Goal: Task Accomplishment & Management: Manage account settings

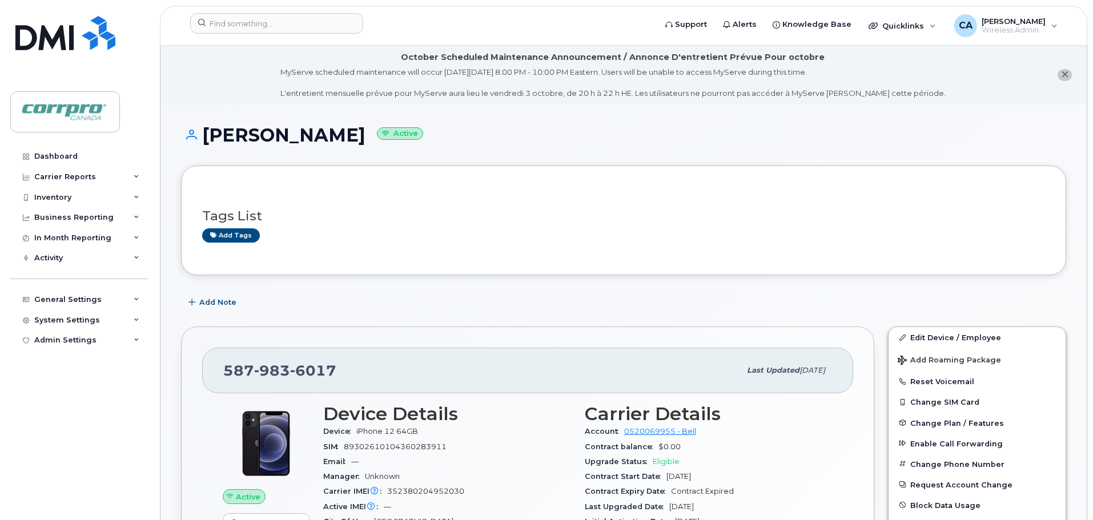
scroll to position [114, 0]
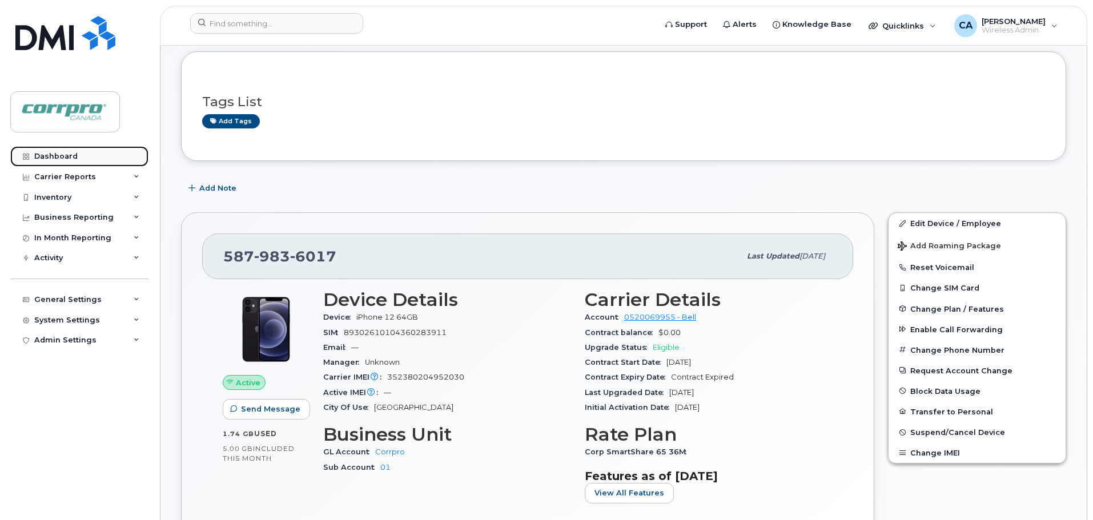
click at [77, 162] on link "Dashboard" at bounding box center [79, 156] width 138 height 21
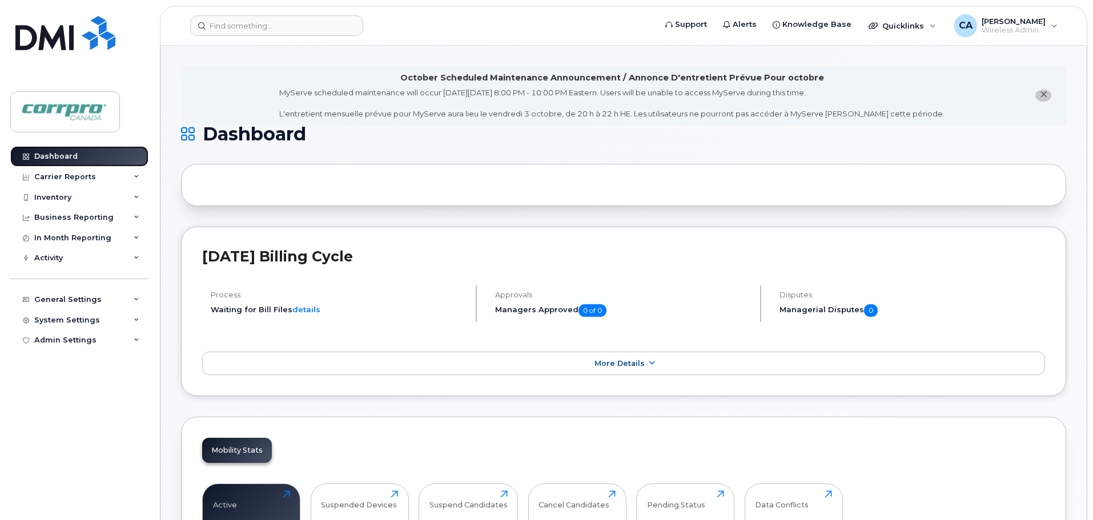
click at [67, 154] on div "Dashboard" at bounding box center [55, 156] width 43 height 9
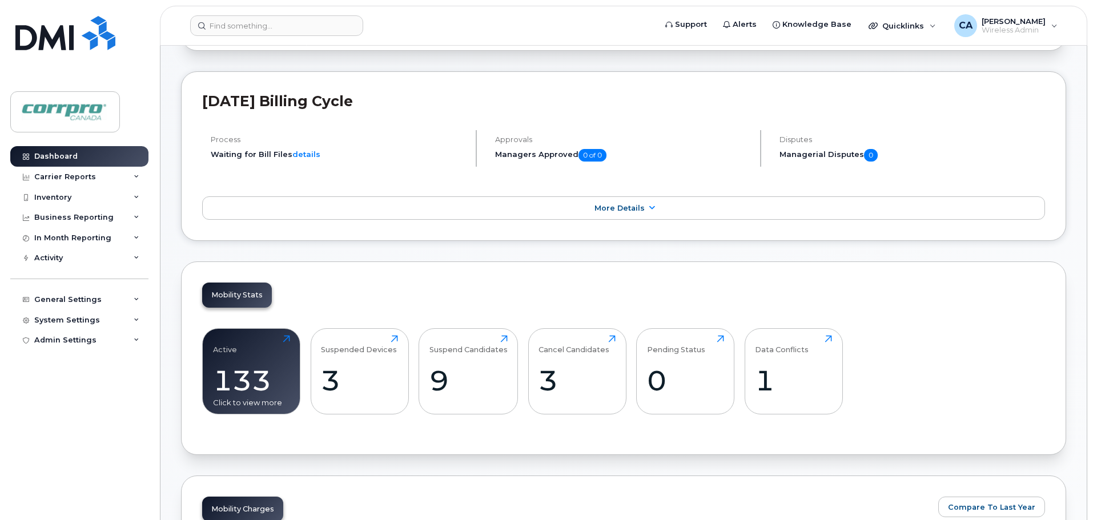
scroll to position [177, 0]
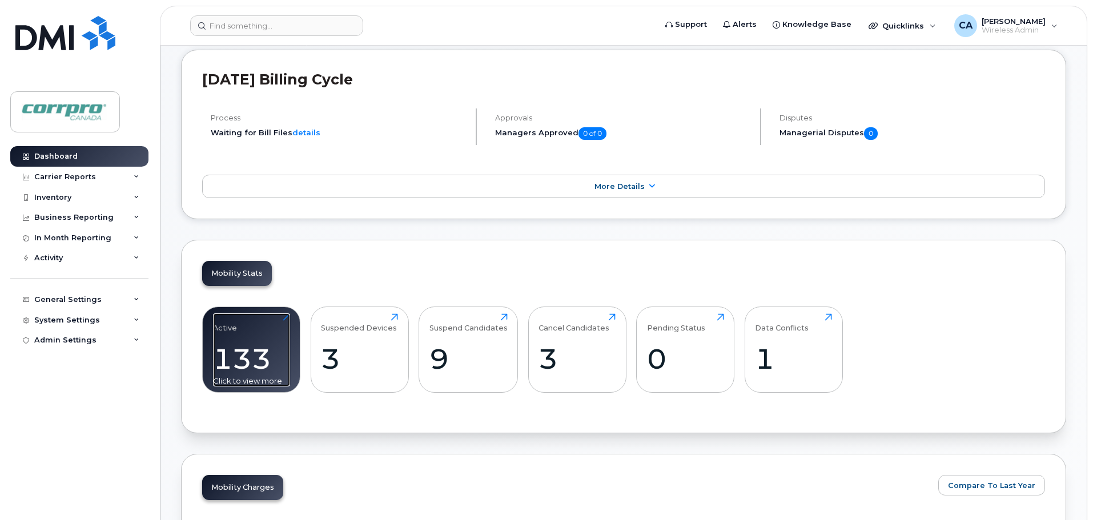
click at [256, 367] on div "133" at bounding box center [251, 359] width 77 height 34
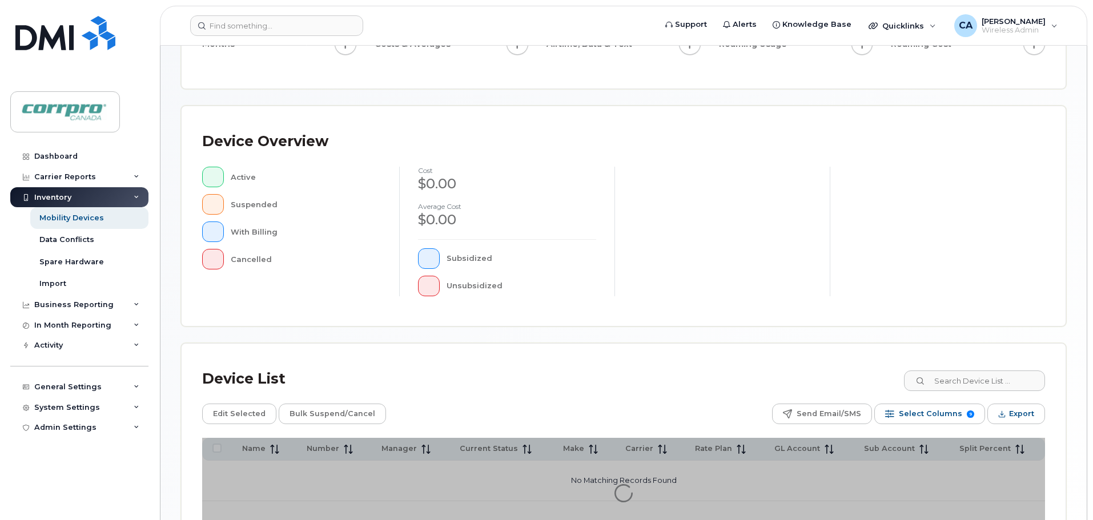
scroll to position [265, 0]
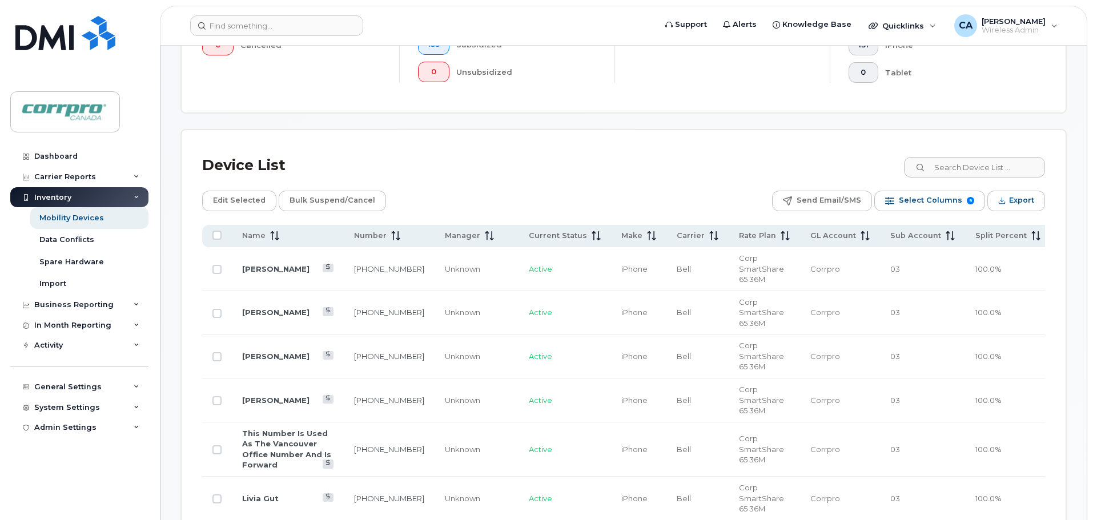
scroll to position [551, 0]
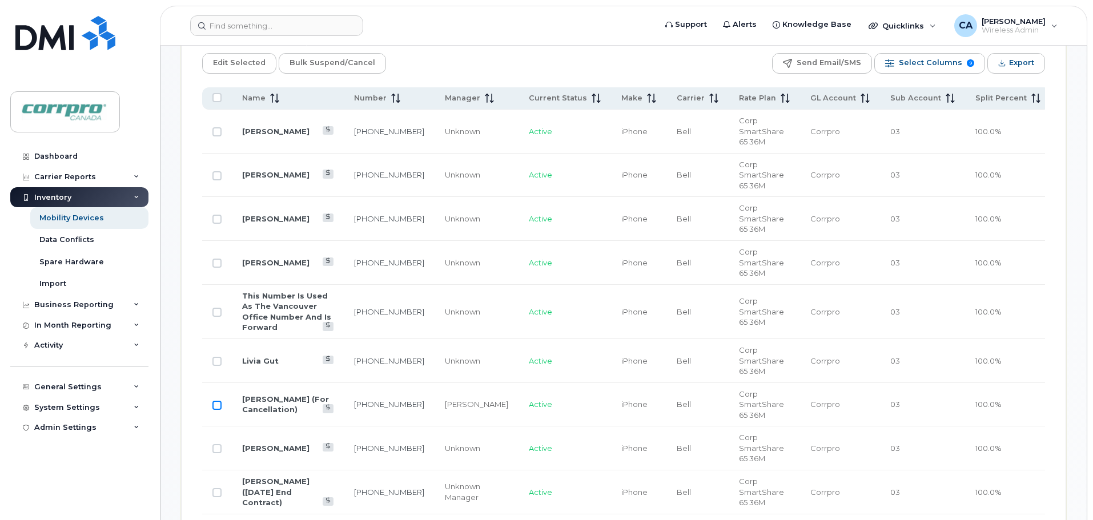
click at [214, 401] on input "Row Unselected" at bounding box center [216, 405] width 9 height 9
checkbox input "true"
click at [354, 65] on span "Bulk Suspend/Cancel" at bounding box center [333, 62] width 86 height 17
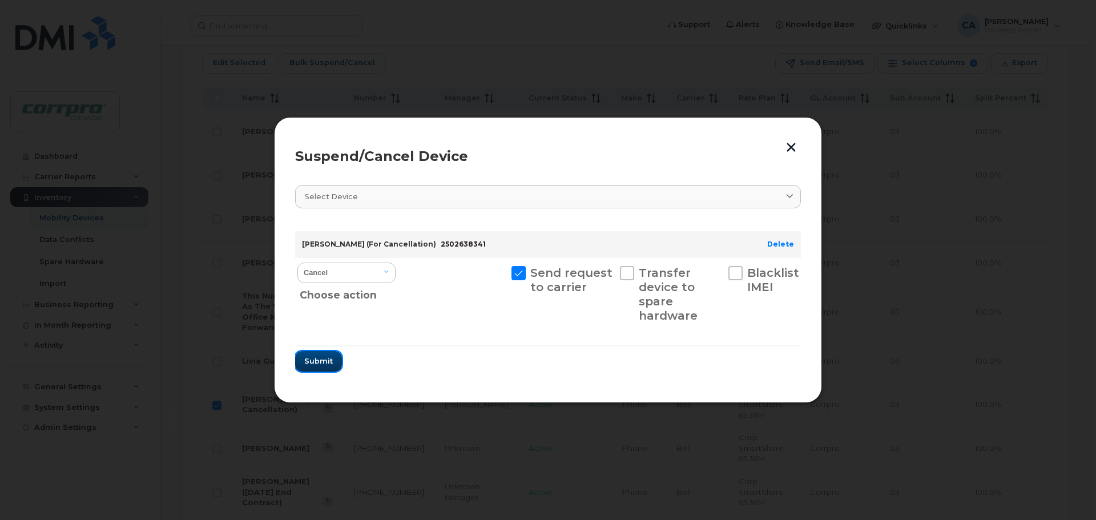
click at [320, 363] on span "Submit" at bounding box center [318, 361] width 29 height 11
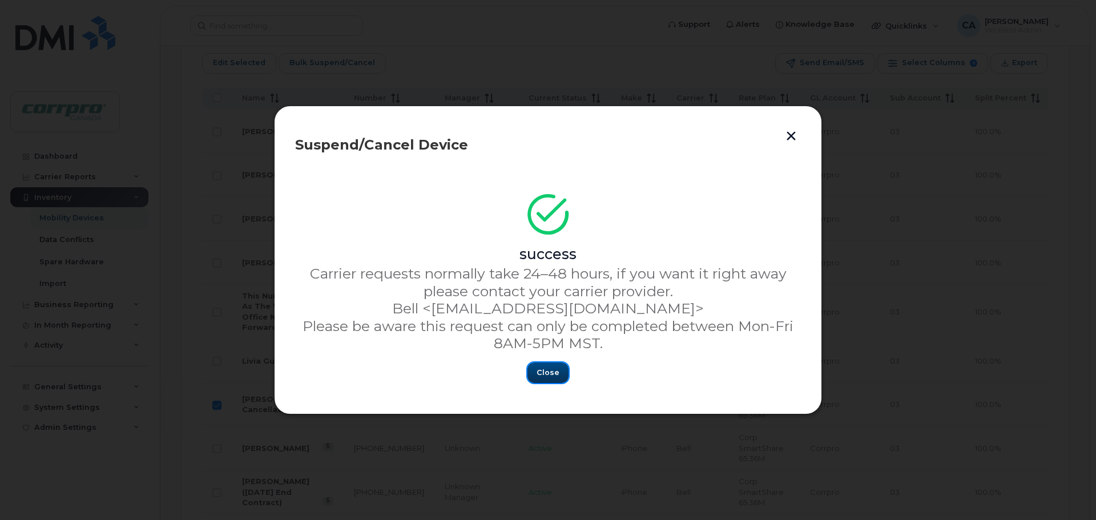
click at [550, 373] on span "Close" at bounding box center [548, 372] width 23 height 11
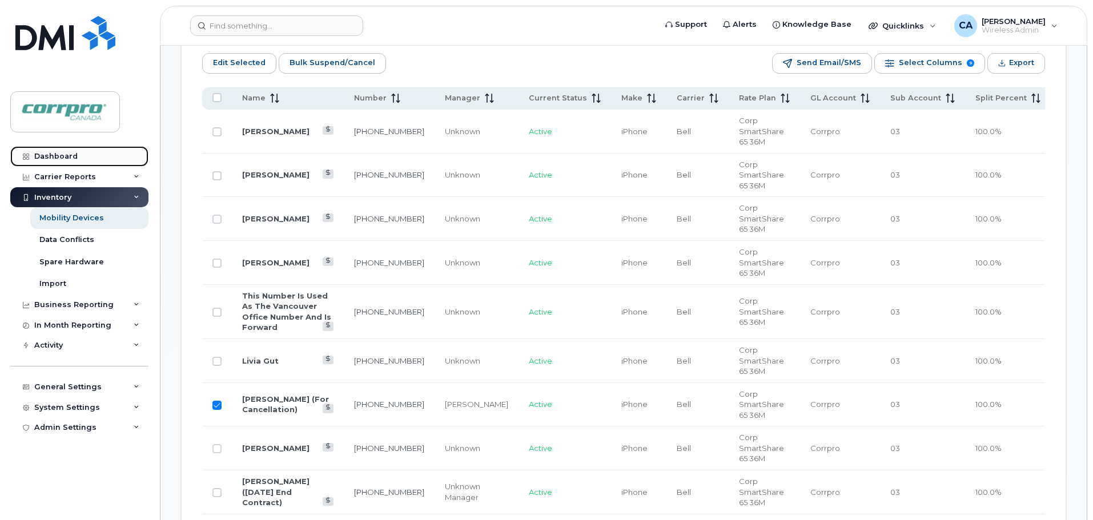
click at [83, 154] on link "Dashboard" at bounding box center [79, 156] width 138 height 21
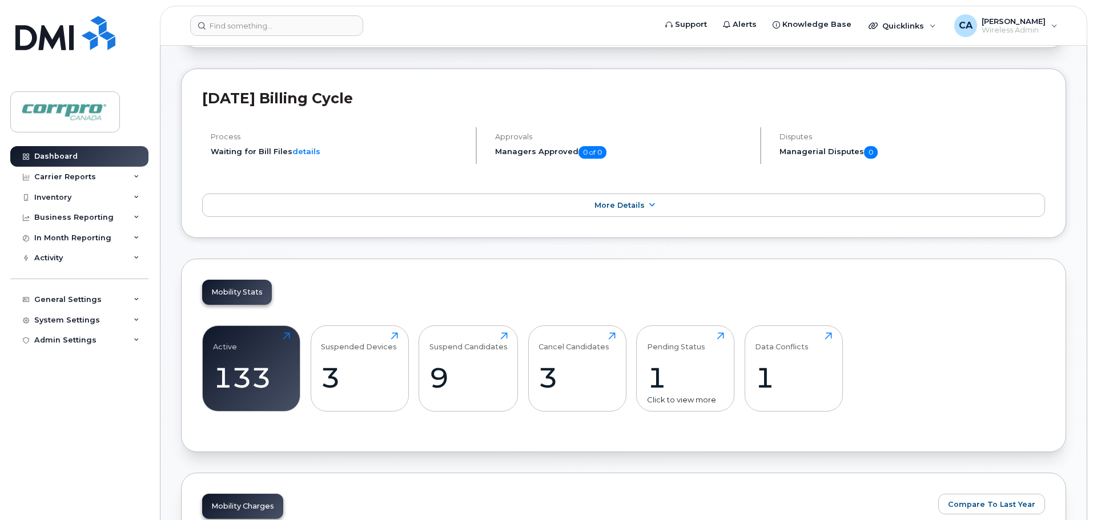
scroll to position [171, 0]
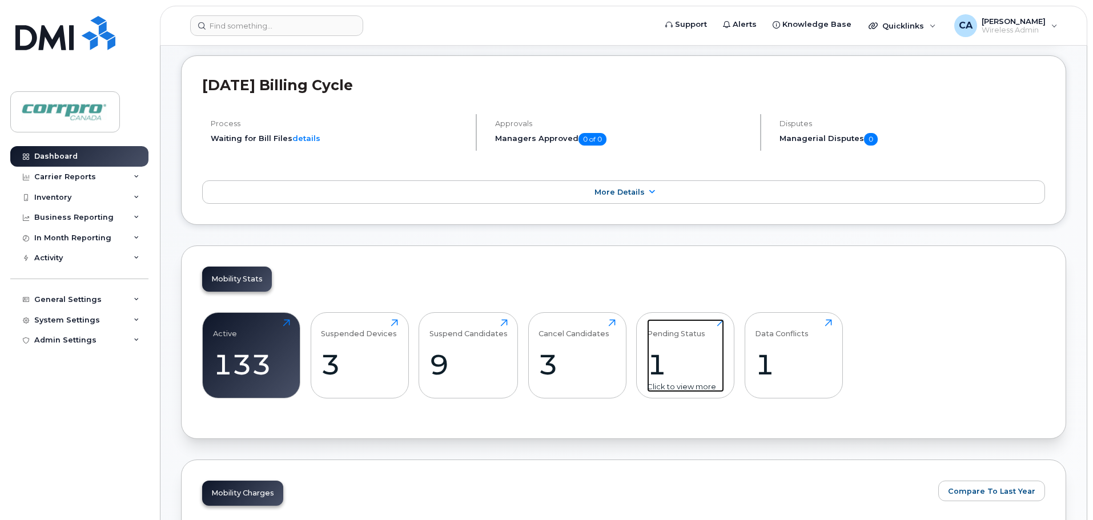
click at [649, 365] on div "1" at bounding box center [685, 365] width 77 height 34
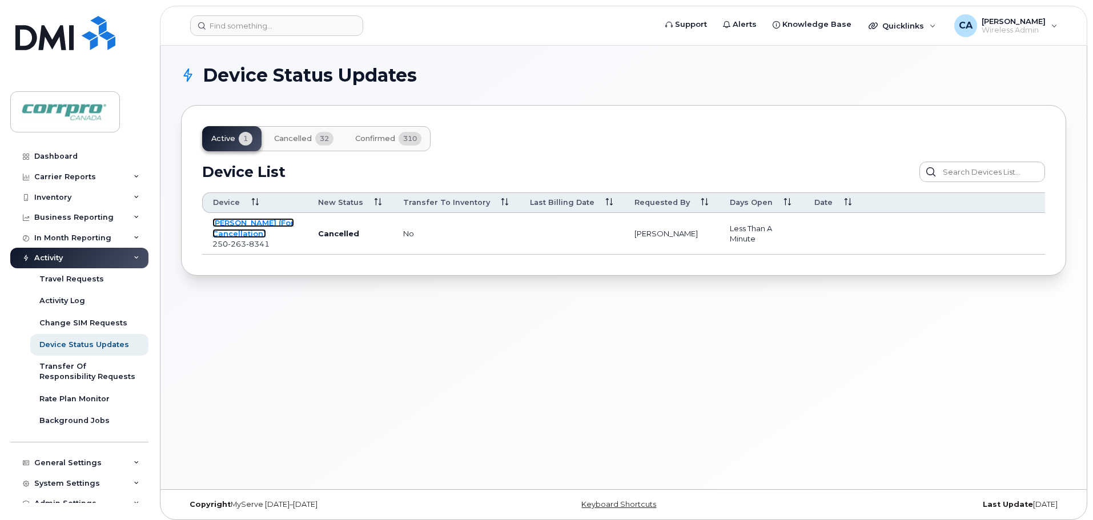
click at [241, 228] on link "[PERSON_NAME] (For Cancellation)" at bounding box center [253, 228] width 82 height 20
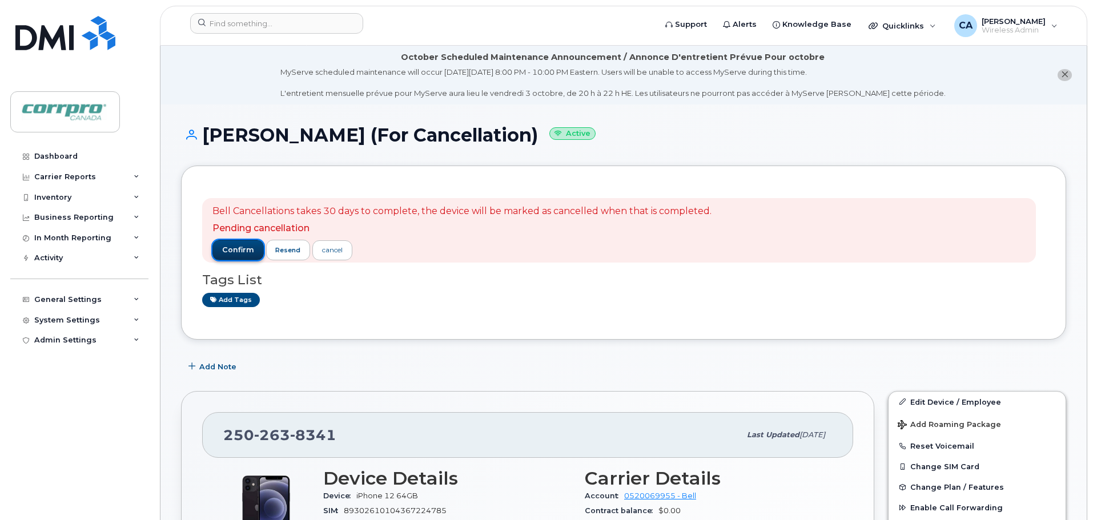
click at [246, 254] on span "confirm" at bounding box center [238, 250] width 32 height 10
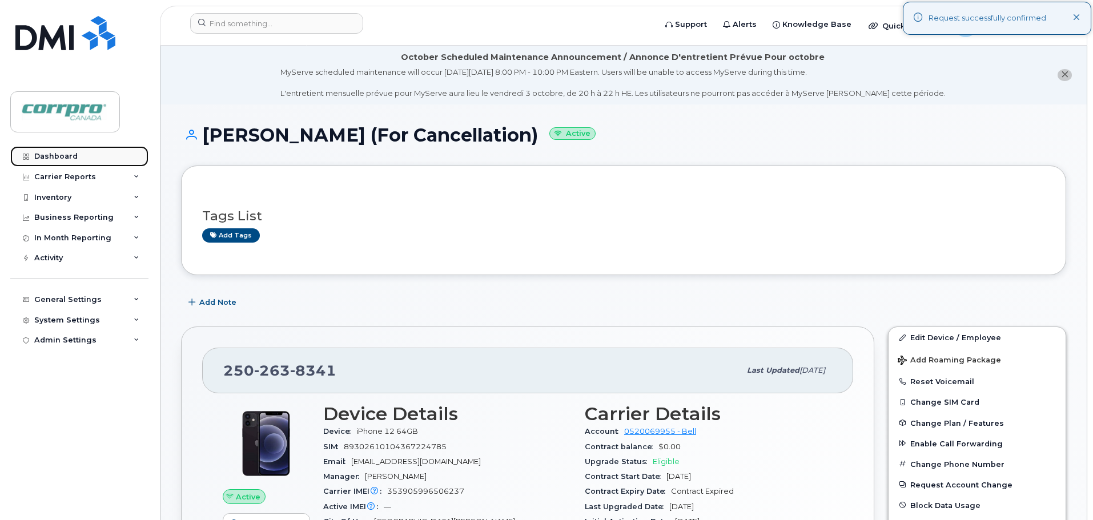
click at [69, 156] on div "Dashboard" at bounding box center [55, 156] width 43 height 9
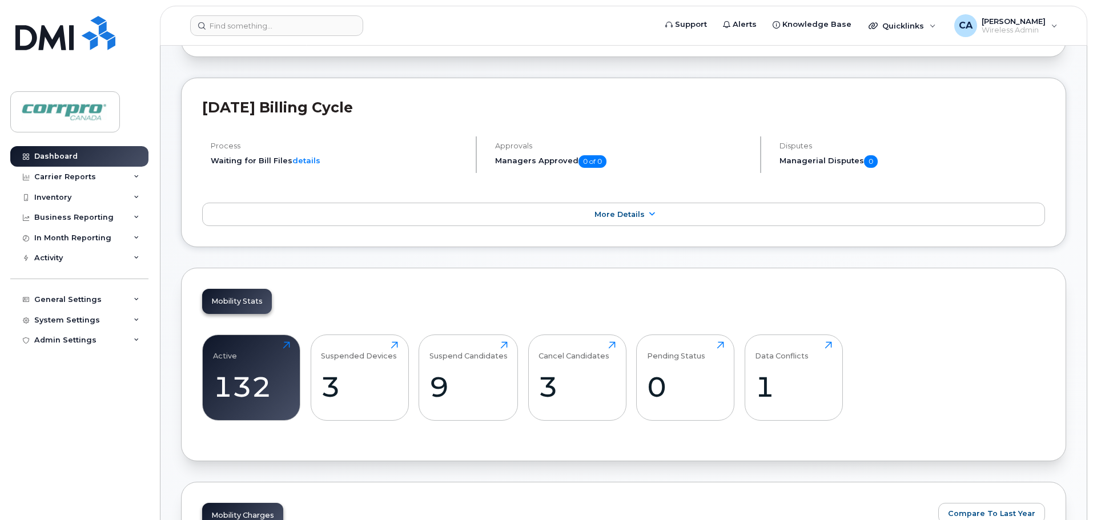
scroll to position [228, 0]
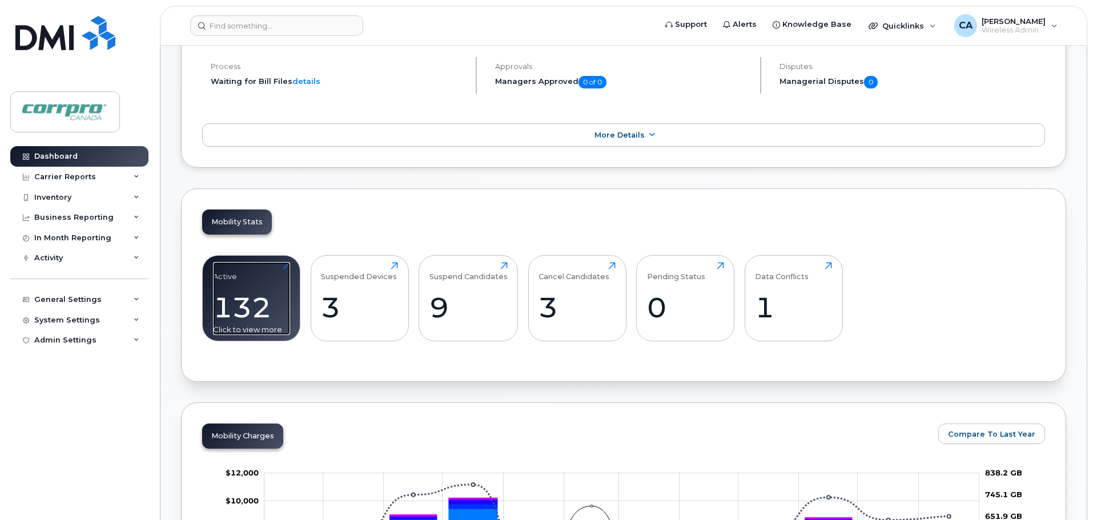
click at [265, 310] on div "132" at bounding box center [251, 308] width 77 height 34
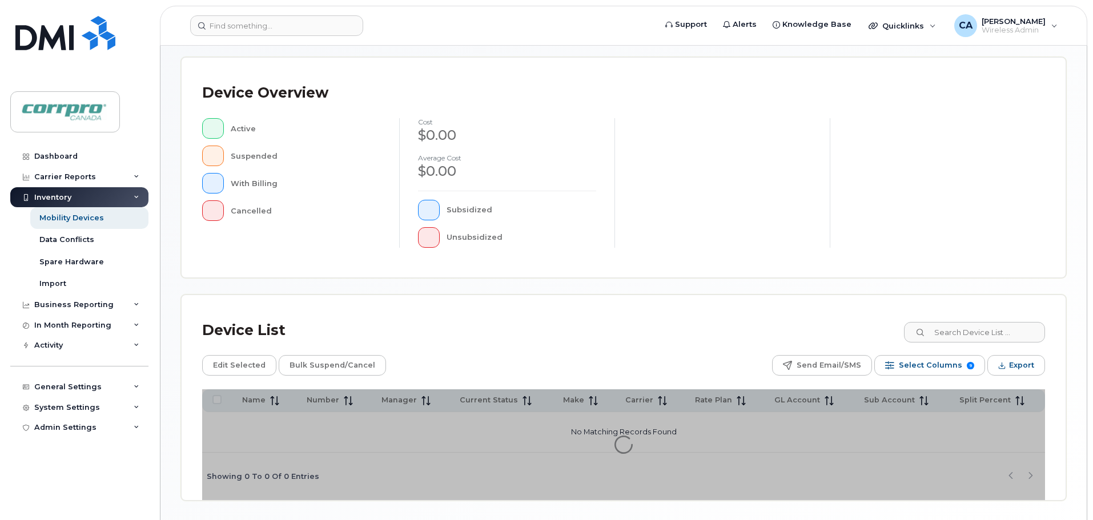
scroll to position [265, 0]
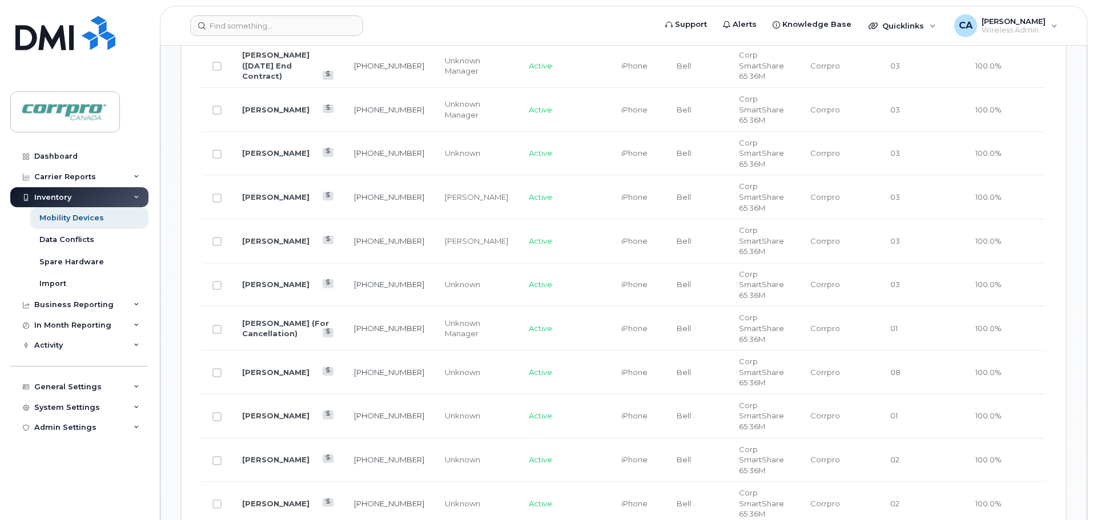
scroll to position [950, 0]
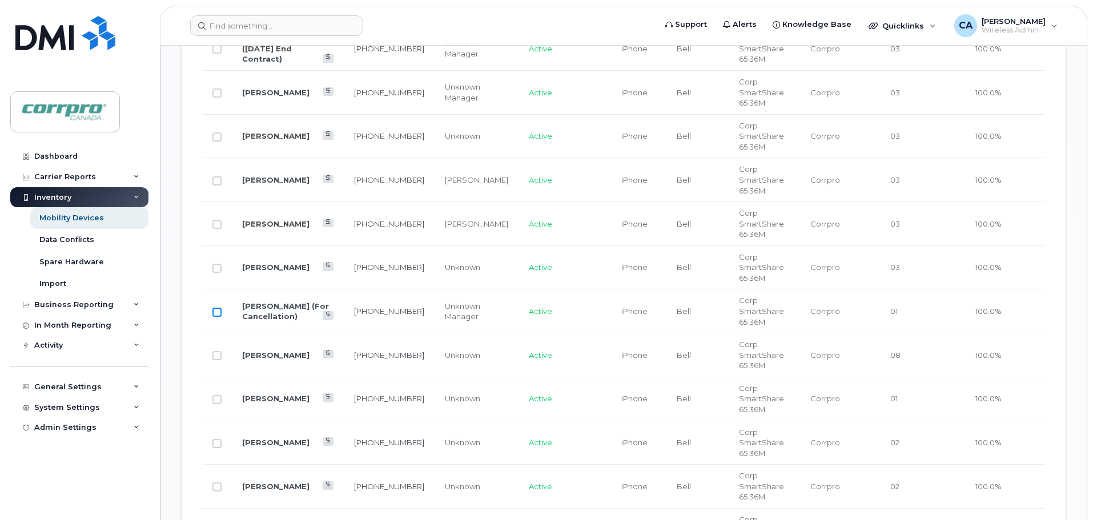
click at [218, 308] on input "Row Unselected" at bounding box center [216, 312] width 9 height 9
checkbox input "true"
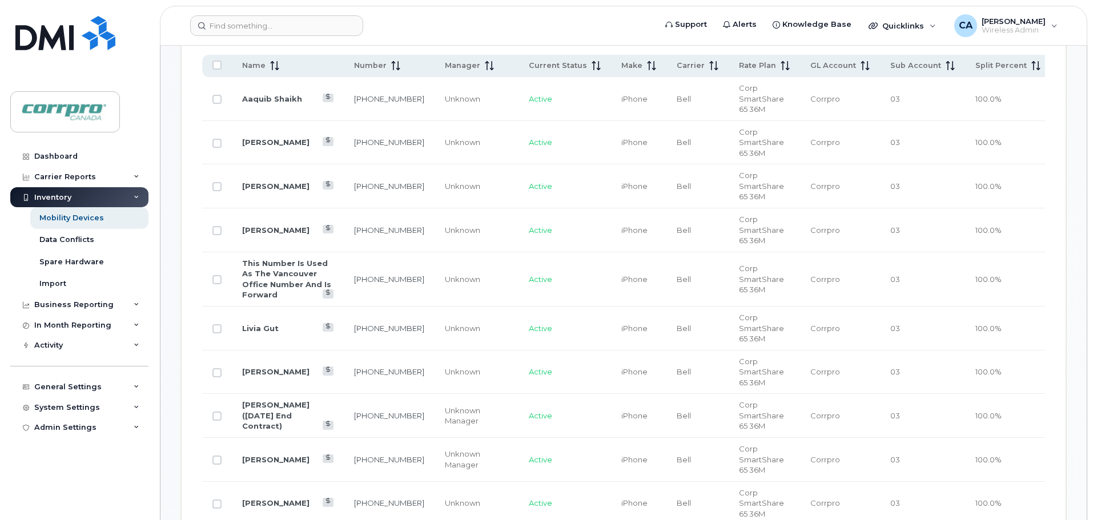
scroll to position [265, 0]
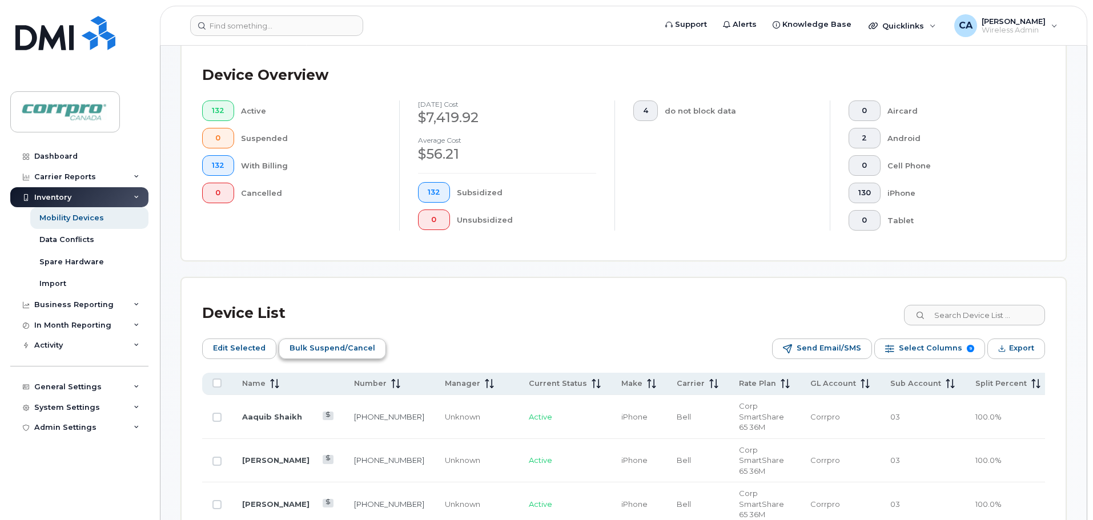
click at [339, 352] on span "Bulk Suspend/Cancel" at bounding box center [333, 348] width 86 height 17
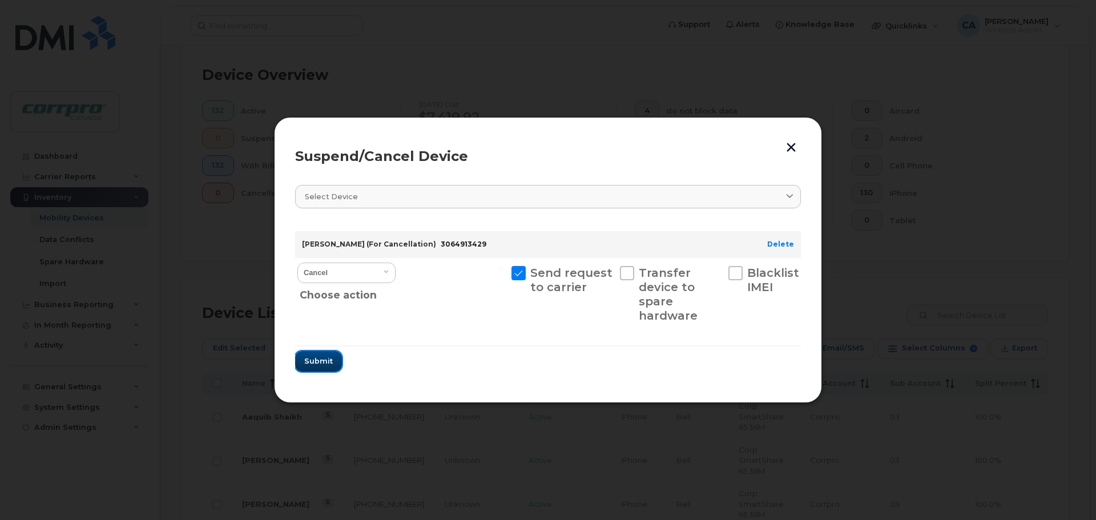
click at [325, 361] on span "Submit" at bounding box center [318, 361] width 29 height 11
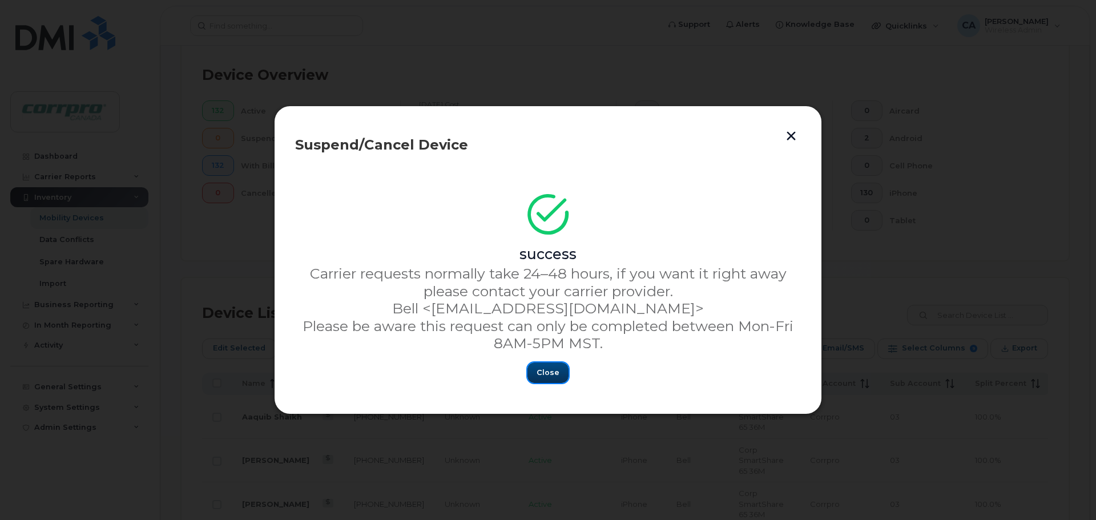
click at [543, 368] on span "Close" at bounding box center [548, 372] width 23 height 11
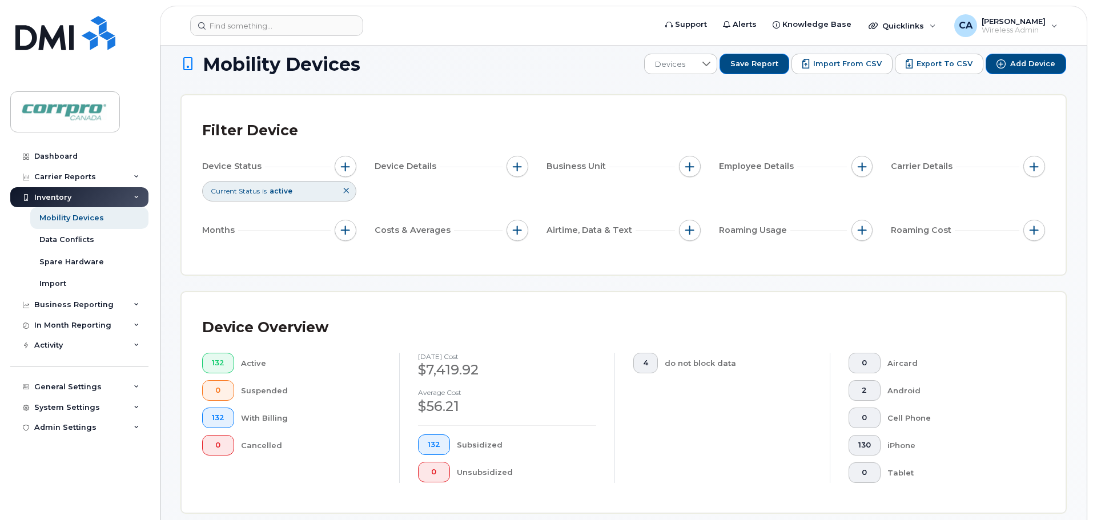
scroll to position [0, 0]
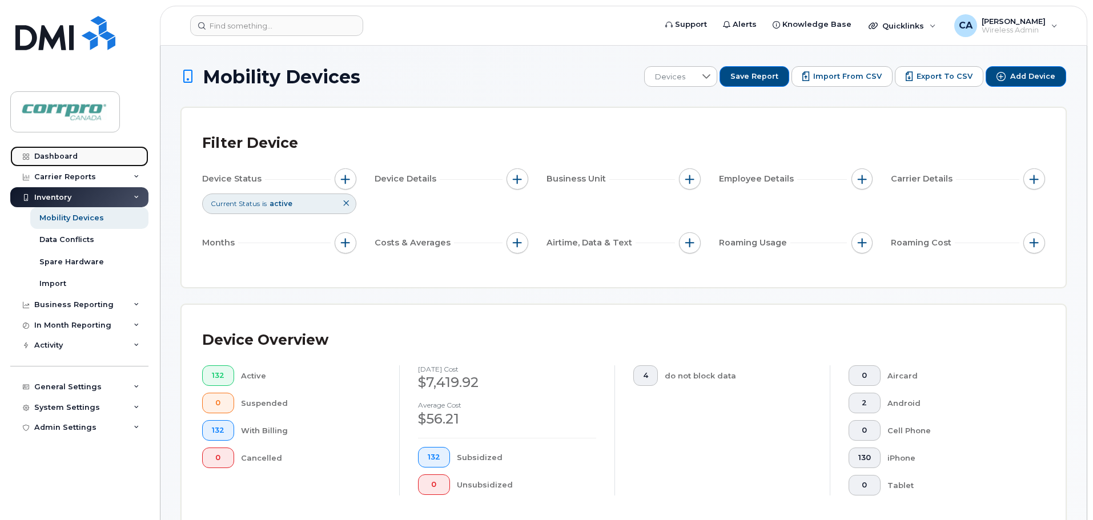
click at [75, 152] on div "Dashboard" at bounding box center [55, 156] width 43 height 9
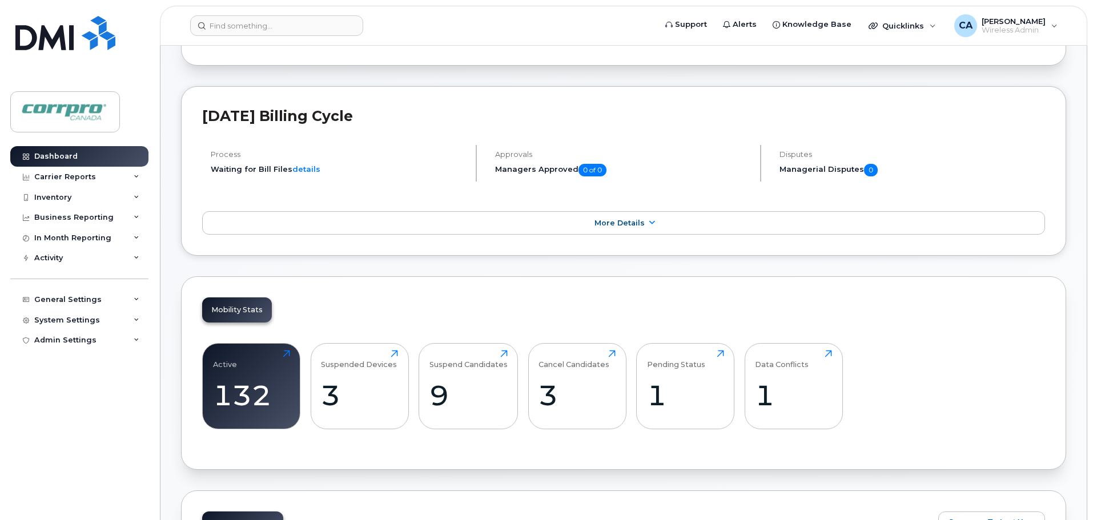
scroll to position [171, 0]
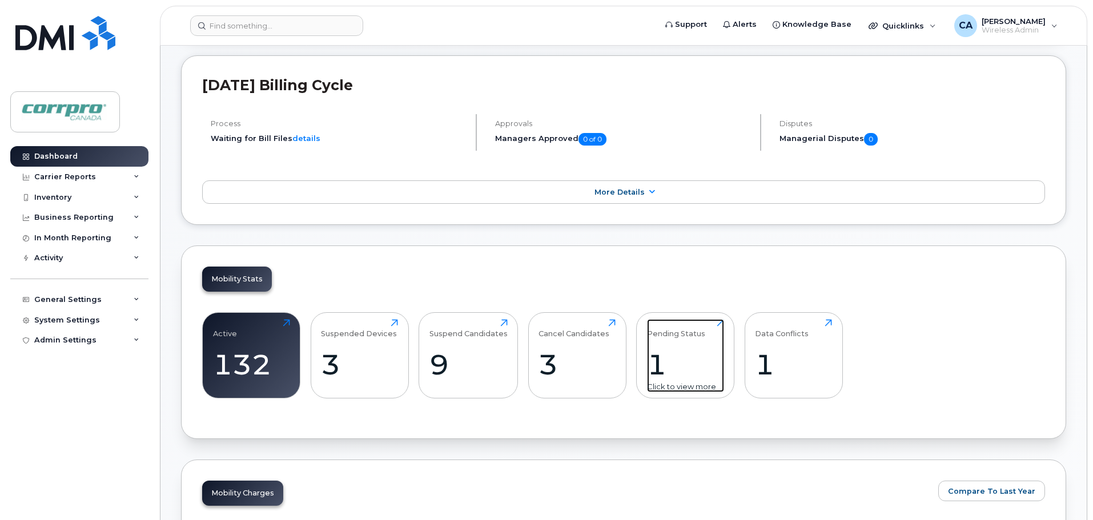
click at [658, 381] on div "1" at bounding box center [685, 365] width 77 height 34
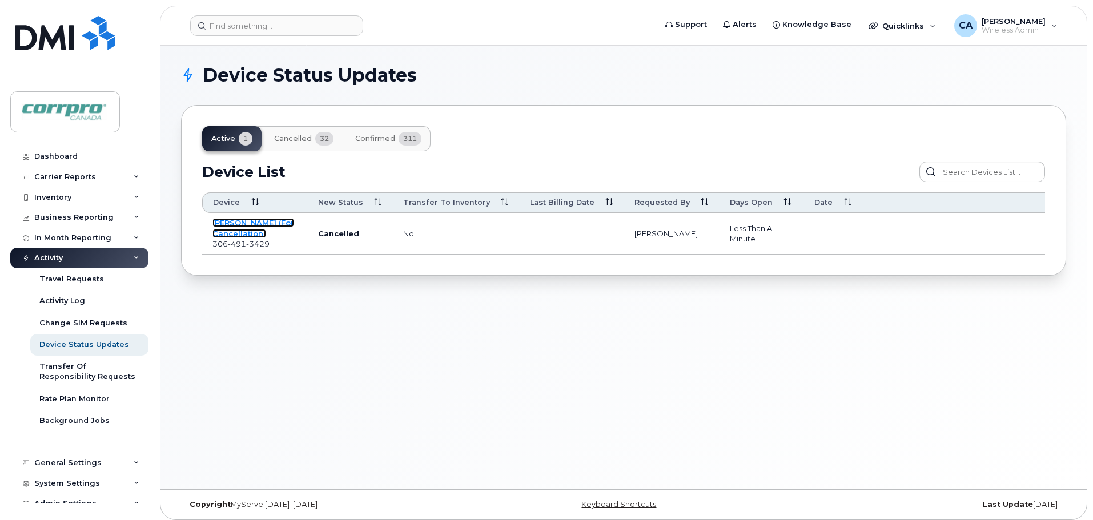
click at [247, 232] on link "Jesse Howells (For Cancellation)" at bounding box center [253, 228] width 82 height 20
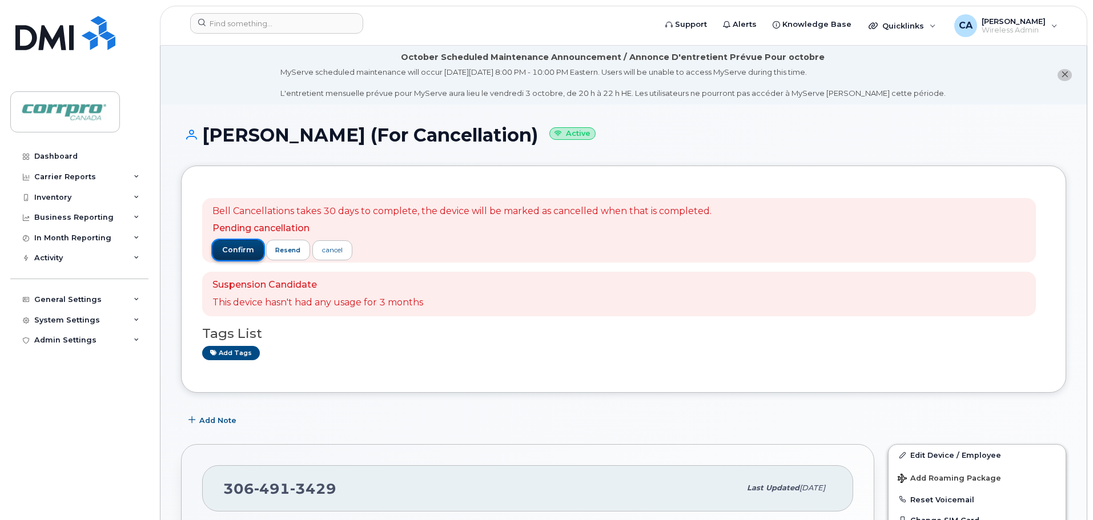
click at [239, 251] on span "confirm" at bounding box center [238, 250] width 32 height 10
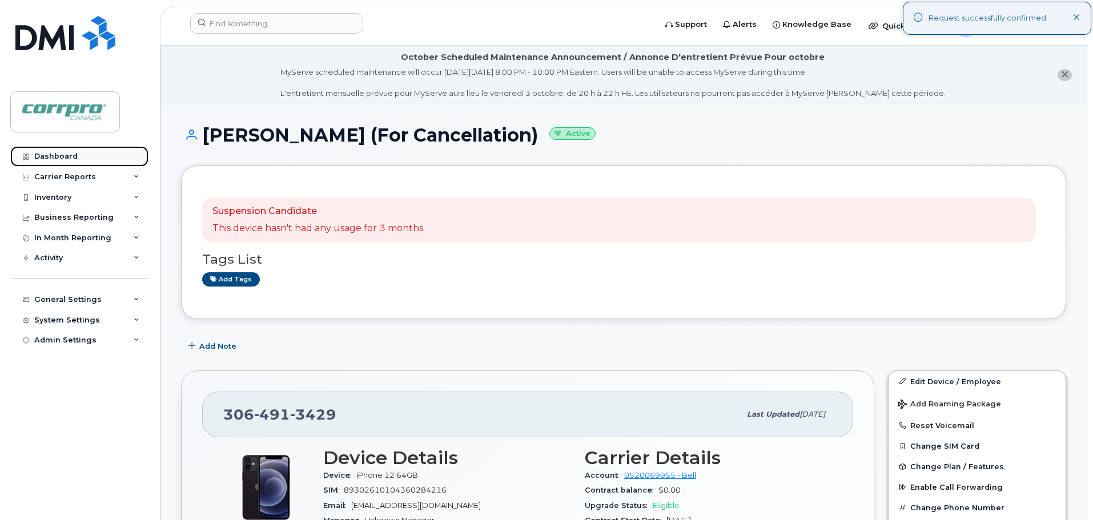
click at [74, 161] on link "Dashboard" at bounding box center [79, 156] width 138 height 21
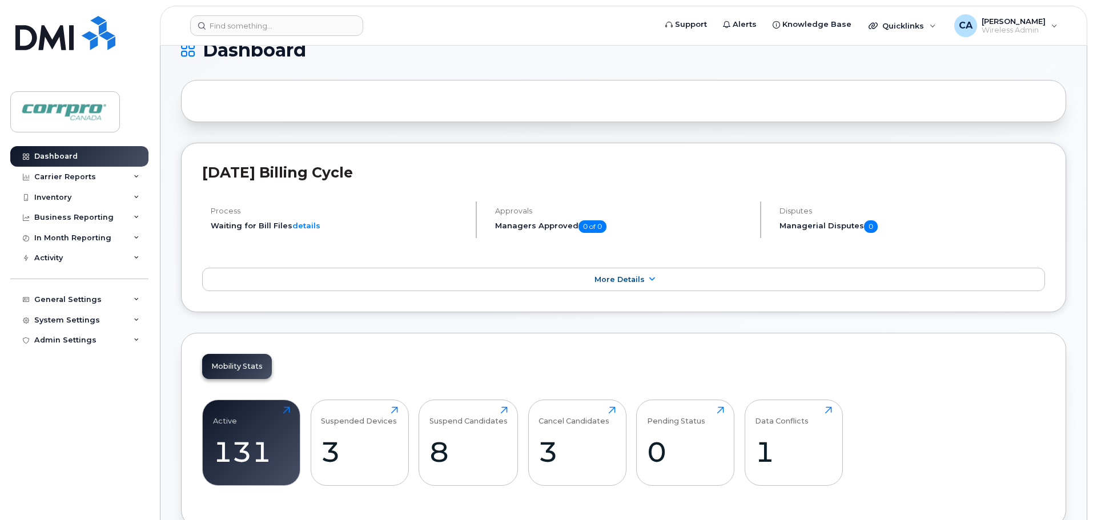
scroll to position [228, 0]
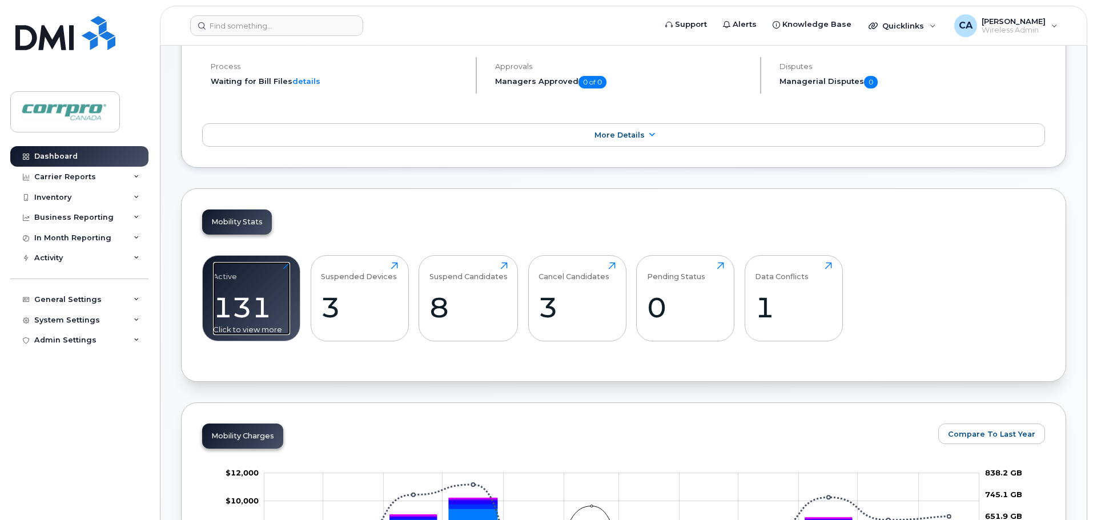
click at [241, 307] on div "131" at bounding box center [251, 308] width 77 height 34
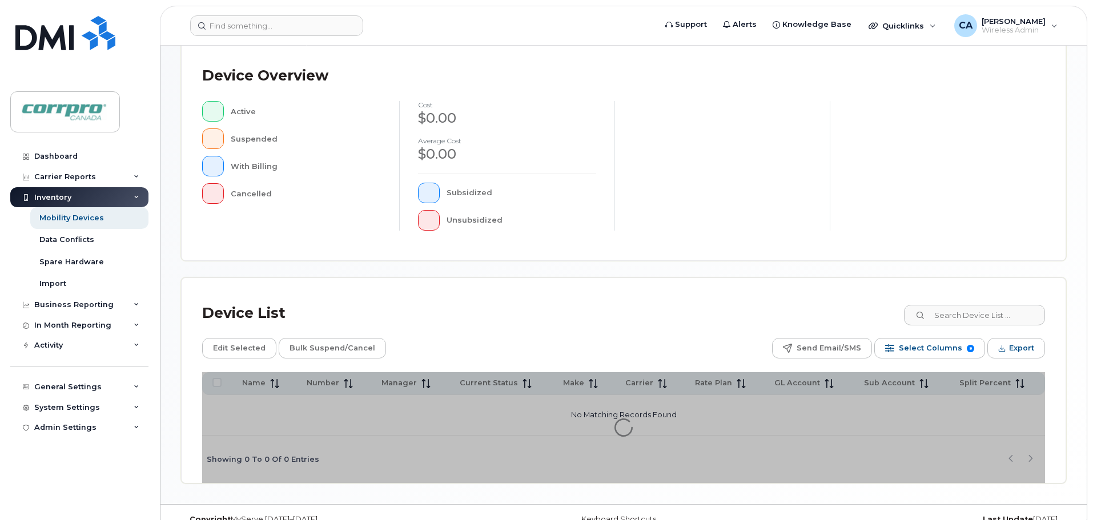
scroll to position [265, 0]
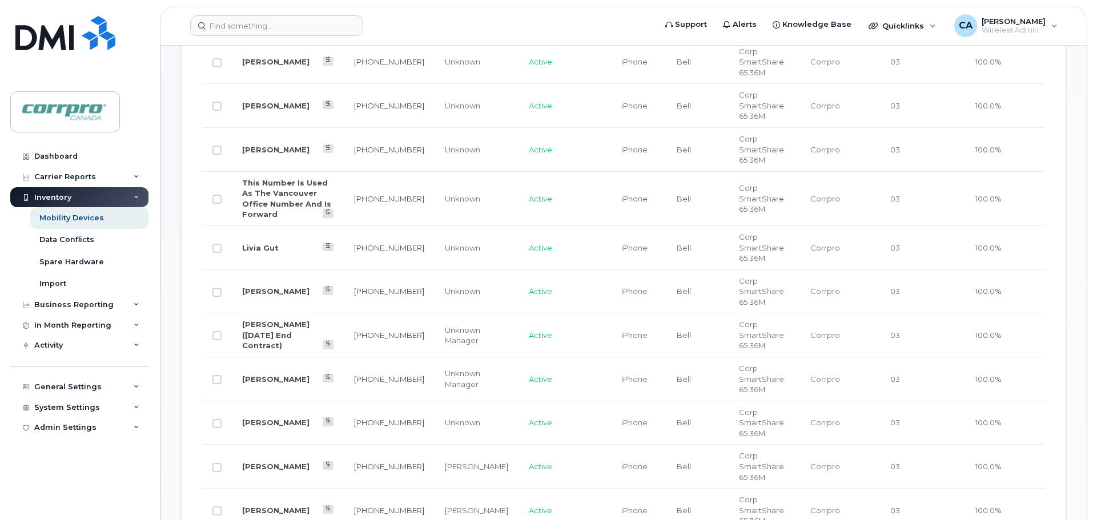
scroll to position [722, 0]
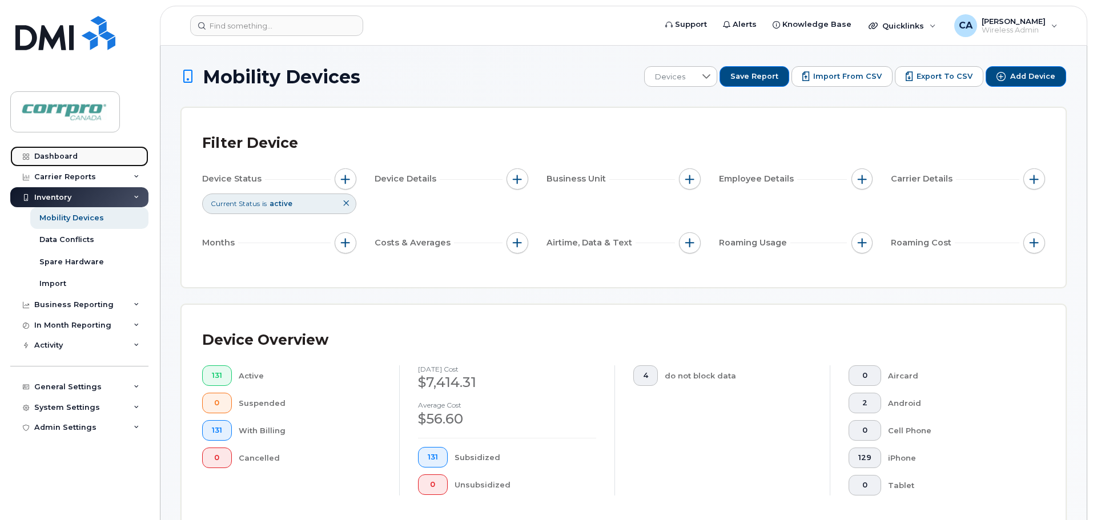
click at [83, 151] on link "Dashboard" at bounding box center [79, 156] width 138 height 21
click at [55, 163] on link "Dashboard" at bounding box center [79, 156] width 138 height 21
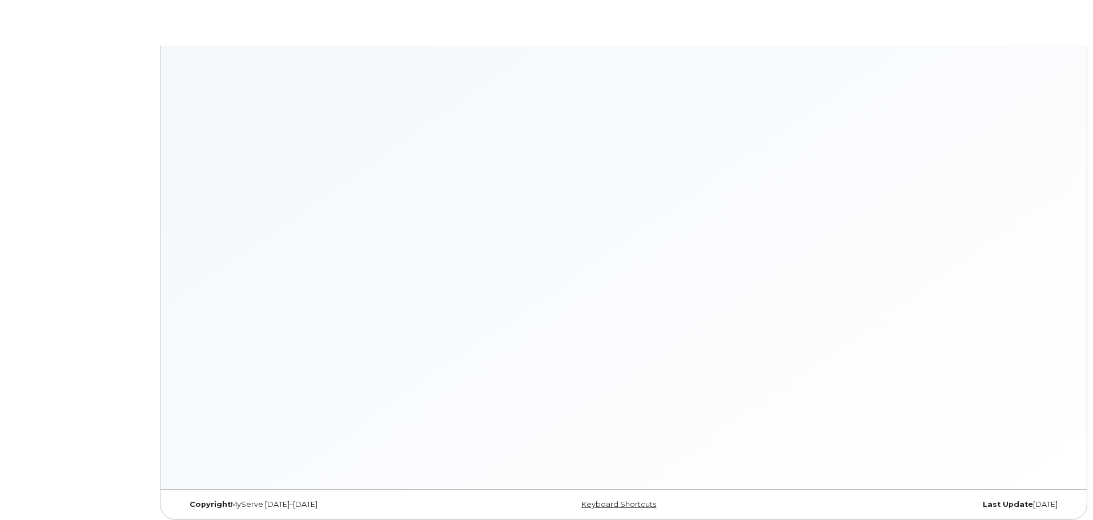
click at [59, 158] on body "× × Keyboard Shortcuts Help ? Show this modal Navigation G D Go to devices G I …" at bounding box center [546, 263] width 1093 height 526
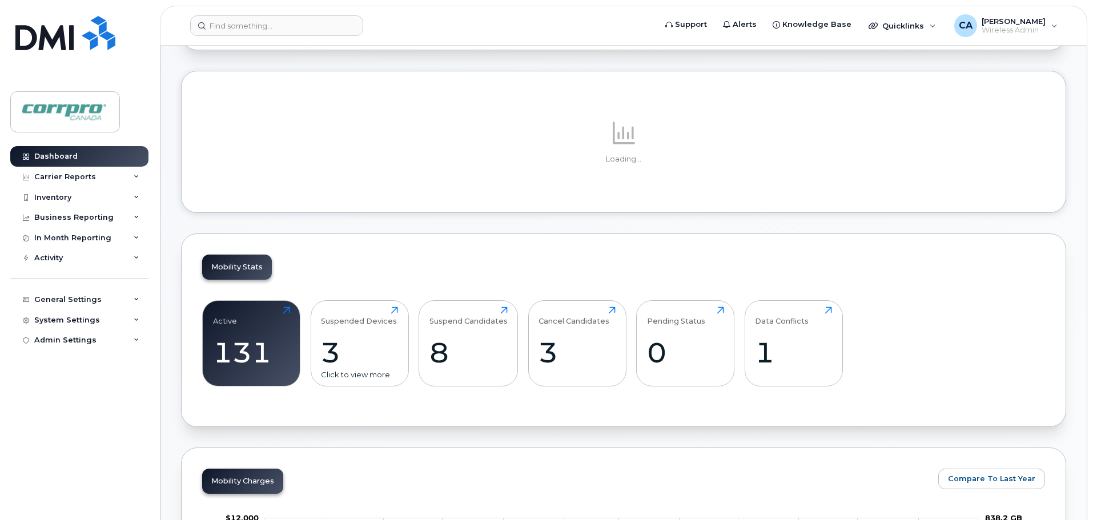
scroll to position [230, 0]
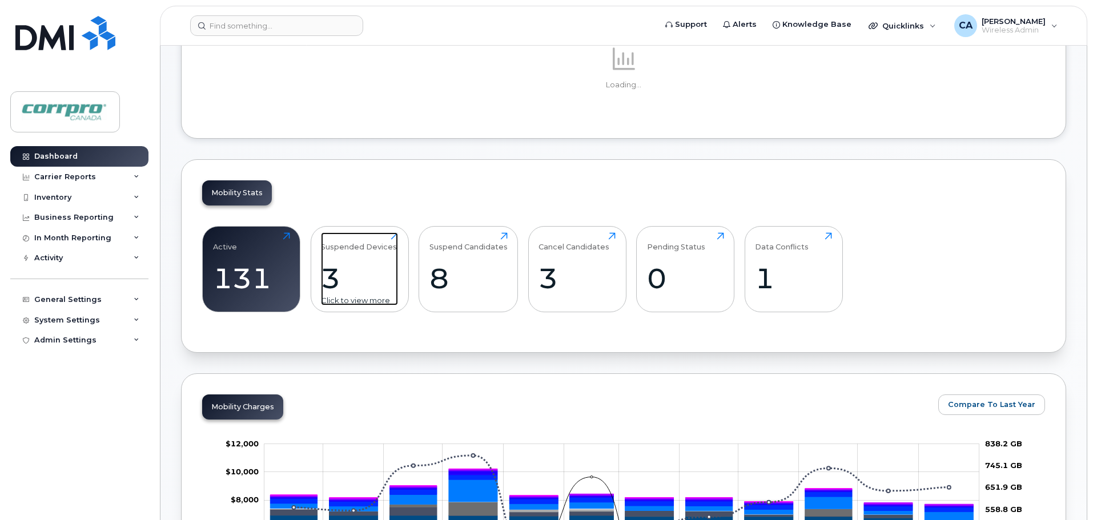
click at [339, 286] on div "3" at bounding box center [359, 279] width 77 height 34
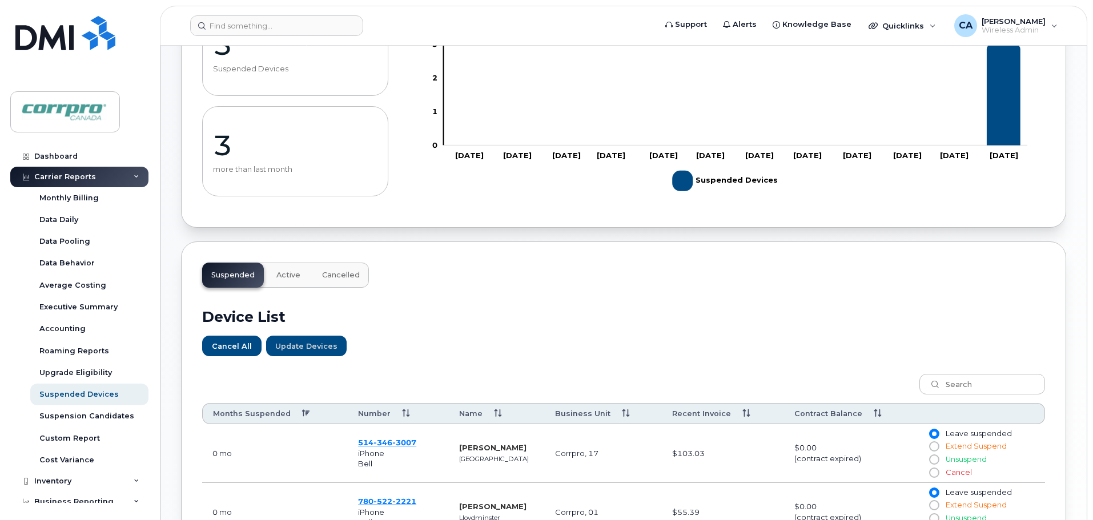
scroll to position [286, 0]
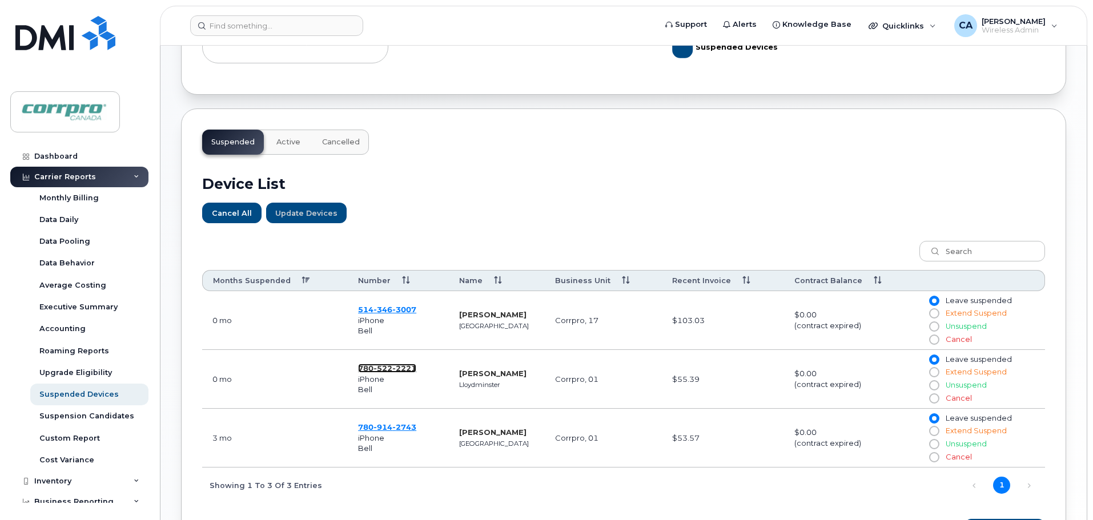
click at [393, 368] on span "2221" at bounding box center [404, 368] width 24 height 9
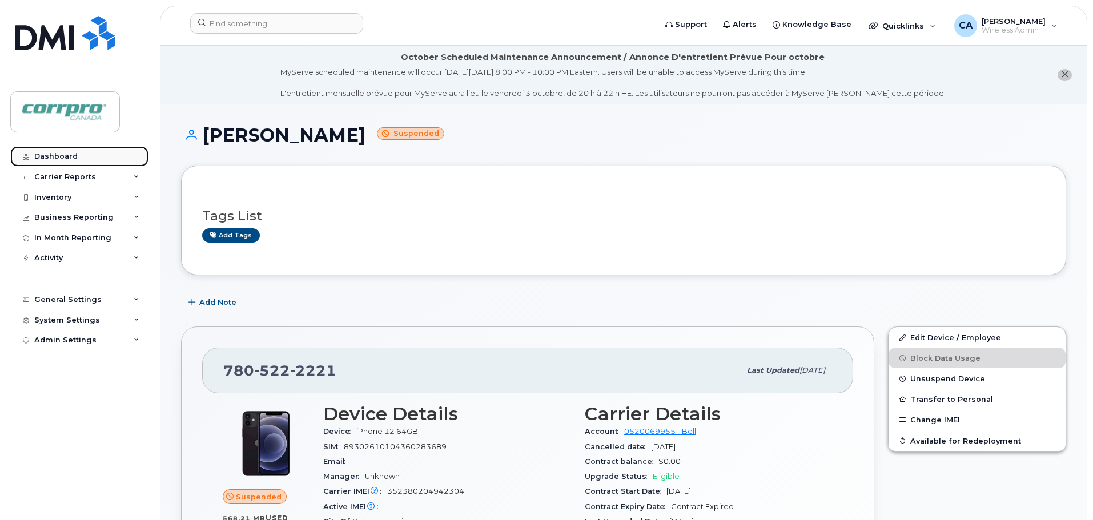
click at [90, 158] on link "Dashboard" at bounding box center [79, 156] width 138 height 21
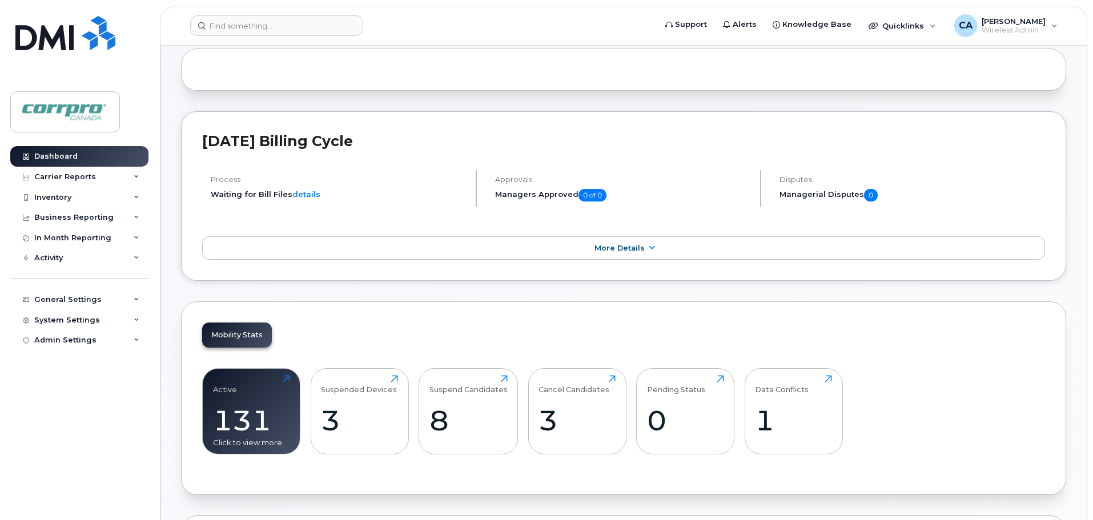
scroll to position [171, 0]
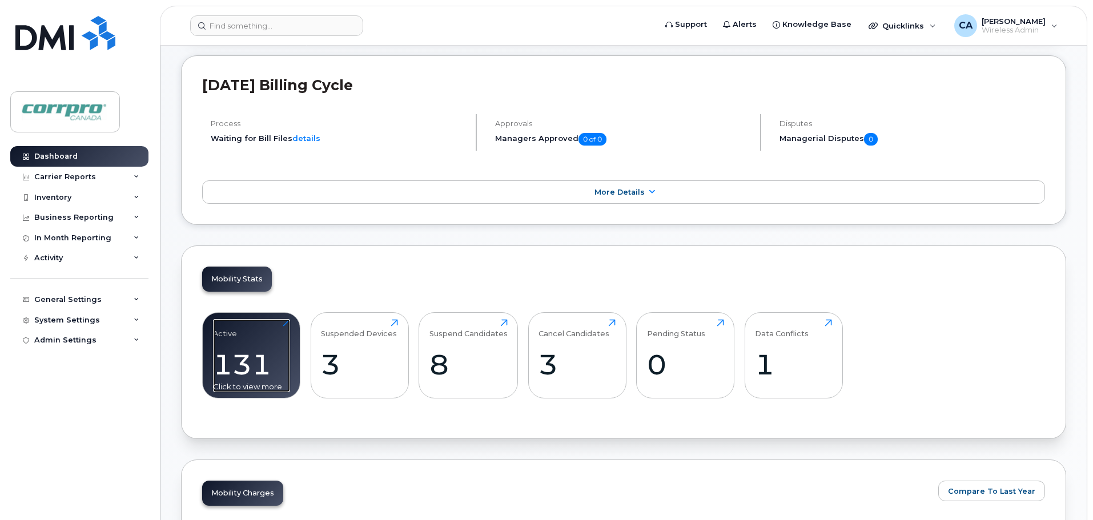
click at [238, 368] on div "131" at bounding box center [251, 365] width 77 height 34
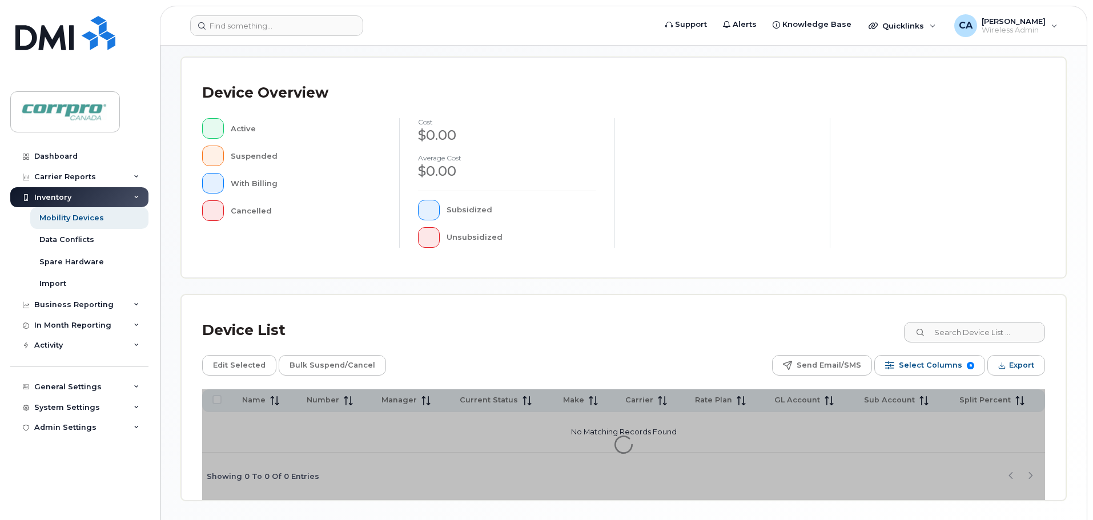
scroll to position [265, 0]
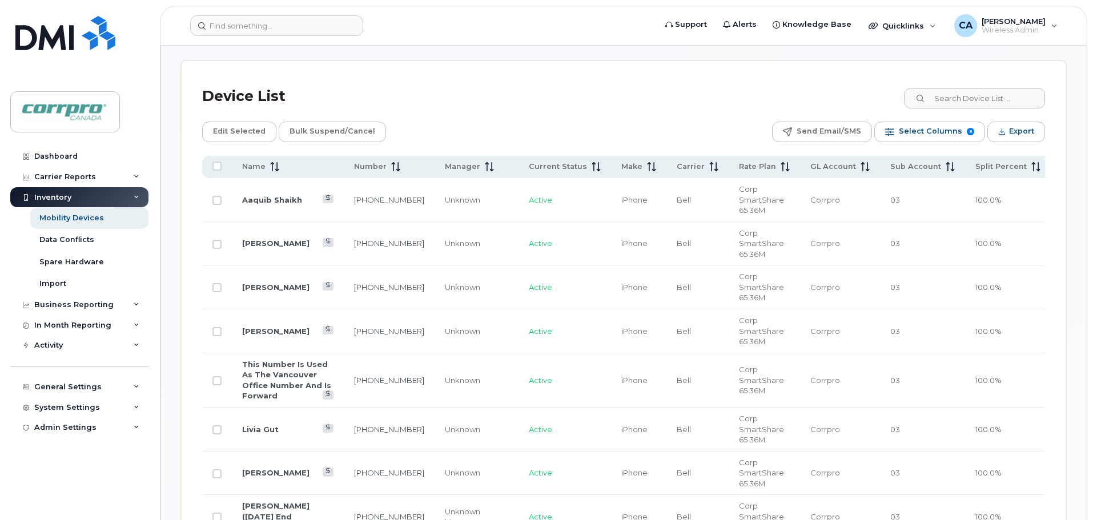
scroll to position [722, 0]
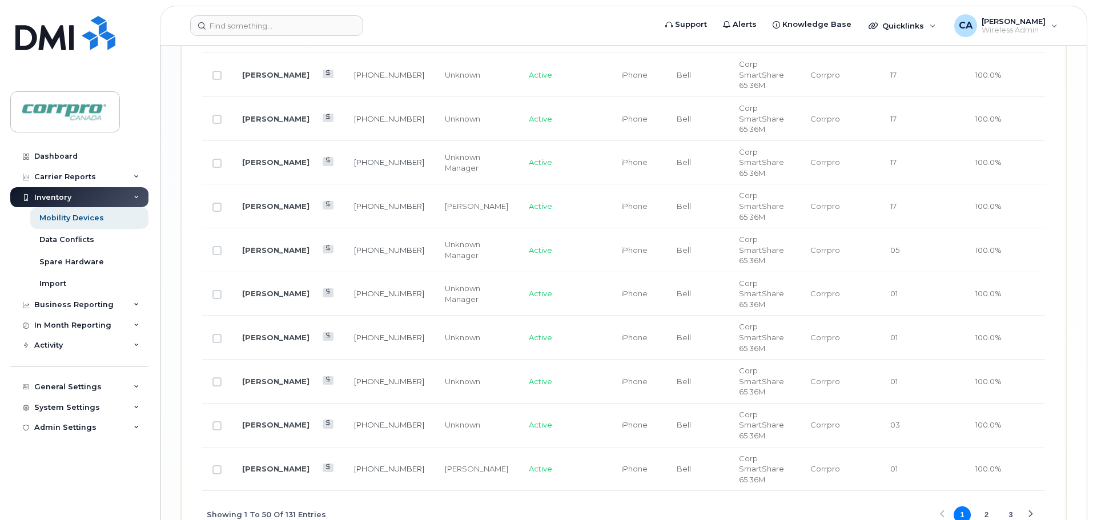
scroll to position [2434, 0]
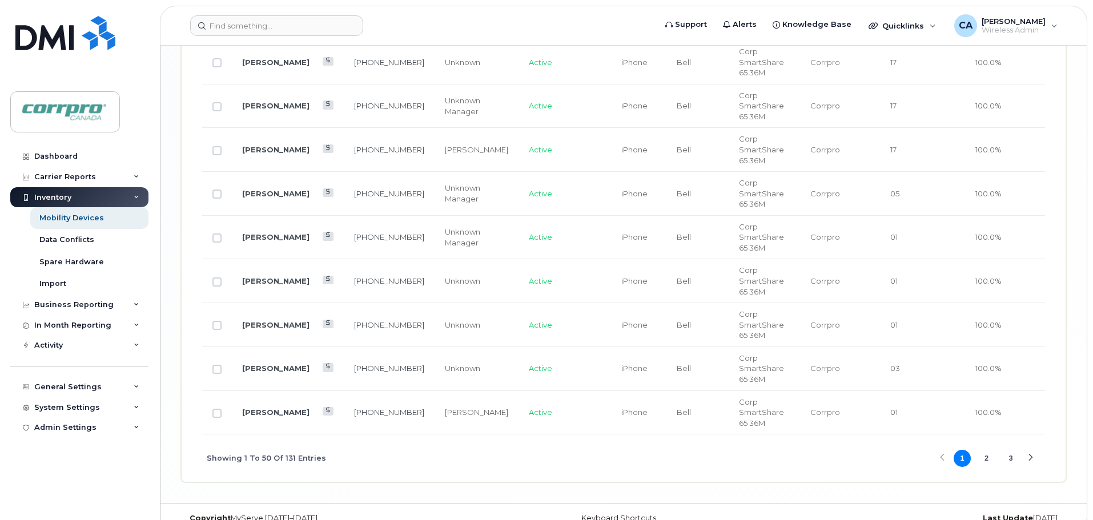
click at [985, 450] on button "2" at bounding box center [986, 458] width 17 height 17
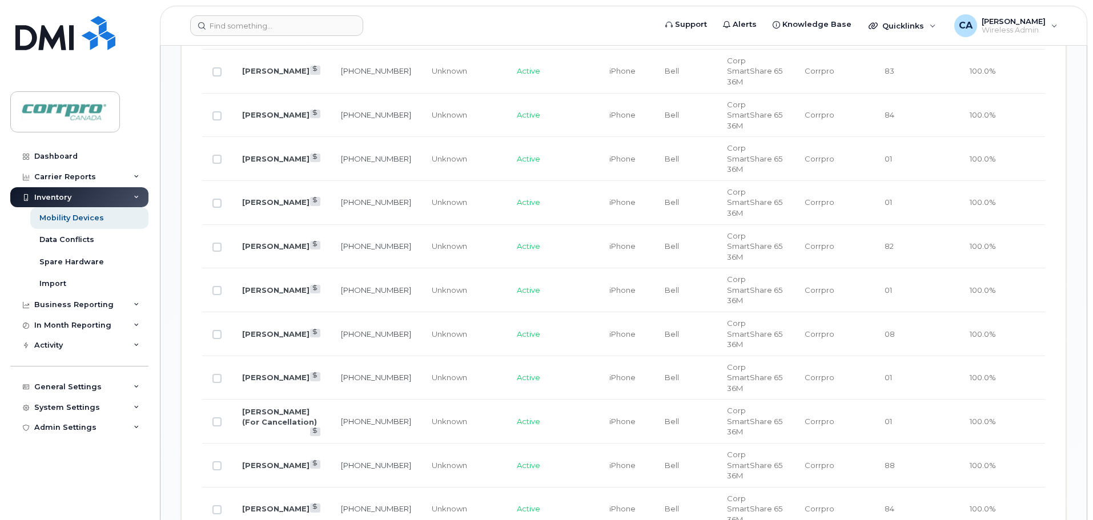
scroll to position [1048, 0]
click at [217, 418] on input "Row Unselected" at bounding box center [216, 422] width 9 height 9
checkbox input "true"
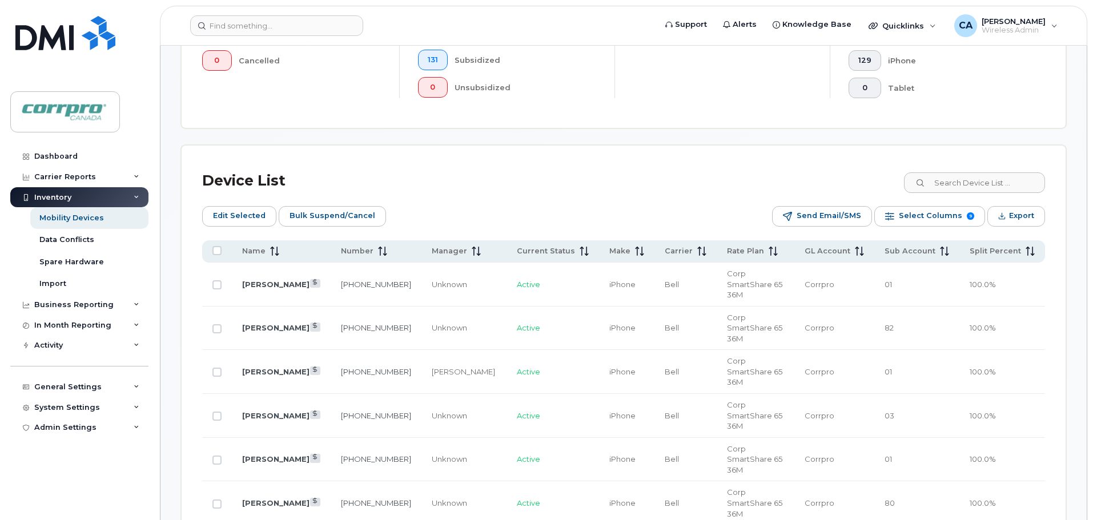
scroll to position [191, 0]
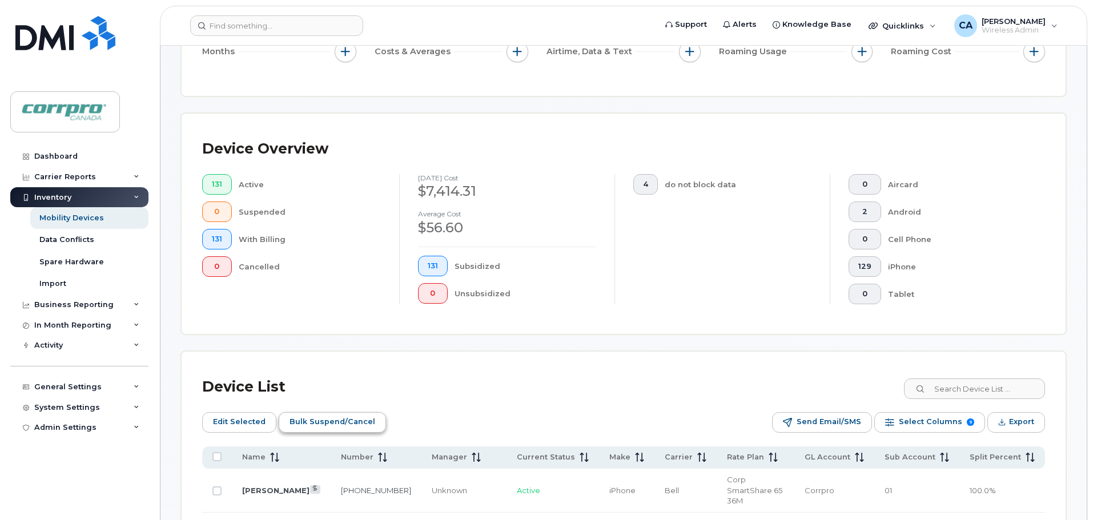
click at [347, 415] on span "Bulk Suspend/Cancel" at bounding box center [333, 421] width 86 height 17
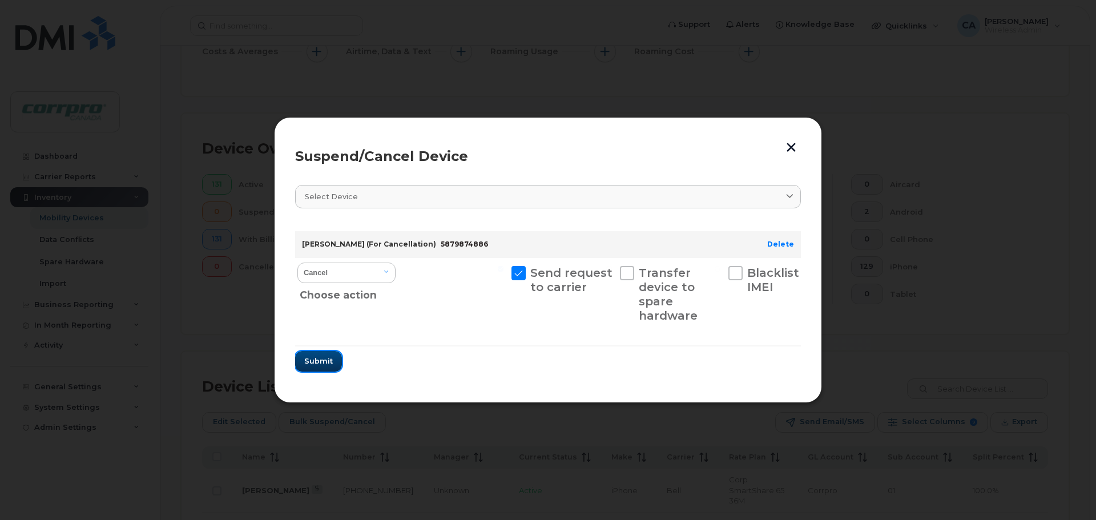
click at [320, 369] on button "Submit" at bounding box center [318, 361] width 47 height 21
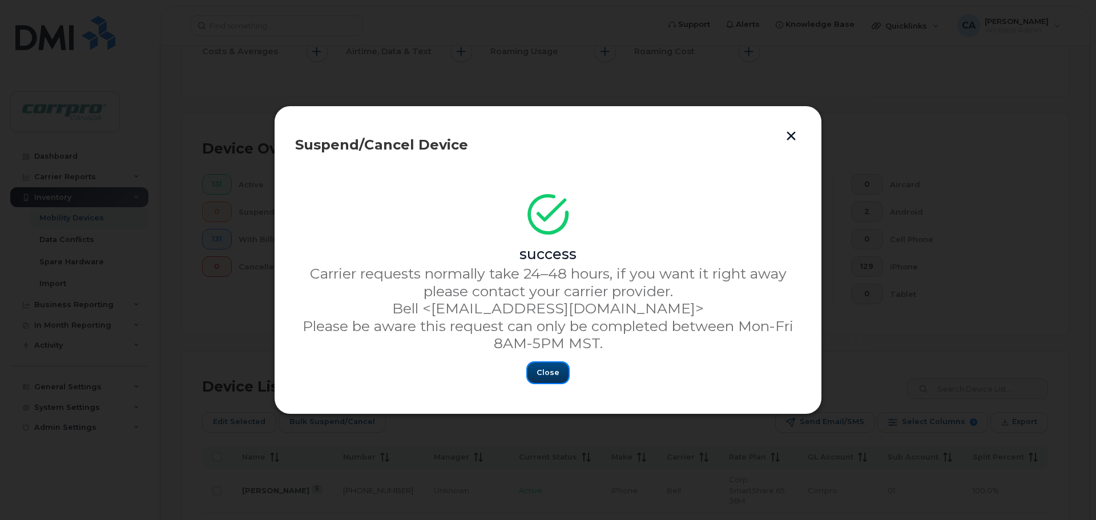
click at [544, 378] on span "Close" at bounding box center [548, 372] width 23 height 11
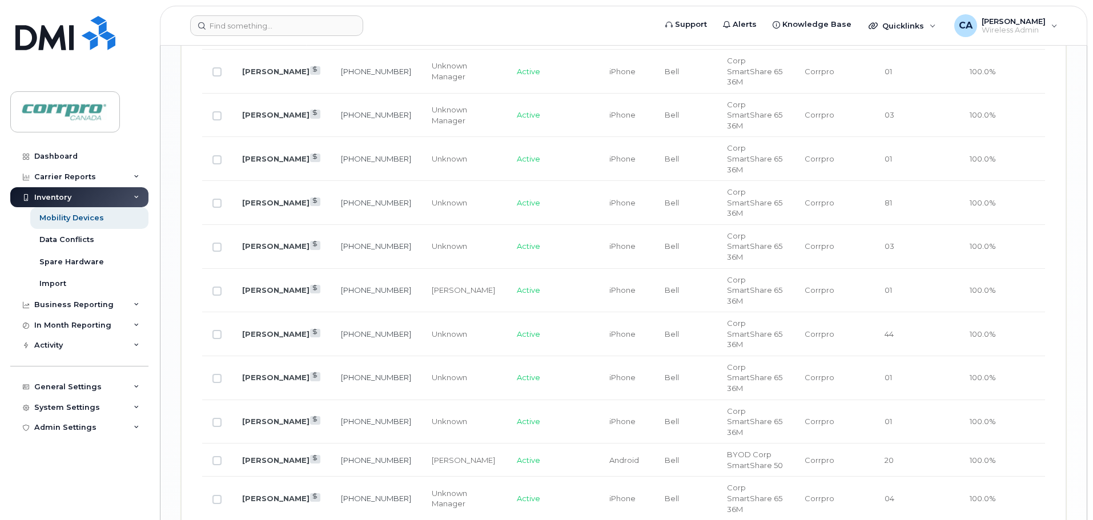
scroll to position [1904, 0]
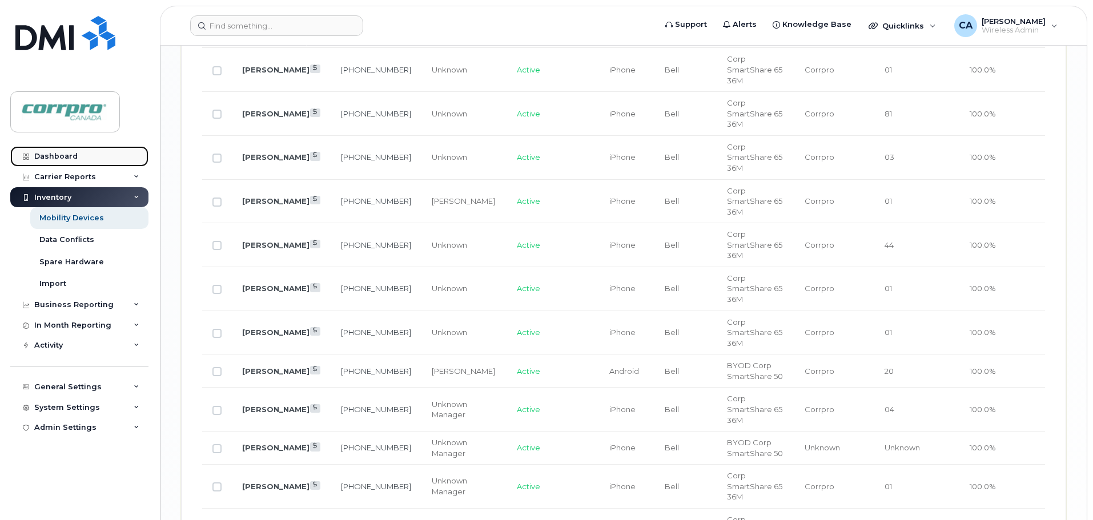
click at [74, 163] on link "Dashboard" at bounding box center [79, 156] width 138 height 21
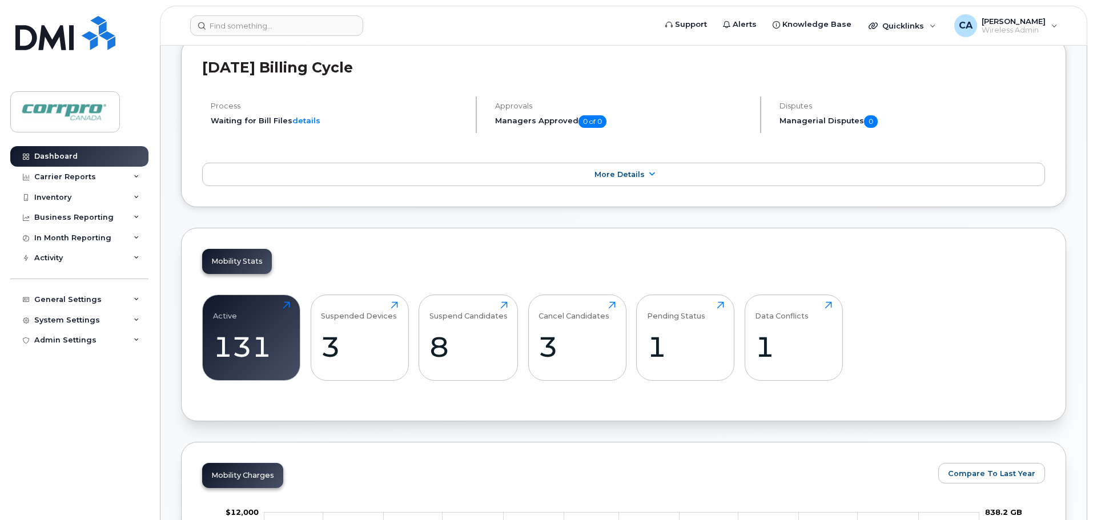
scroll to position [286, 0]
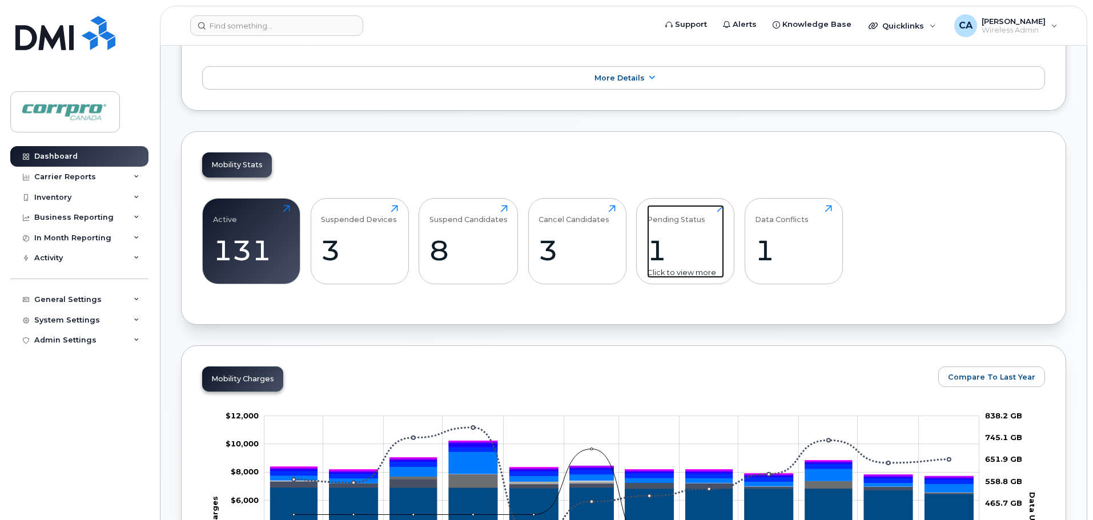
click at [656, 254] on div "1" at bounding box center [685, 251] width 77 height 34
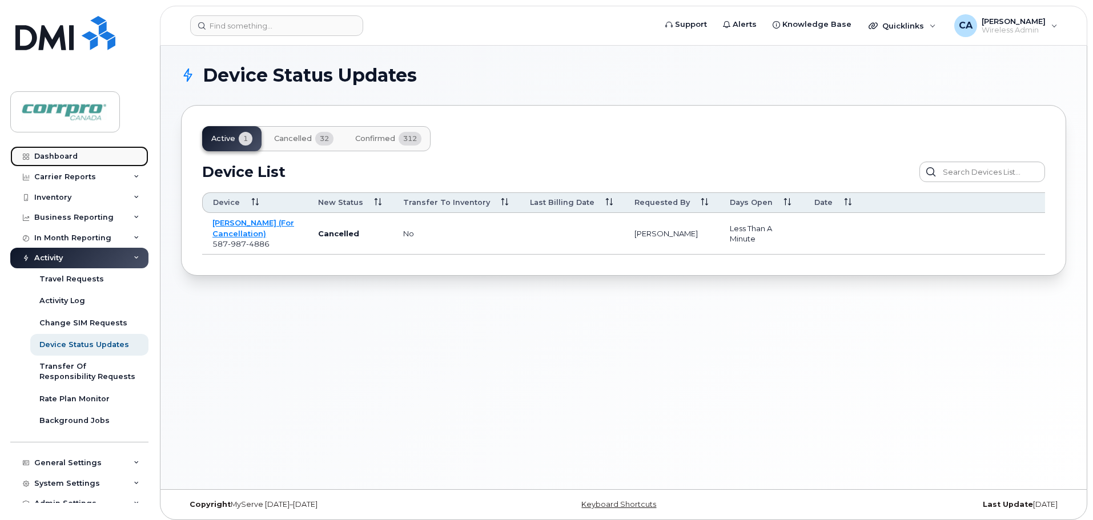
click at [65, 160] on link "Dashboard" at bounding box center [79, 156] width 138 height 21
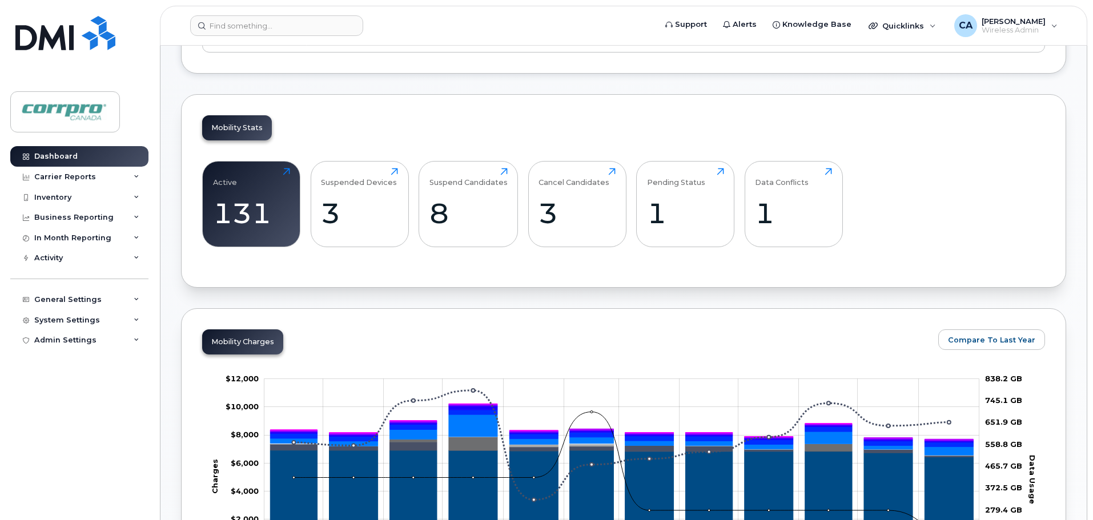
scroll to position [343, 0]
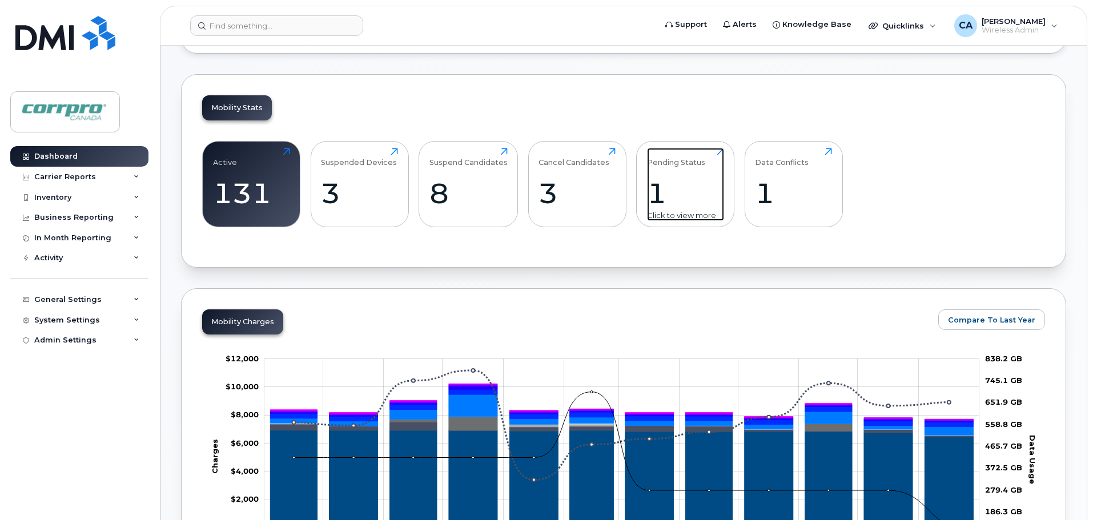
click at [657, 191] on div "1" at bounding box center [685, 193] width 77 height 34
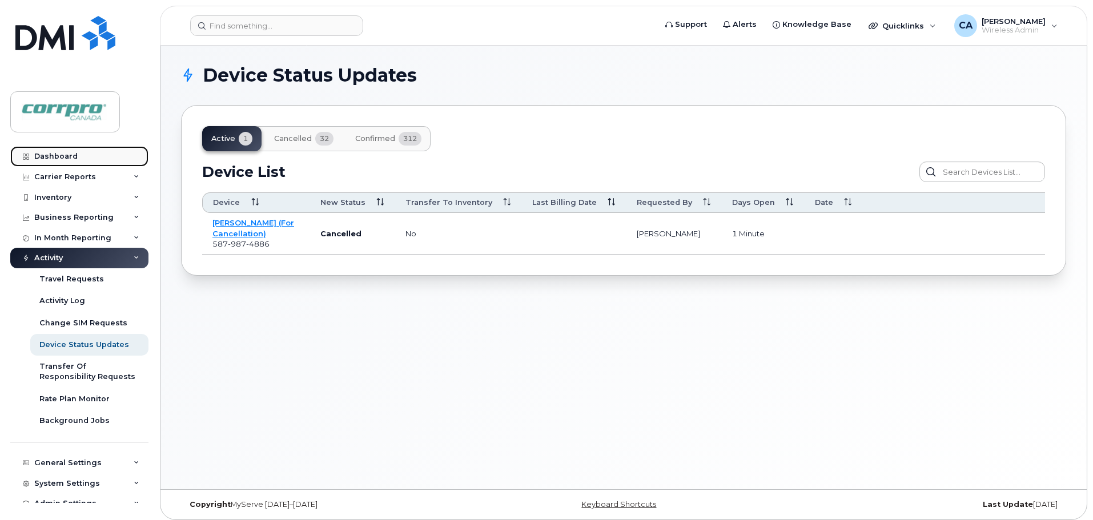
click at [83, 157] on link "Dashboard" at bounding box center [79, 156] width 138 height 21
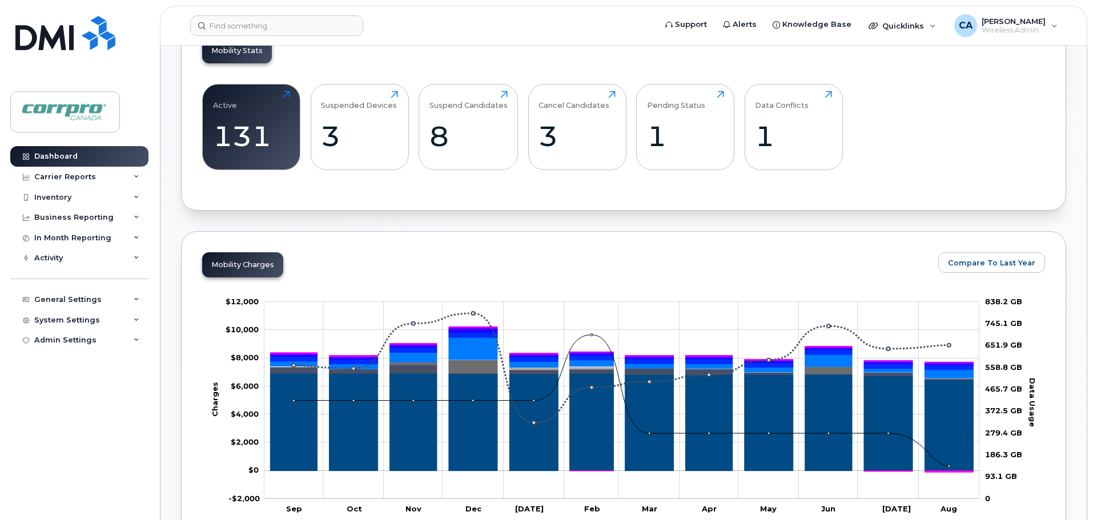
scroll to position [343, 0]
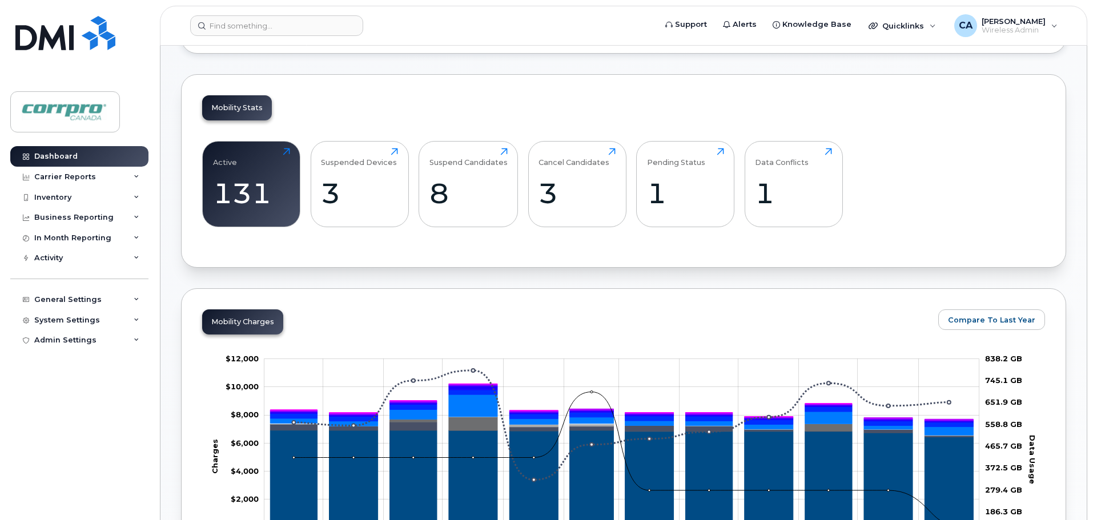
click at [620, 263] on div "Mobility Stats Active 131 Click to view more Suspended Devices 3 Click to view …" at bounding box center [623, 171] width 885 height 194
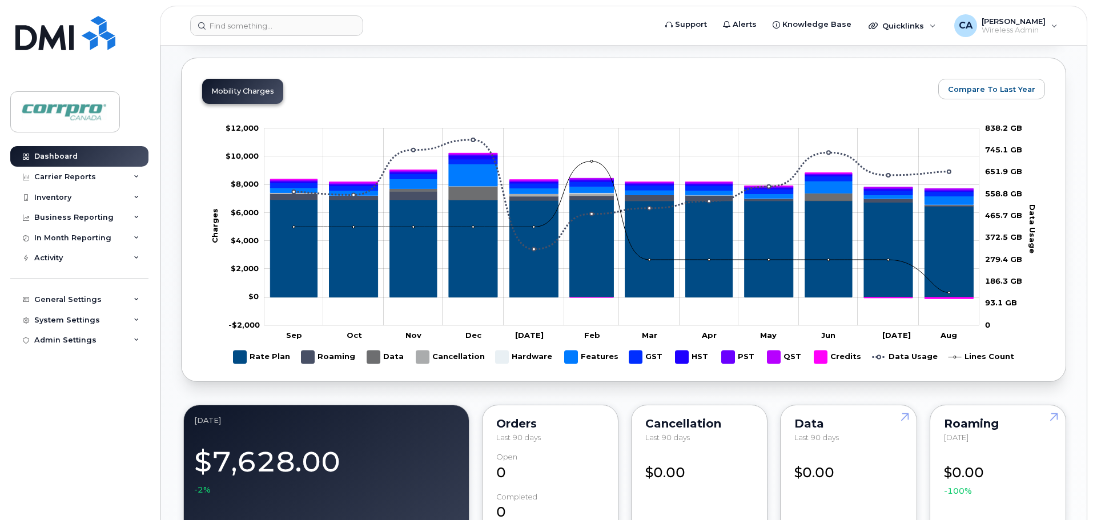
scroll to position [457, 0]
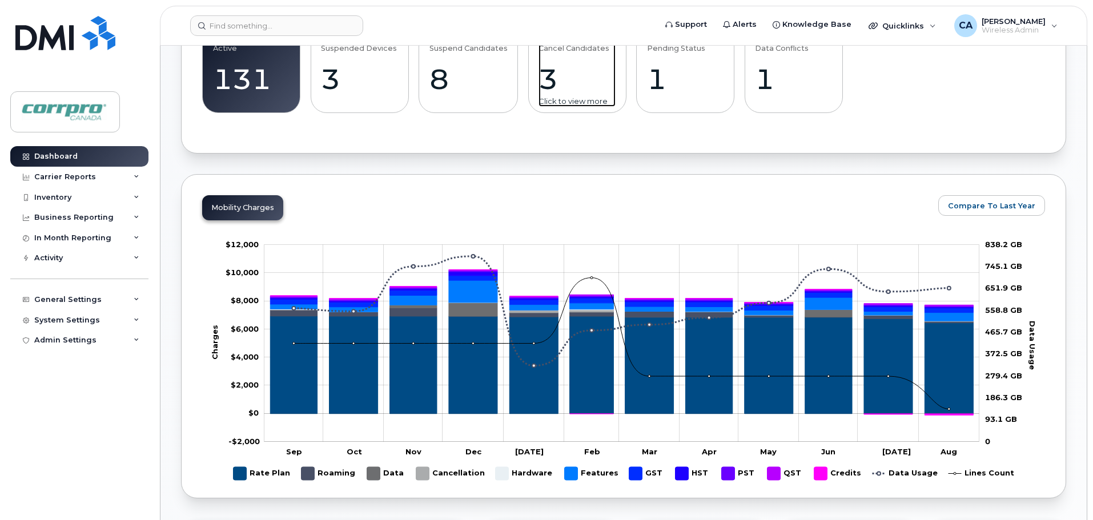
click at [546, 91] on div "3" at bounding box center [577, 79] width 77 height 34
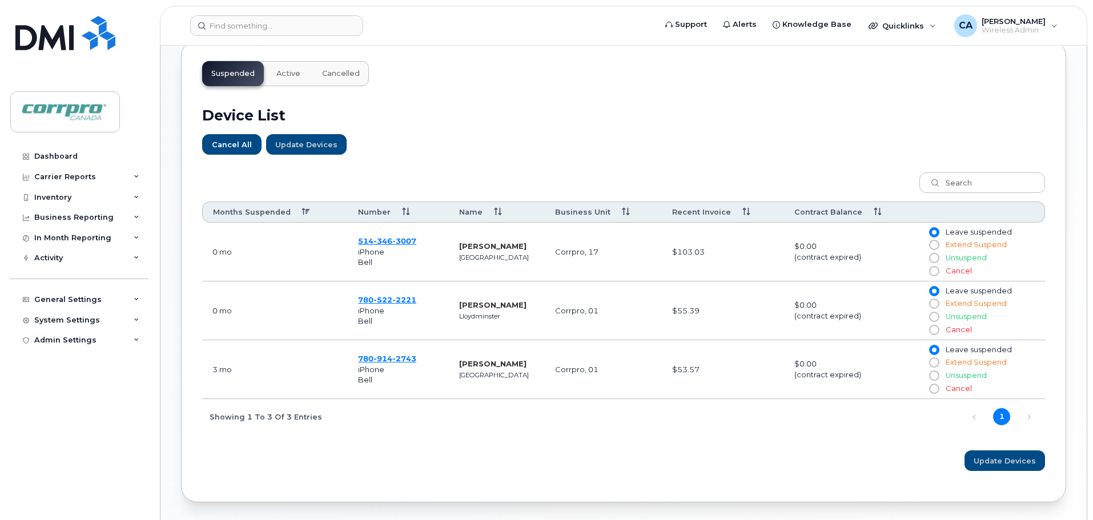
scroll to position [393, 0]
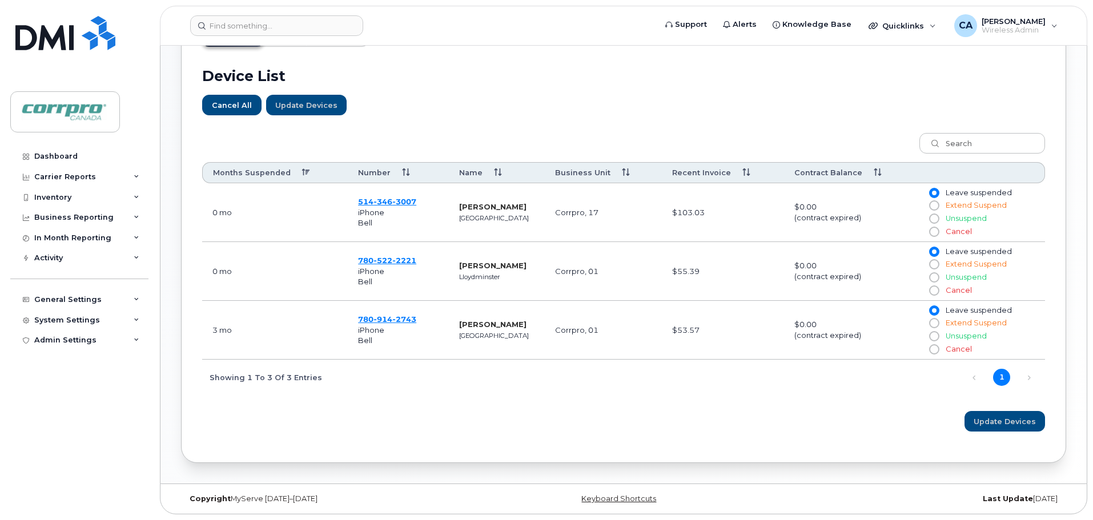
click at [933, 292] on input "Cancel" at bounding box center [933, 290] width 9 height 9
radio input "true"
click at [983, 423] on span "Update Devices" at bounding box center [1005, 421] width 62 height 11
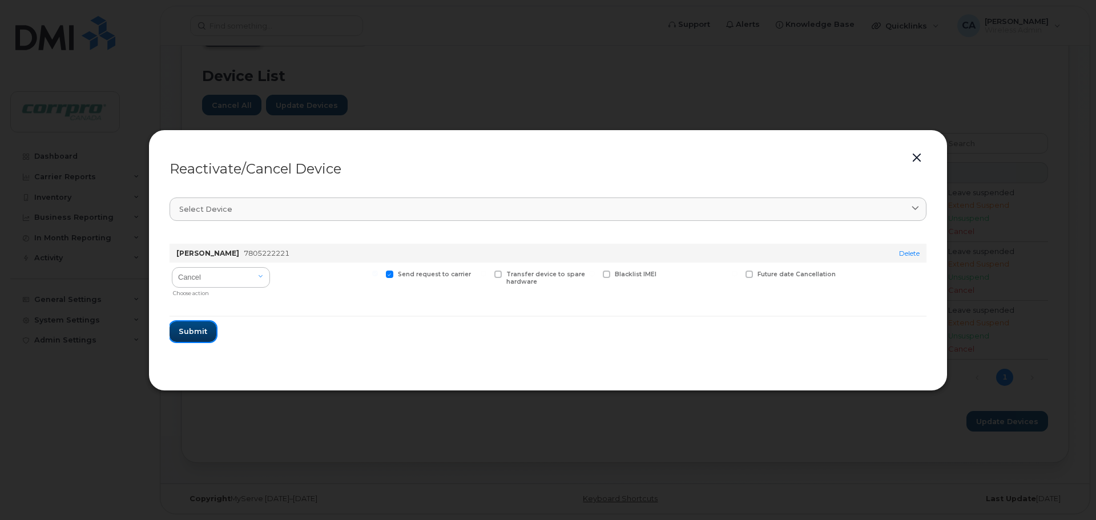
click at [195, 331] on span "Submit" at bounding box center [193, 331] width 29 height 11
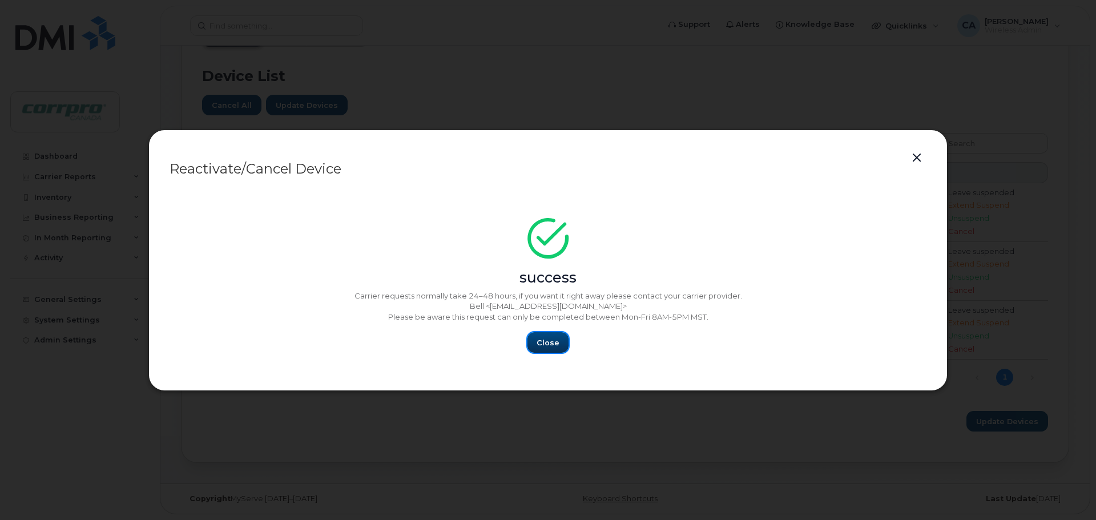
click at [548, 337] on span "Close" at bounding box center [548, 342] width 23 height 11
drag, startPoint x: 550, startPoint y: 345, endPoint x: 620, endPoint y: 322, distance: 73.3
click at [551, 345] on span "Close" at bounding box center [548, 342] width 23 height 11
click at [915, 158] on button "button" at bounding box center [917, 158] width 17 height 16
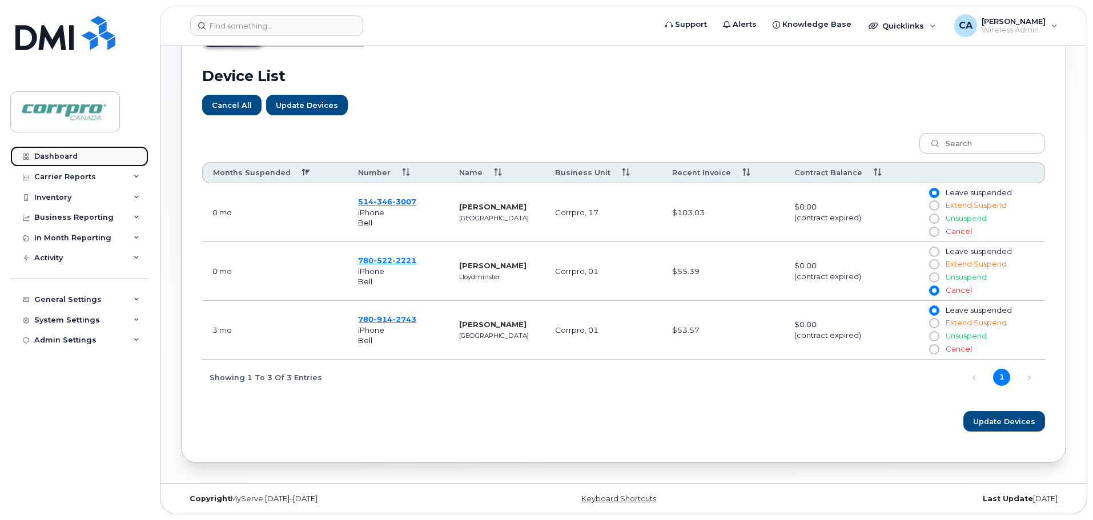
click at [63, 158] on div "Dashboard" at bounding box center [55, 156] width 43 height 9
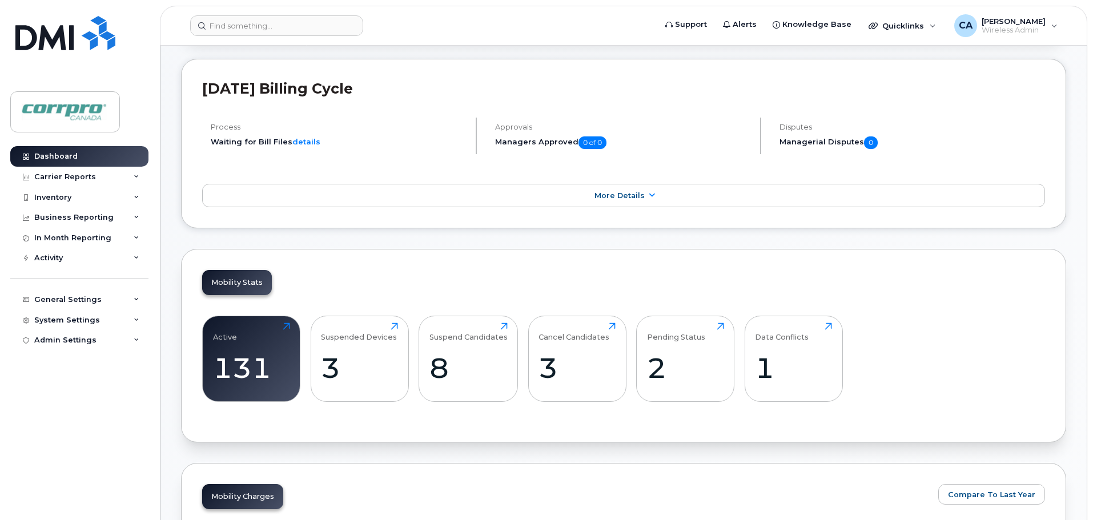
scroll to position [228, 0]
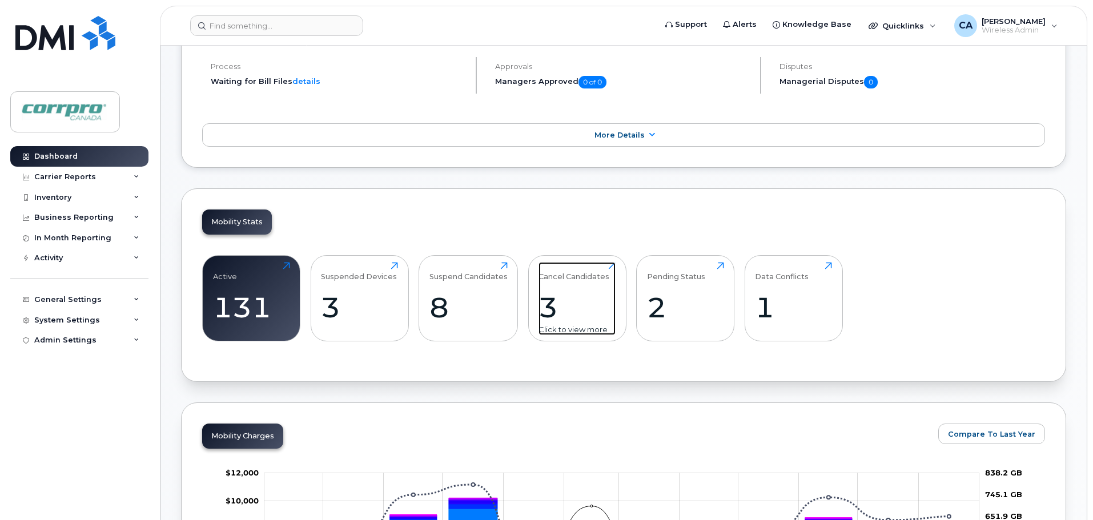
click at [544, 312] on div "3" at bounding box center [577, 308] width 77 height 34
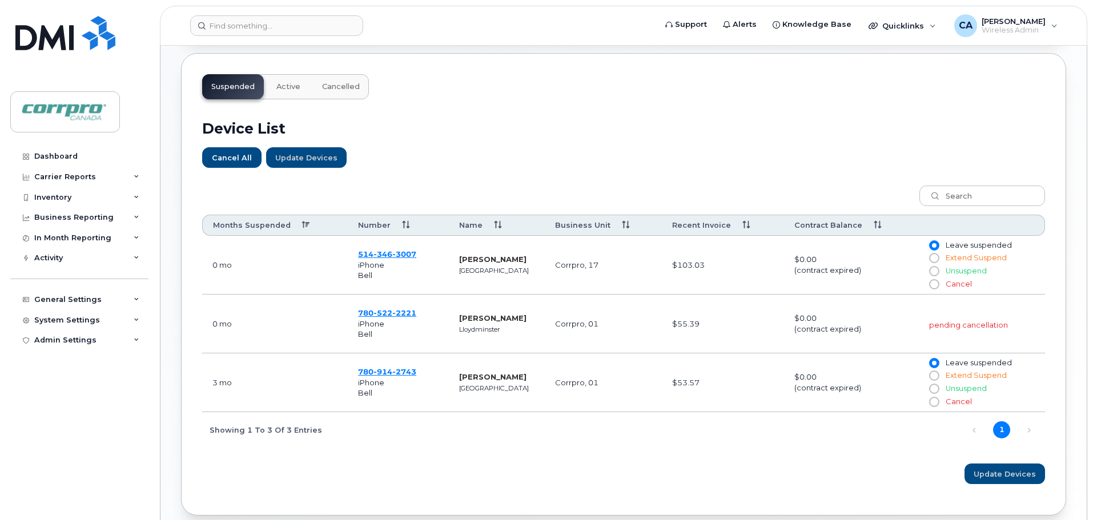
scroll to position [343, 0]
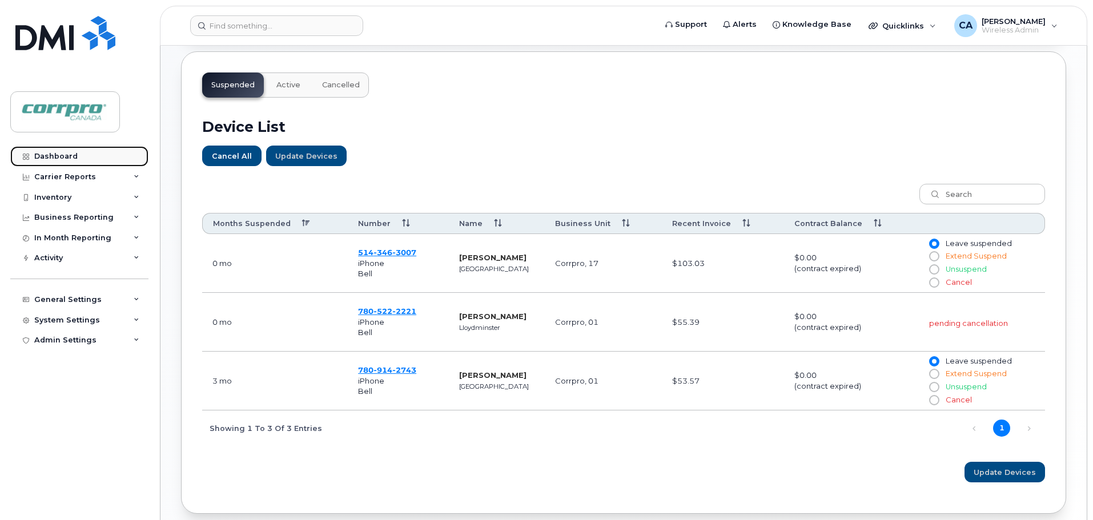
click at [53, 165] on link "Dashboard" at bounding box center [79, 156] width 138 height 21
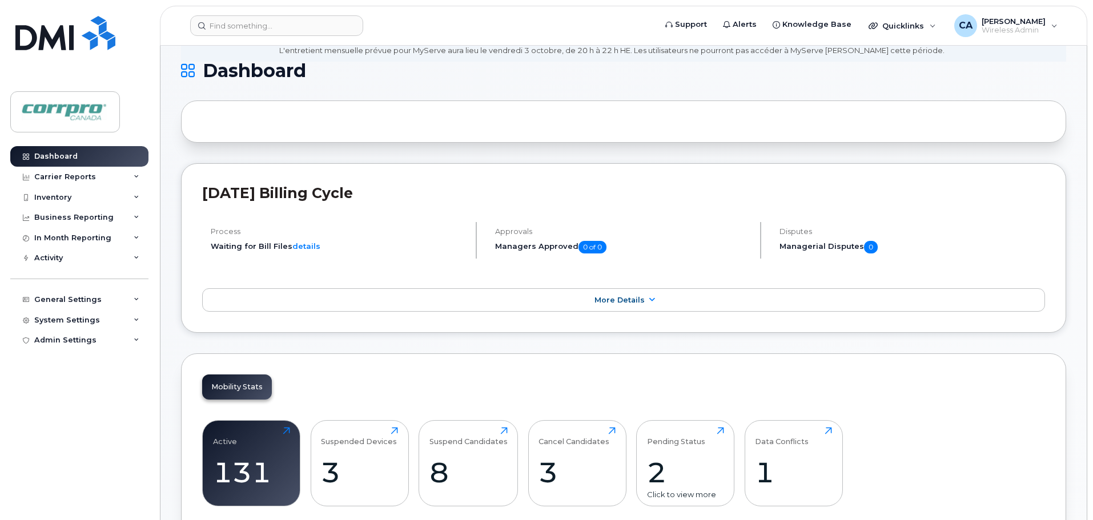
scroll to position [171, 0]
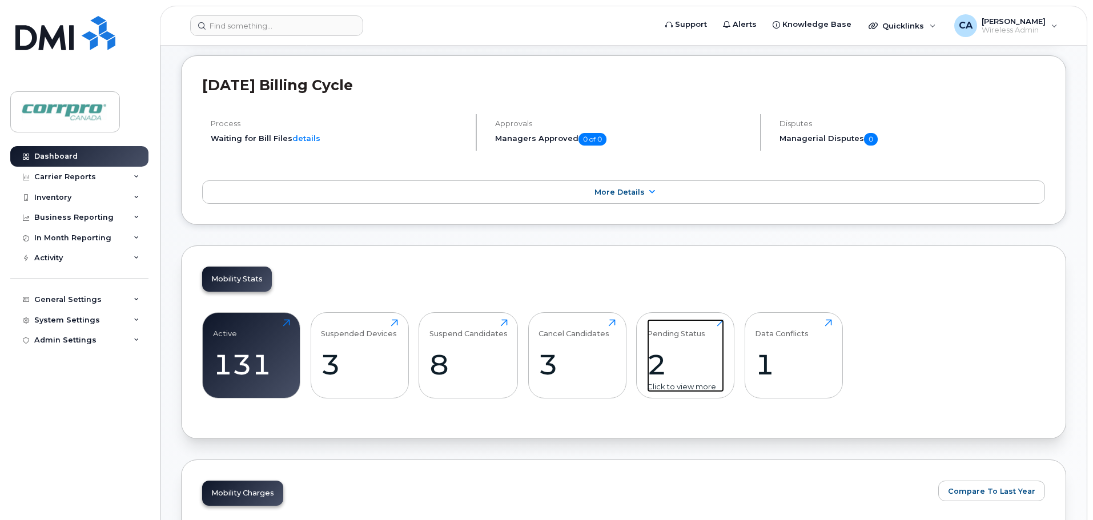
click at [656, 353] on div "2" at bounding box center [685, 365] width 77 height 34
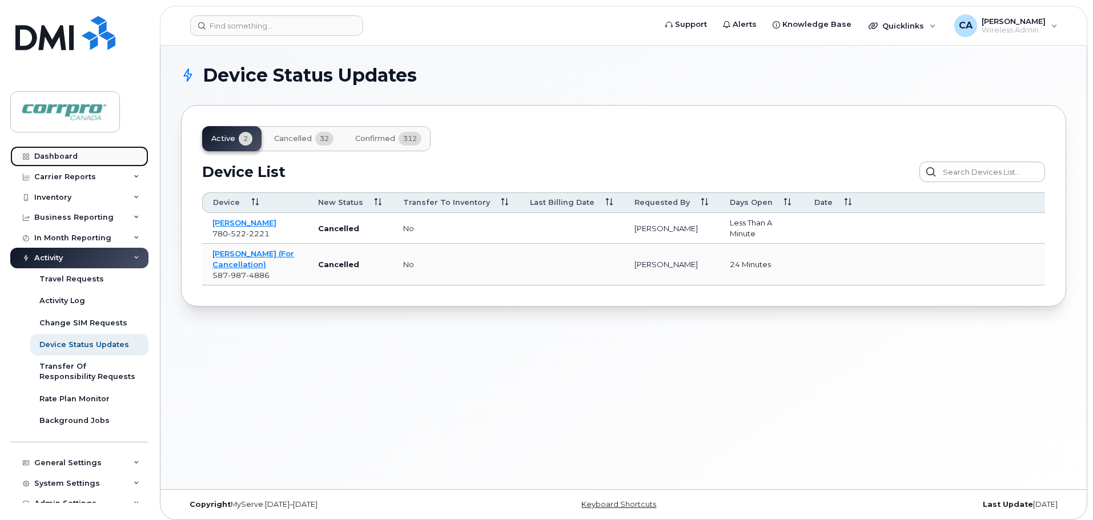
click at [61, 158] on div "Dashboard" at bounding box center [55, 156] width 43 height 9
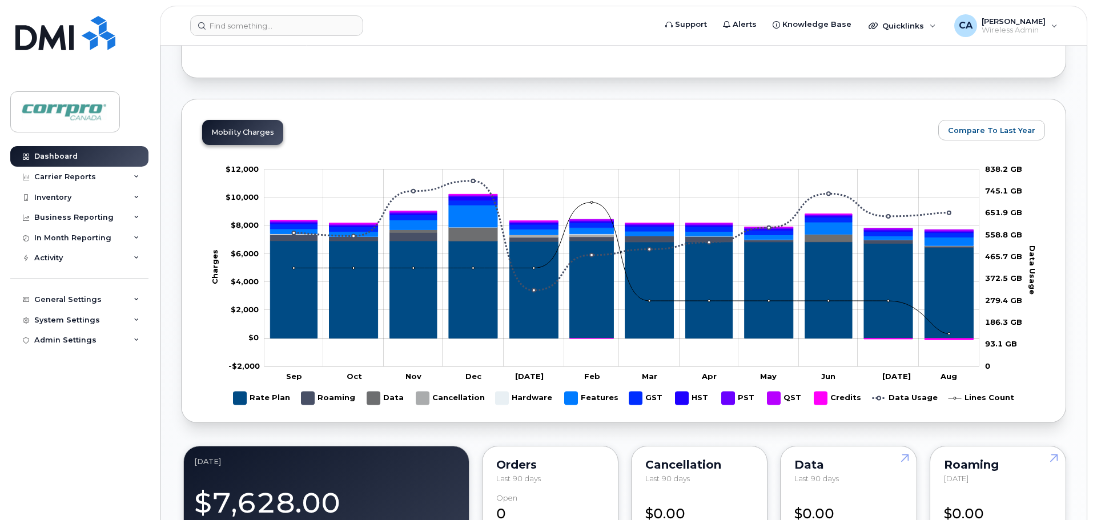
scroll to position [190, 0]
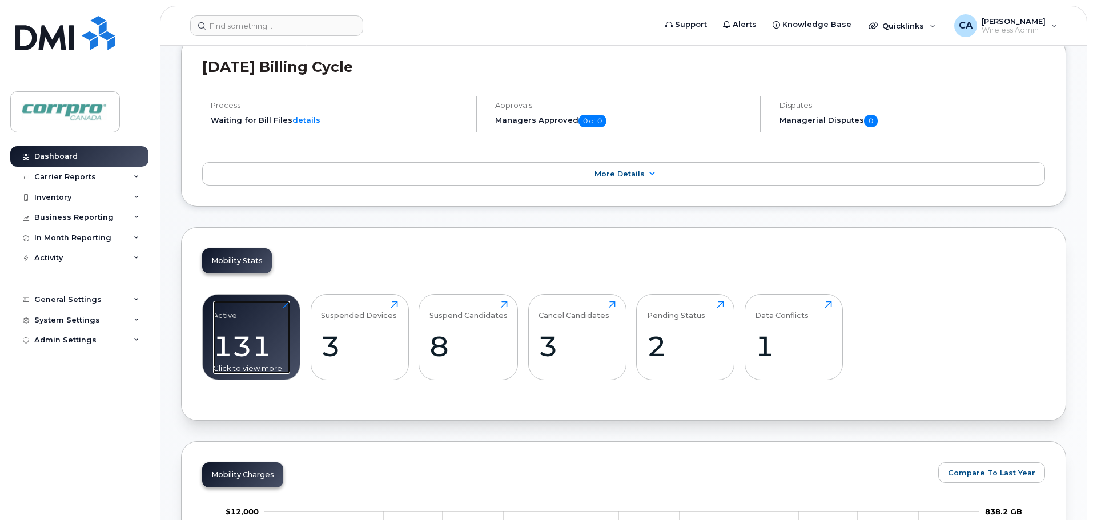
click at [239, 353] on div "131" at bounding box center [251, 347] width 77 height 34
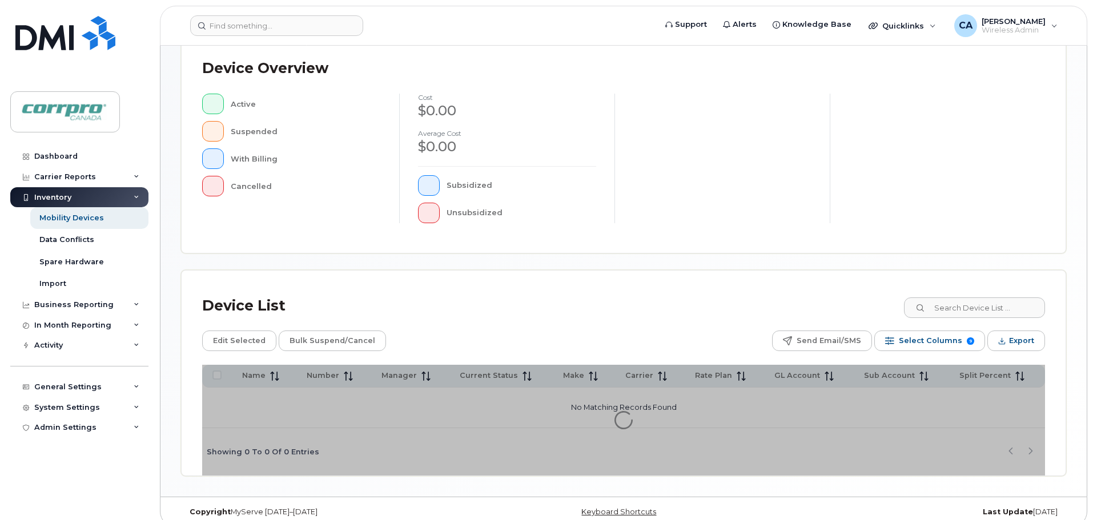
scroll to position [265, 0]
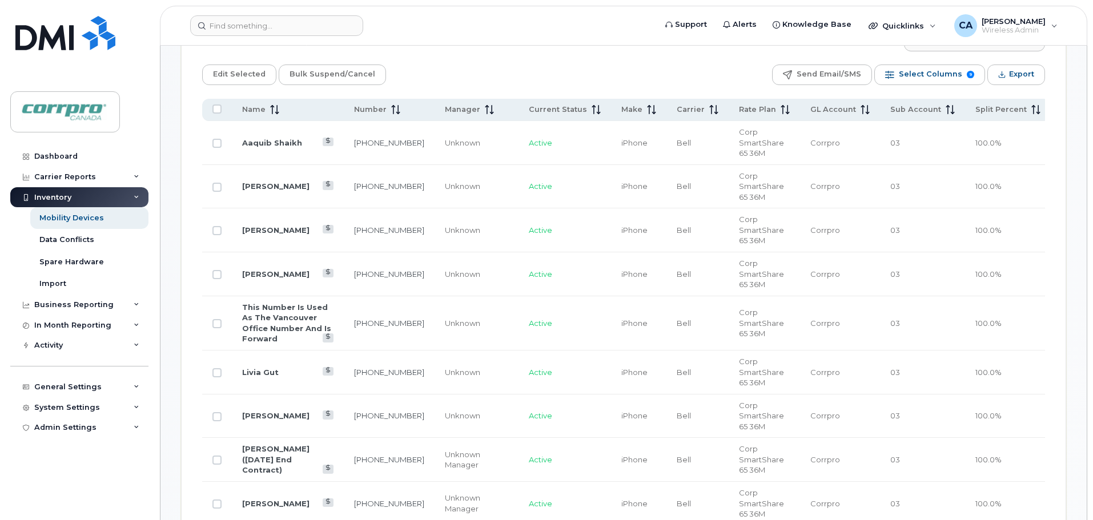
scroll to position [551, 0]
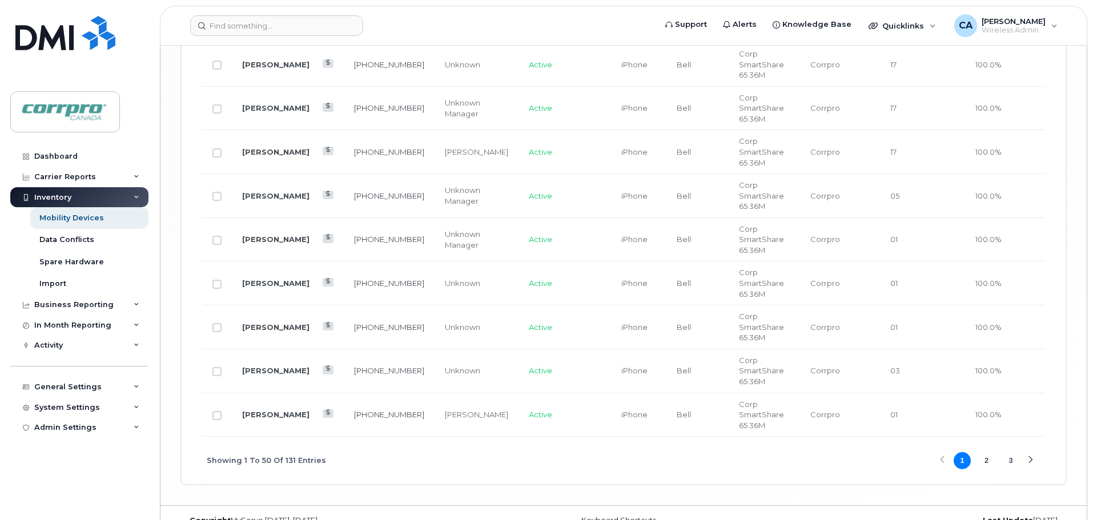
scroll to position [2434, 0]
click at [989, 450] on button "2" at bounding box center [986, 458] width 17 height 17
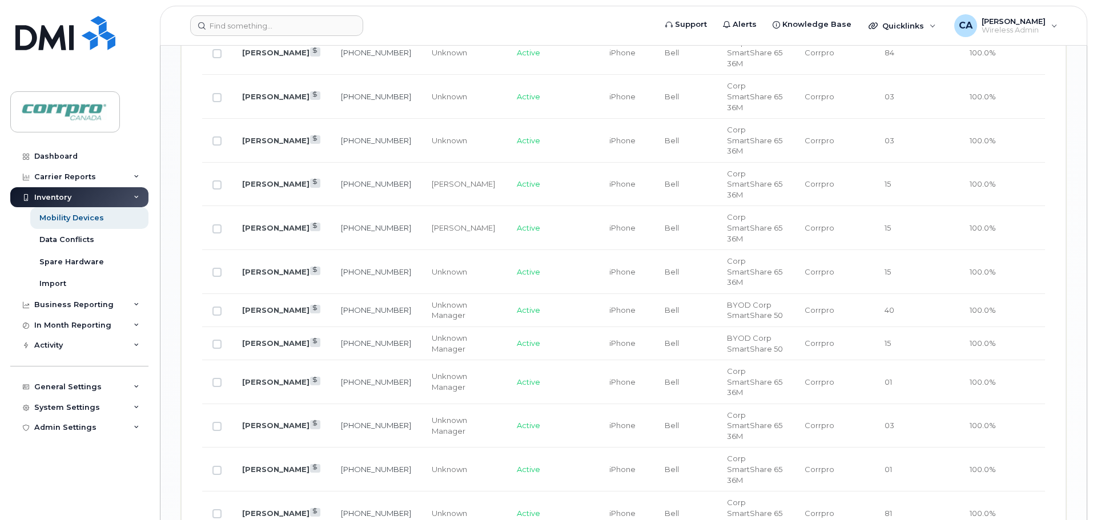
scroll to position [1904, 0]
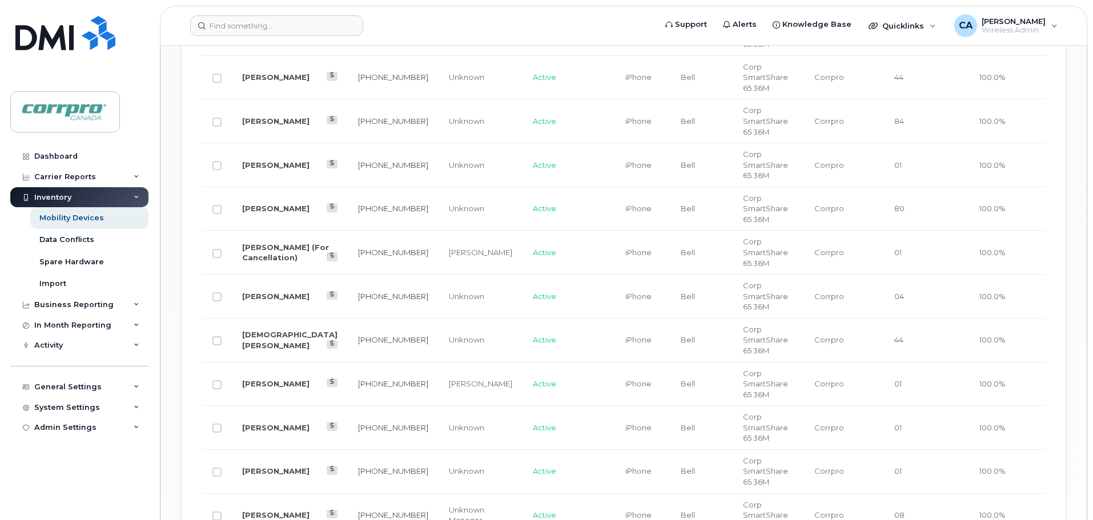
scroll to position [760, 0]
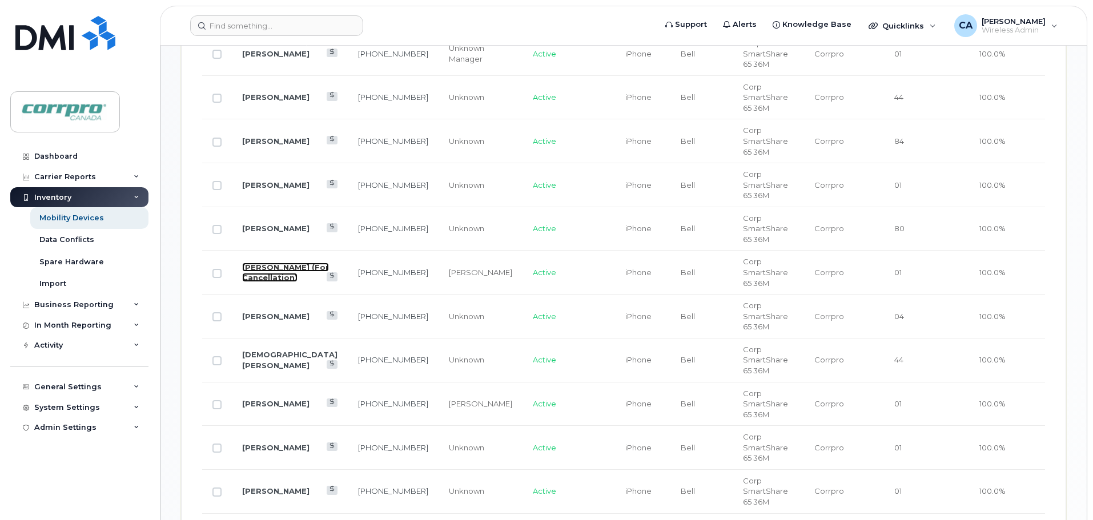
click at [262, 263] on link "Masood Heidari (For Cancellation)" at bounding box center [285, 273] width 87 height 20
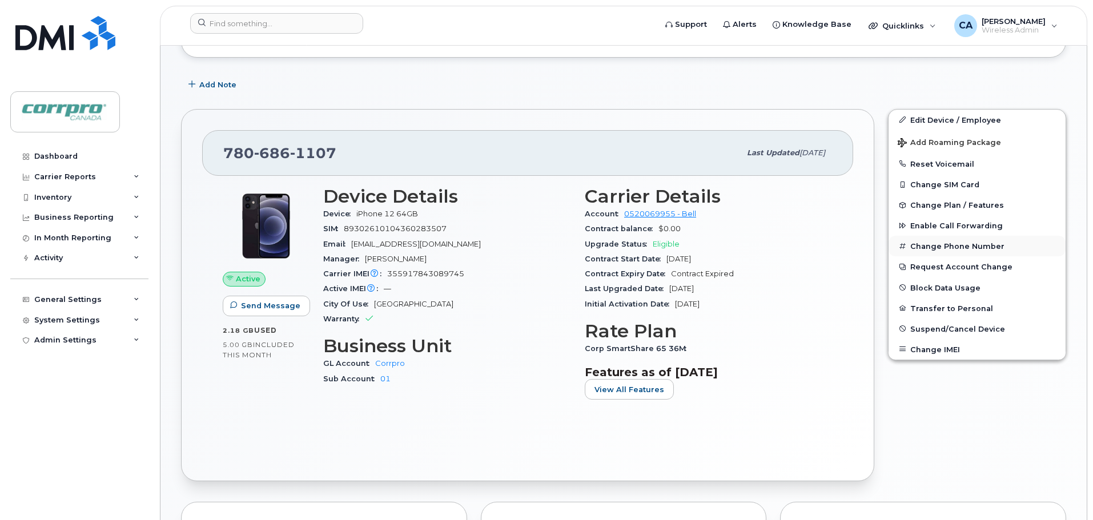
scroll to position [219, 0]
click at [947, 330] on span "Suspend/Cancel Device" at bounding box center [957, 328] width 95 height 9
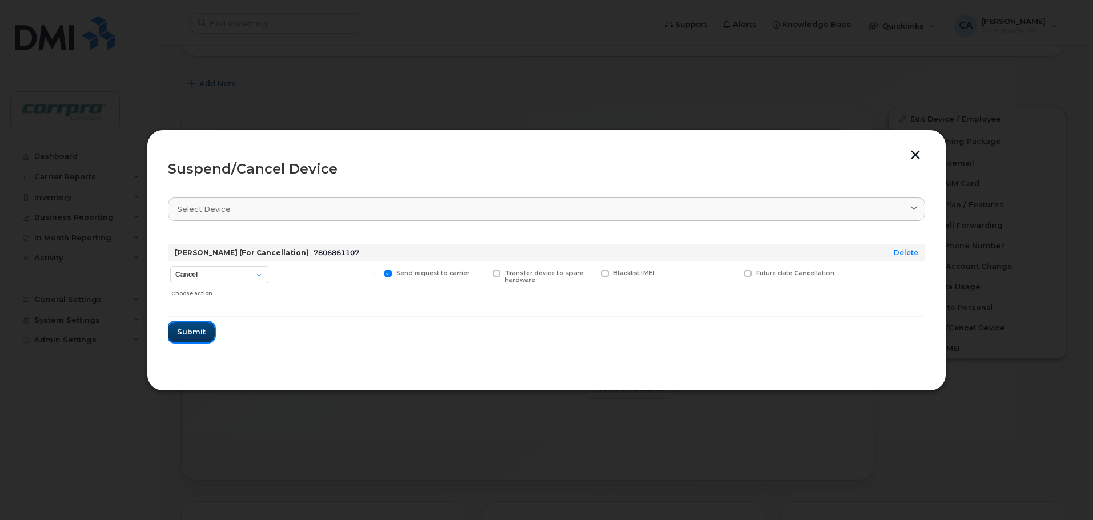
click at [186, 326] on button "Submit" at bounding box center [191, 332] width 47 height 21
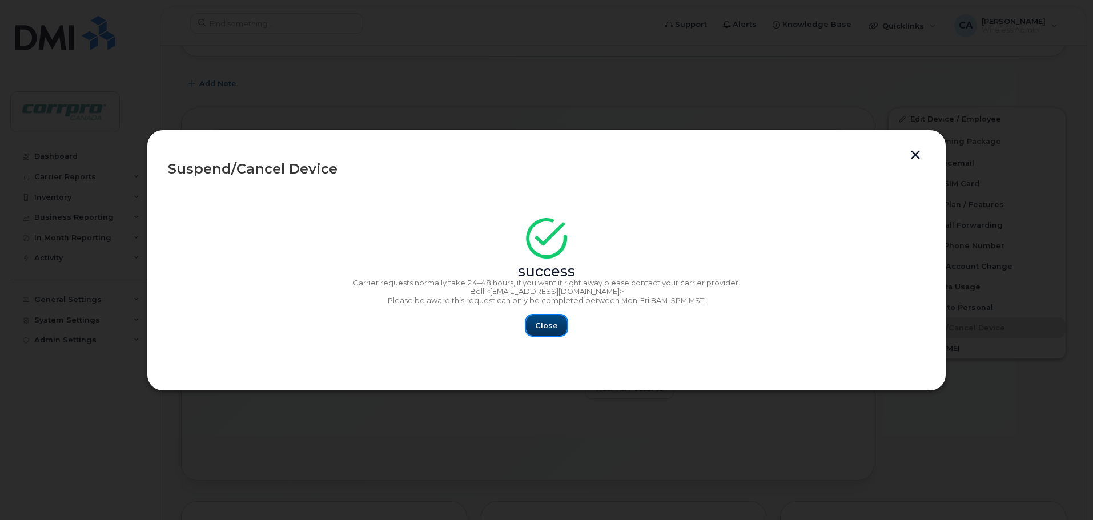
click at [549, 334] on button "Close" at bounding box center [546, 325] width 41 height 21
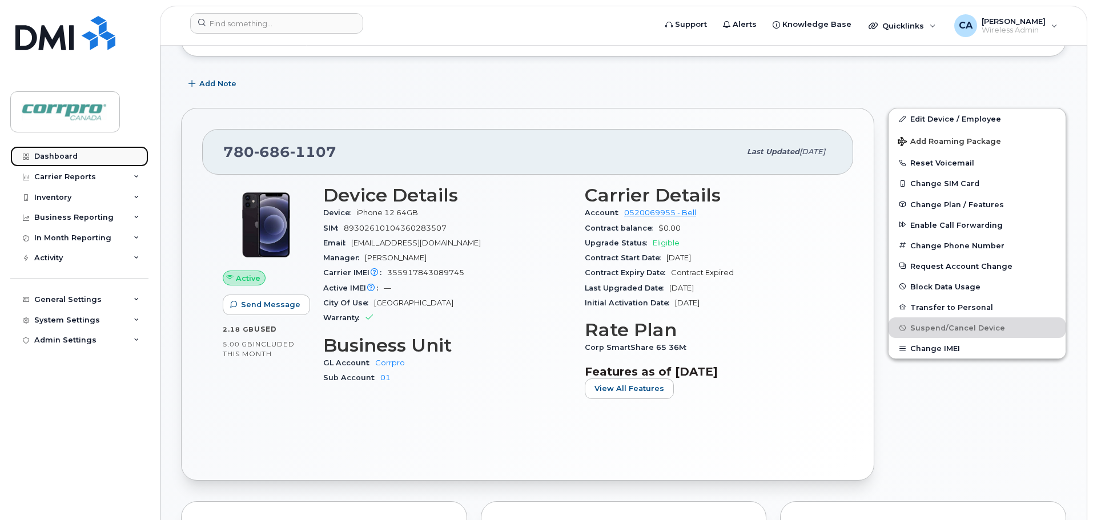
click at [63, 161] on link "Dashboard" at bounding box center [79, 156] width 138 height 21
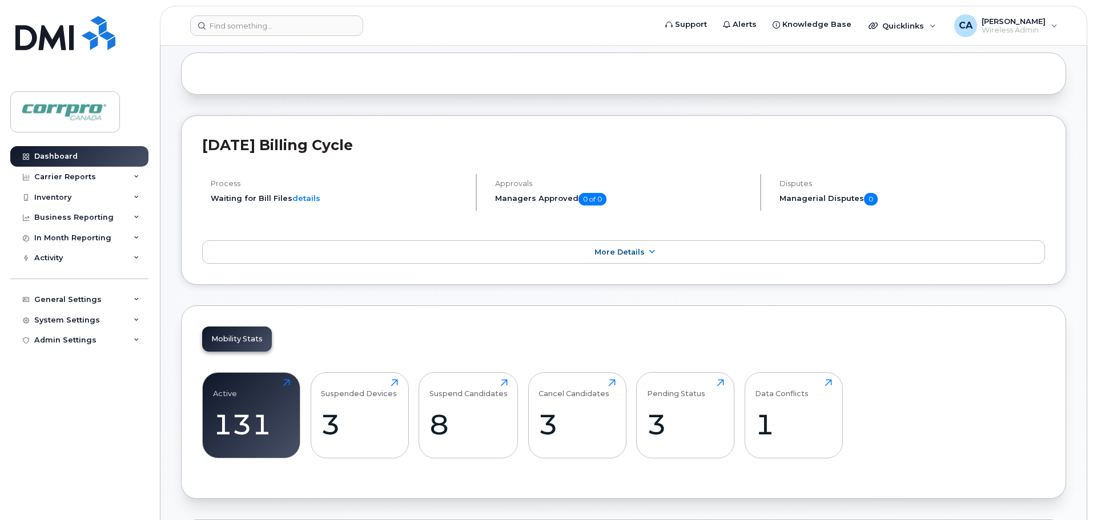
scroll to position [114, 0]
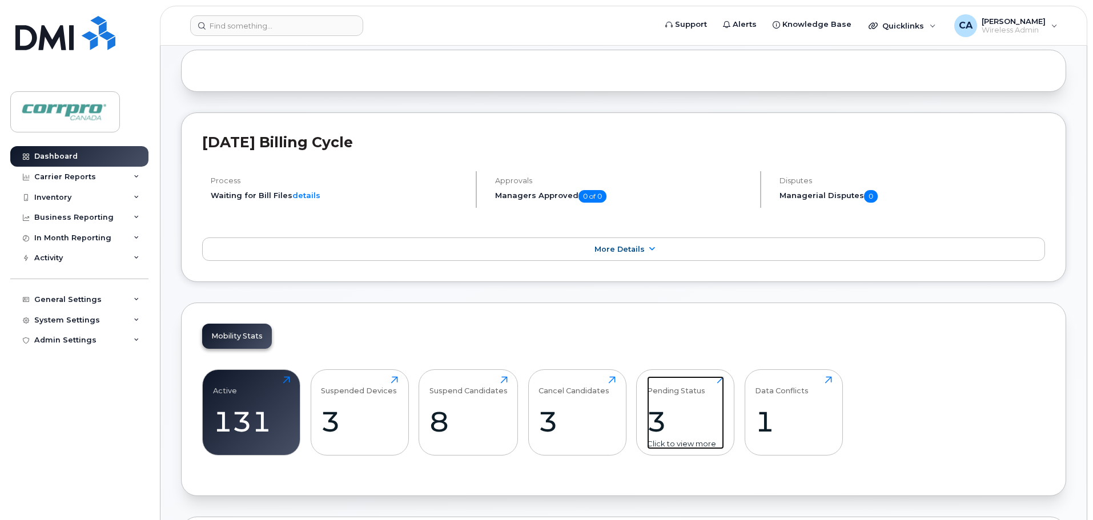
click at [661, 432] on div "3" at bounding box center [685, 422] width 77 height 34
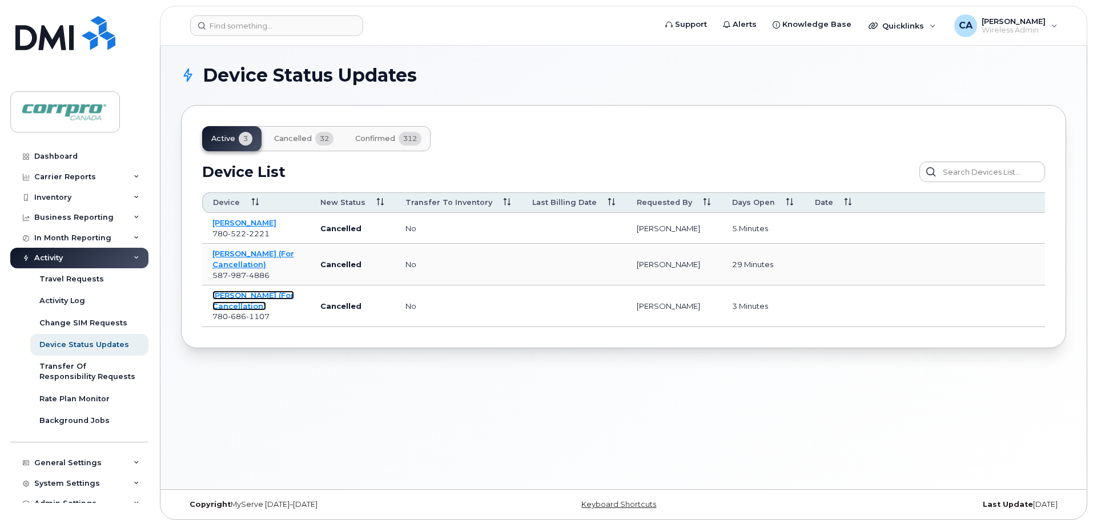
click at [225, 307] on link "[PERSON_NAME] (For Cancellation)" at bounding box center [253, 301] width 82 height 20
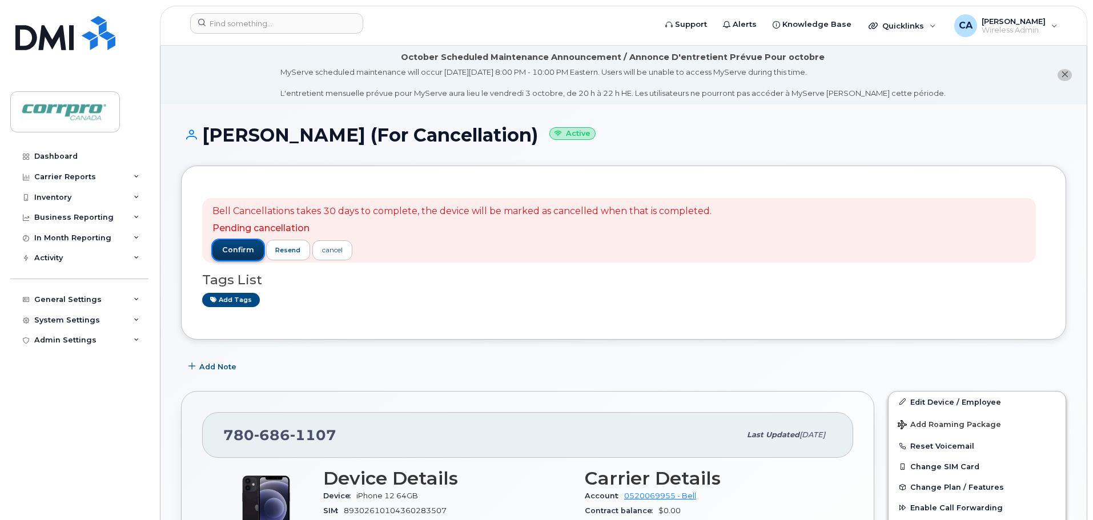
click at [236, 256] on button "confirm" at bounding box center [237, 250] width 51 height 21
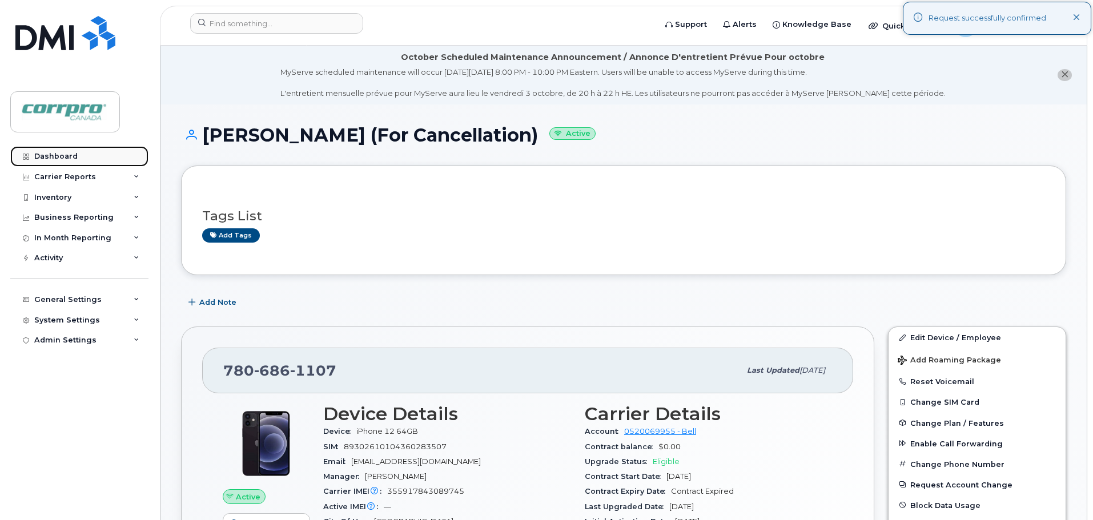
click at [72, 156] on div "Dashboard" at bounding box center [55, 156] width 43 height 9
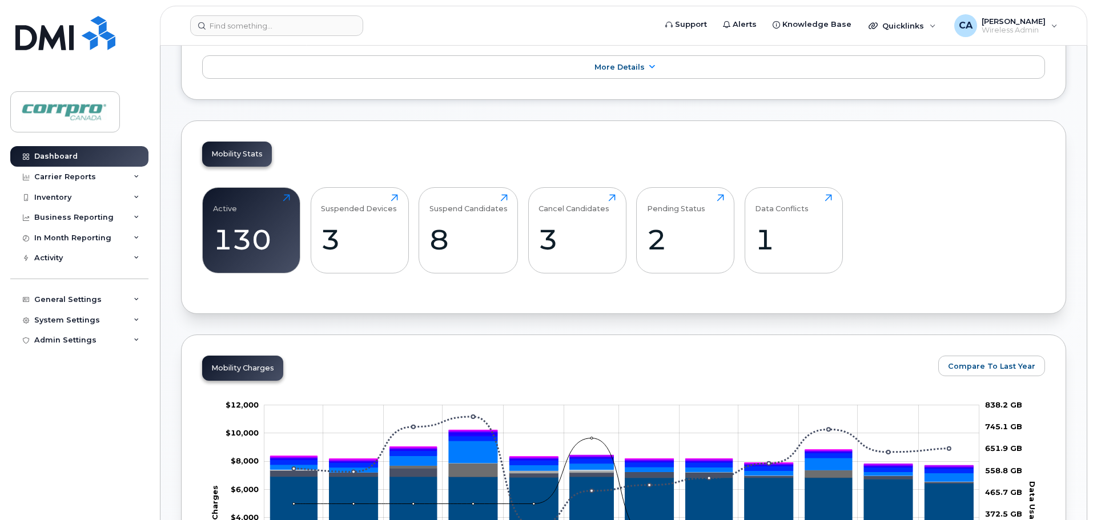
scroll to position [262, 0]
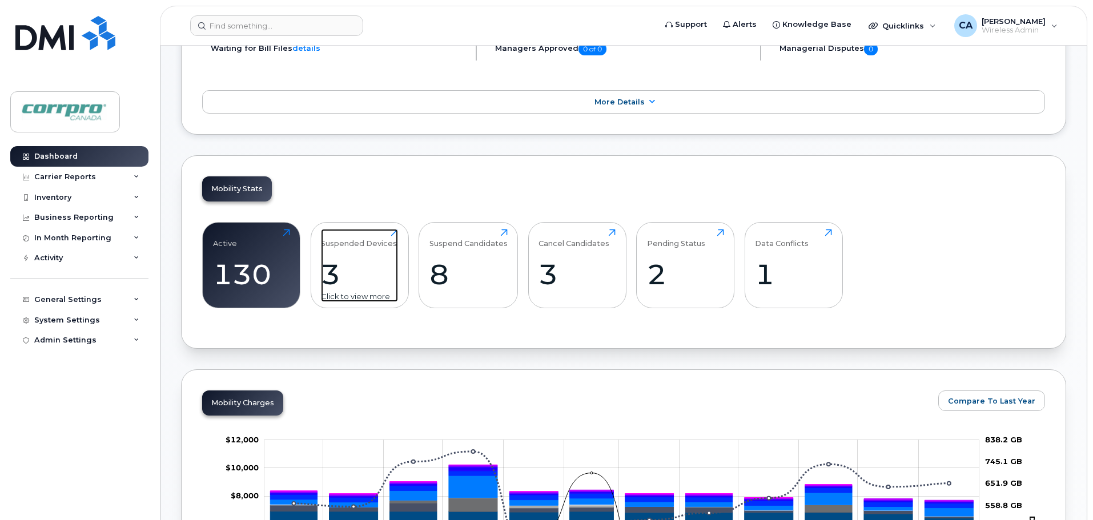
click at [332, 282] on div "3" at bounding box center [359, 275] width 77 height 34
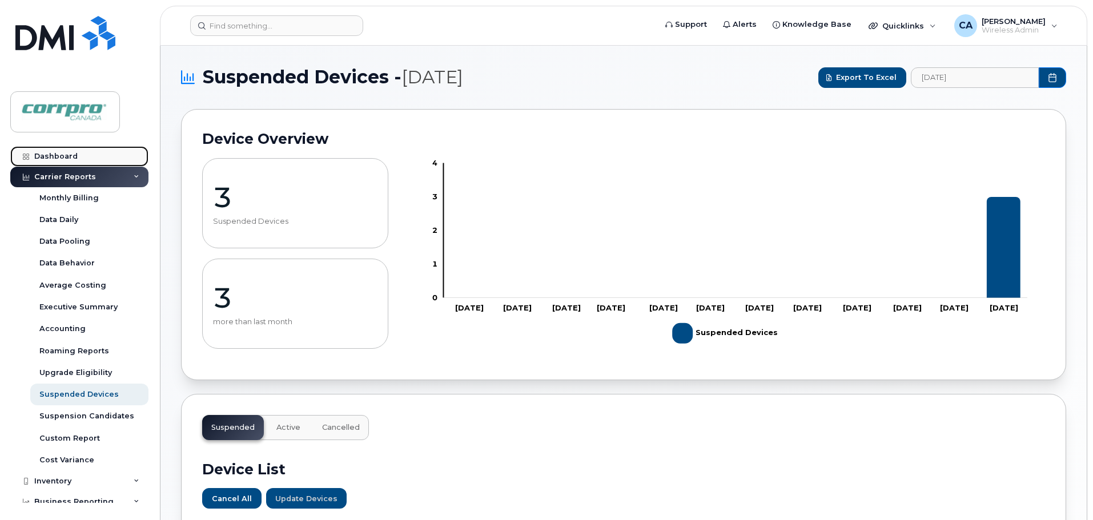
click at [73, 156] on div "Dashboard" at bounding box center [55, 156] width 43 height 9
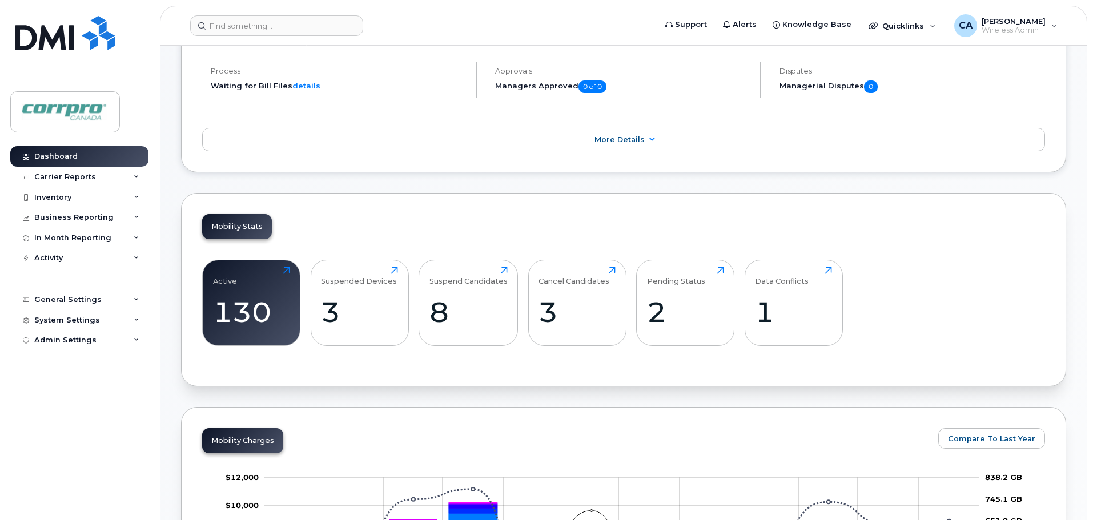
scroll to position [286, 0]
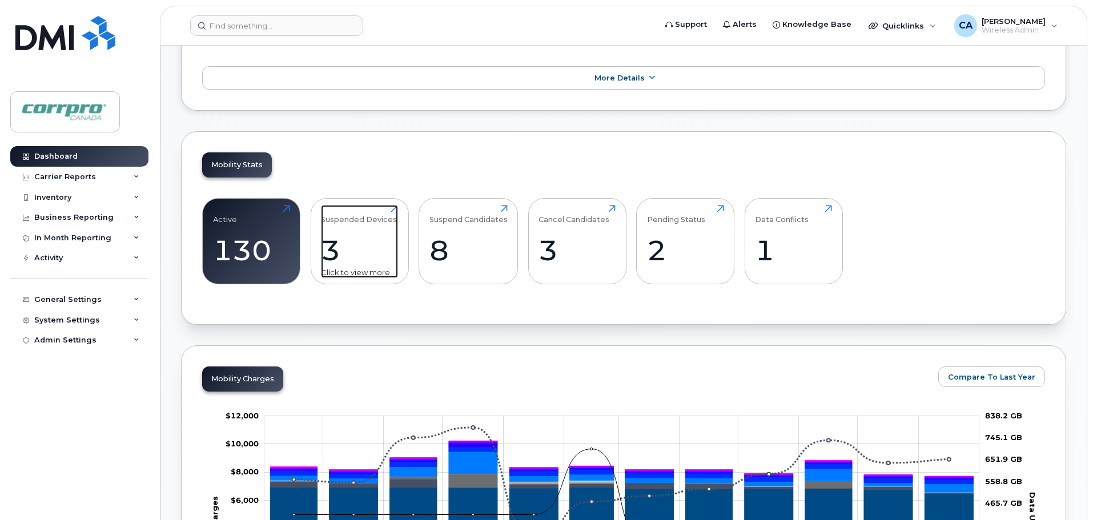
click at [333, 258] on div "3" at bounding box center [359, 251] width 77 height 34
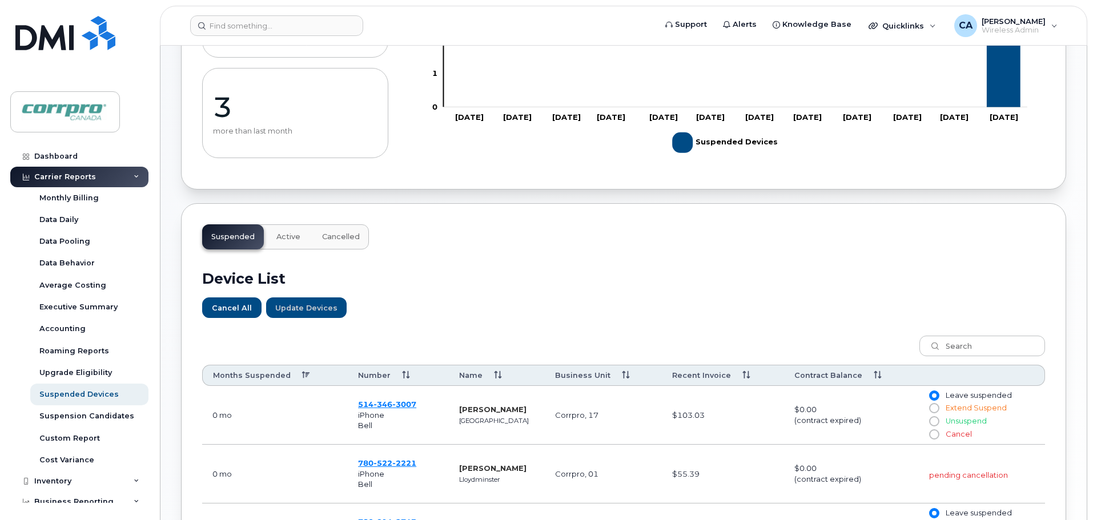
scroll to position [171, 0]
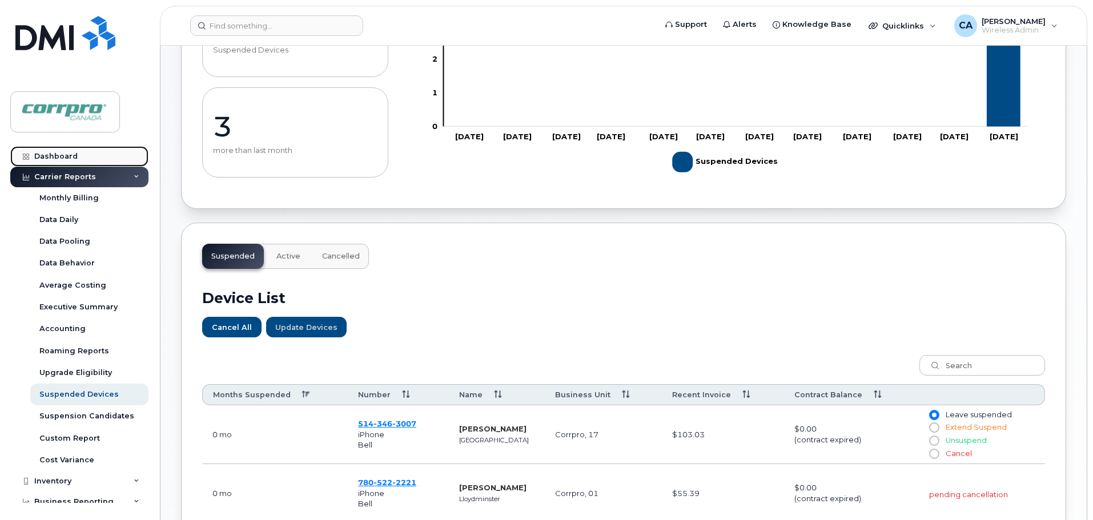
click at [82, 162] on link "Dashboard" at bounding box center [79, 156] width 138 height 21
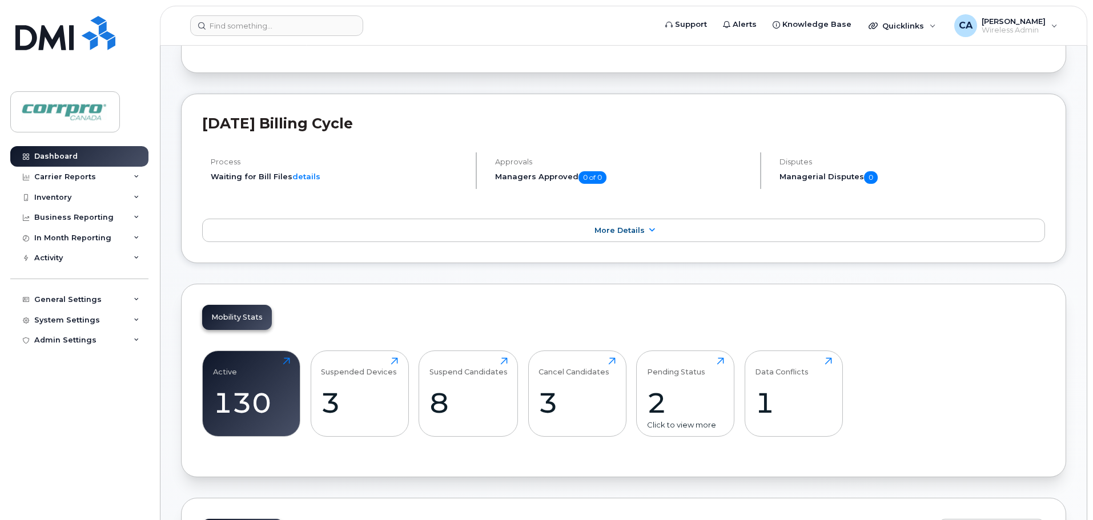
scroll to position [171, 0]
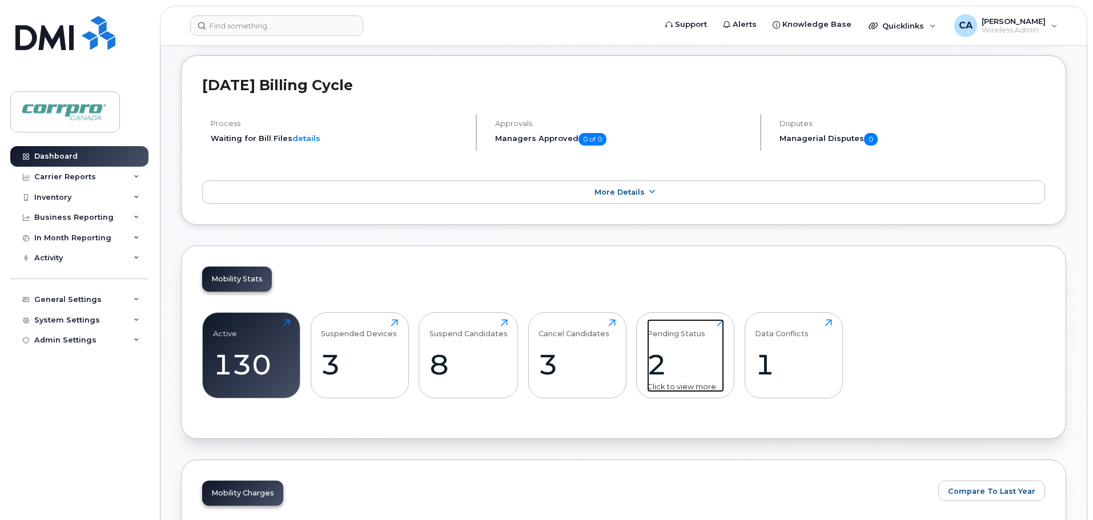
click at [661, 372] on div "2" at bounding box center [685, 365] width 77 height 34
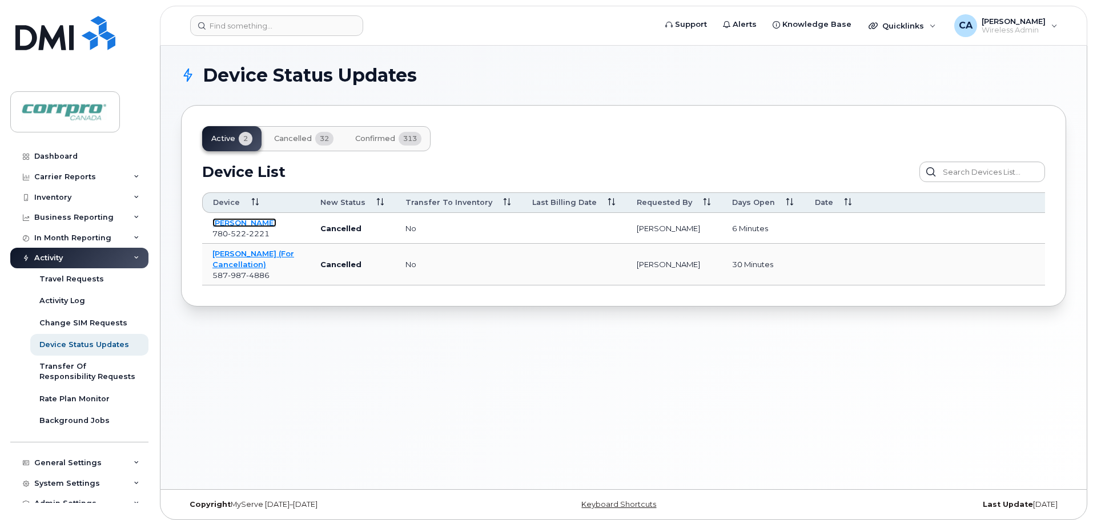
click at [246, 226] on link "Yasin Khalaj" at bounding box center [244, 222] width 64 height 9
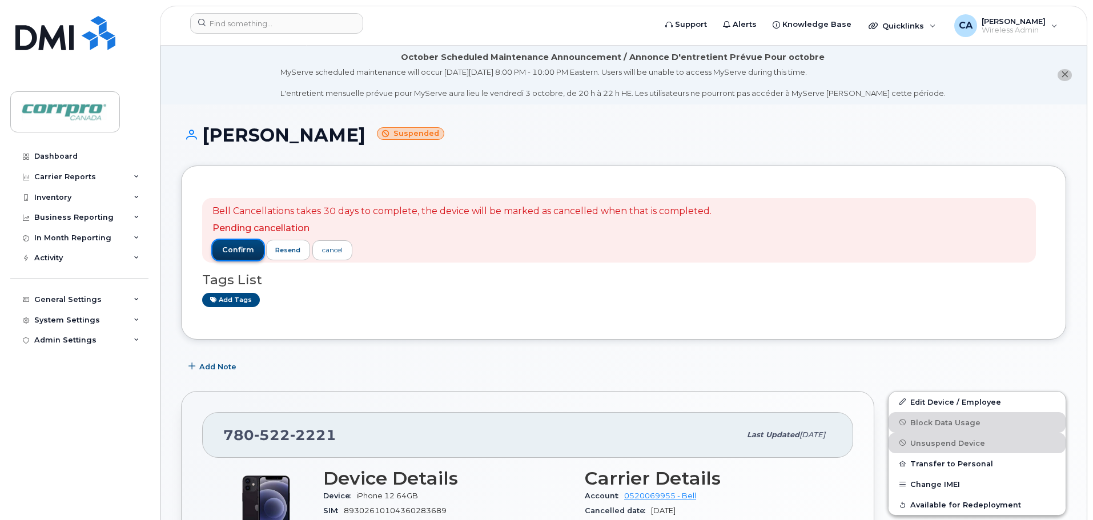
click at [246, 254] on span "confirm" at bounding box center [238, 250] width 32 height 10
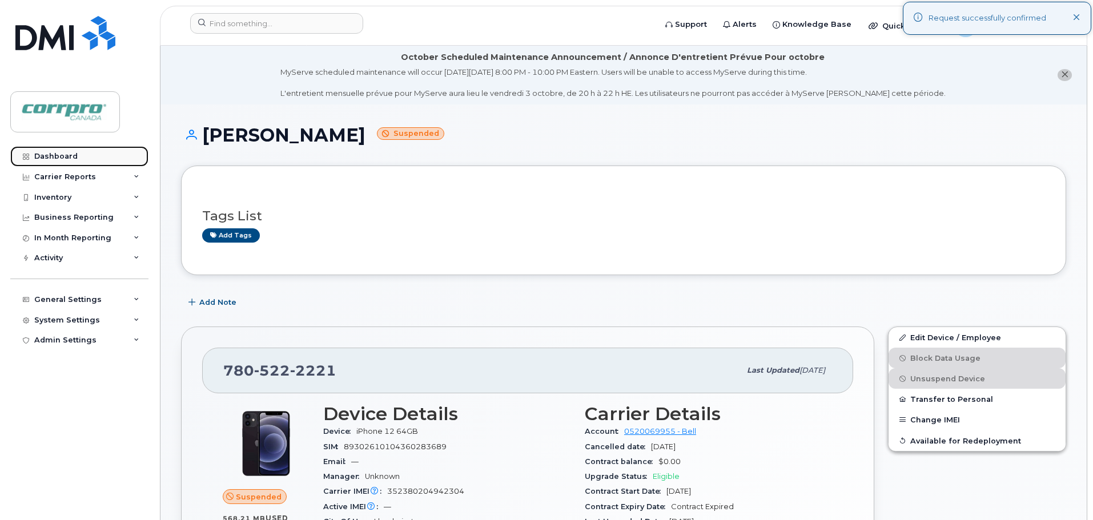
click at [40, 154] on div "Dashboard" at bounding box center [55, 156] width 43 height 9
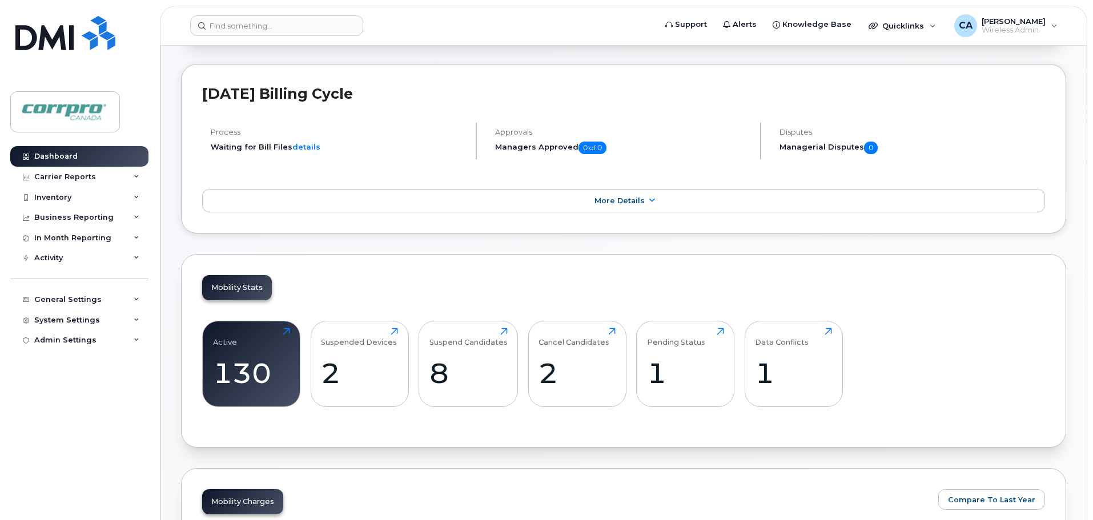
scroll to position [343, 0]
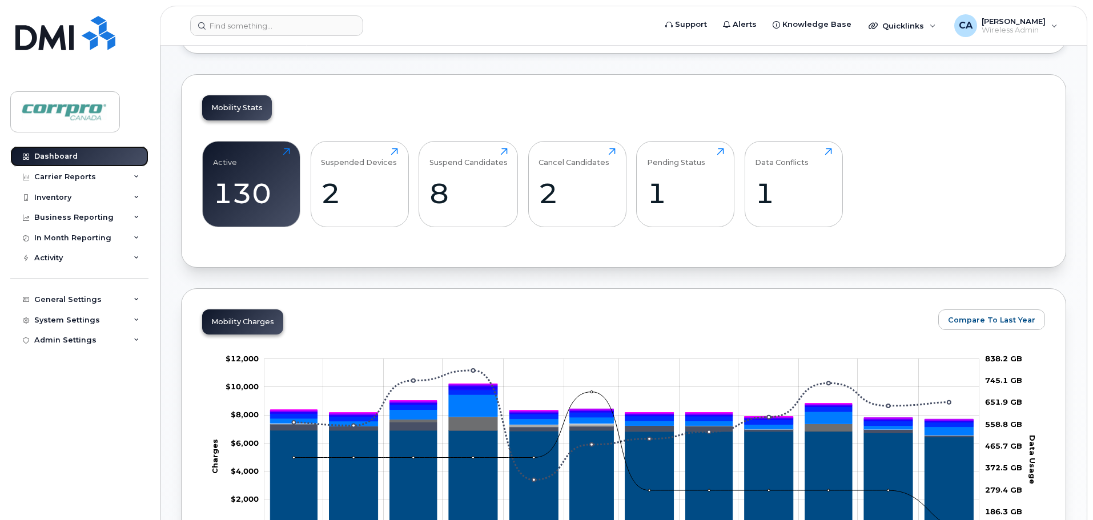
click at [72, 163] on link "Dashboard" at bounding box center [79, 156] width 138 height 21
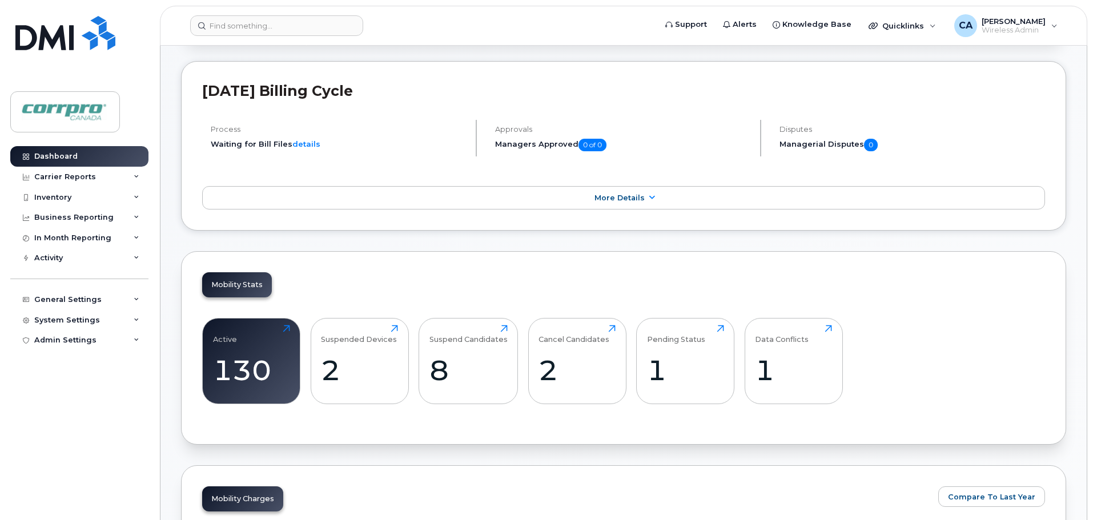
scroll to position [171, 0]
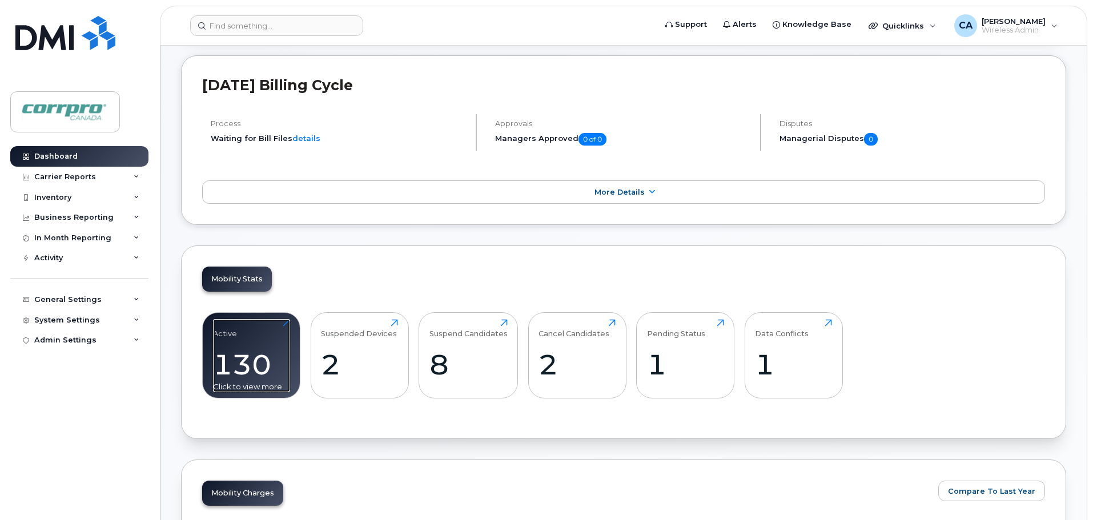
click at [249, 351] on div "130" at bounding box center [251, 365] width 77 height 34
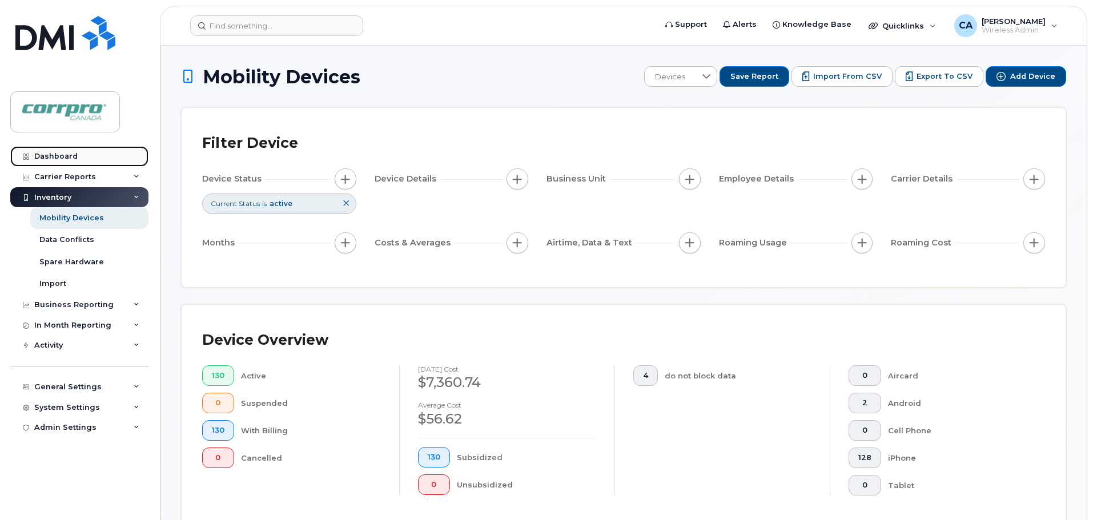
click at [53, 158] on div "Dashboard" at bounding box center [55, 156] width 43 height 9
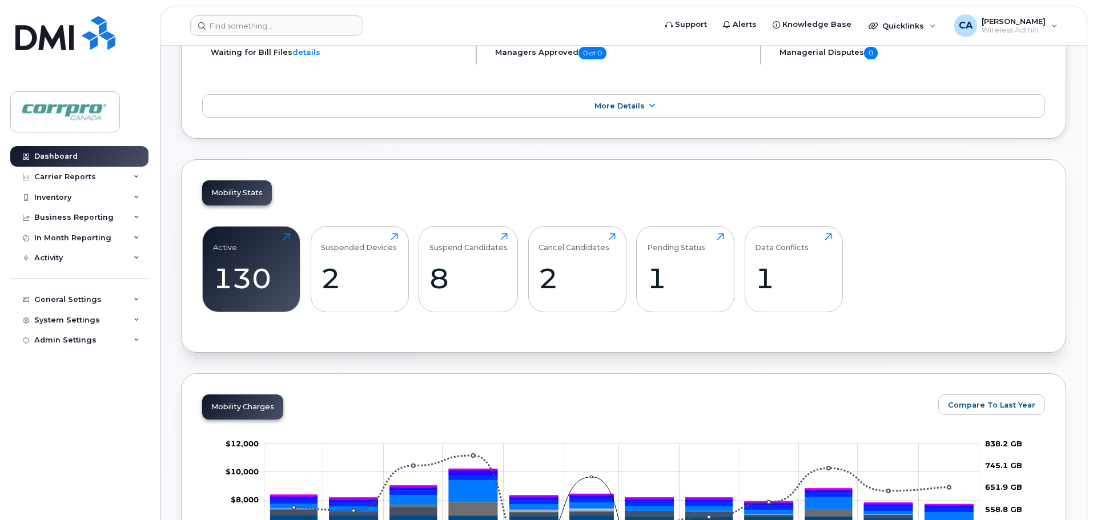
scroll to position [171, 0]
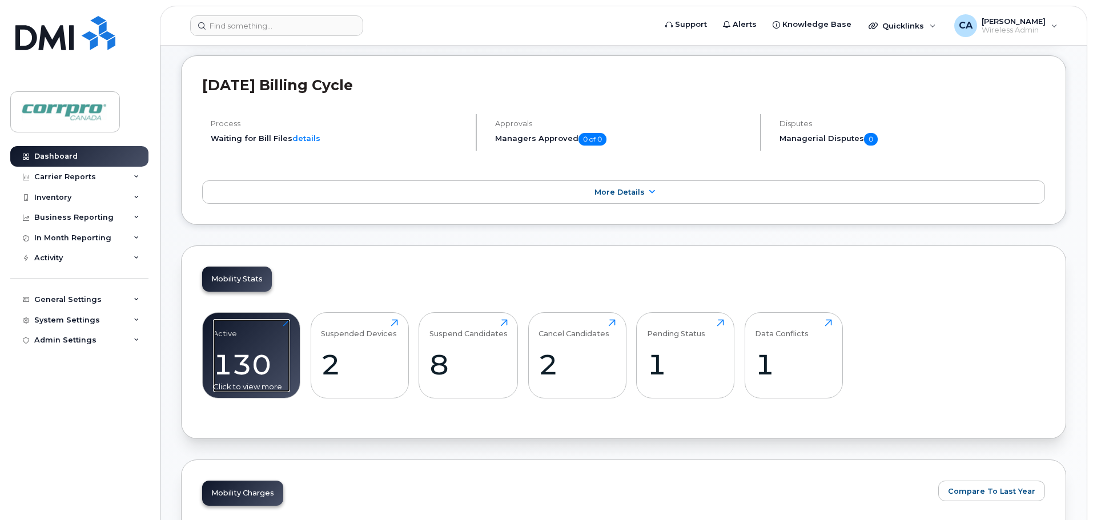
click at [249, 375] on div "130" at bounding box center [251, 365] width 77 height 34
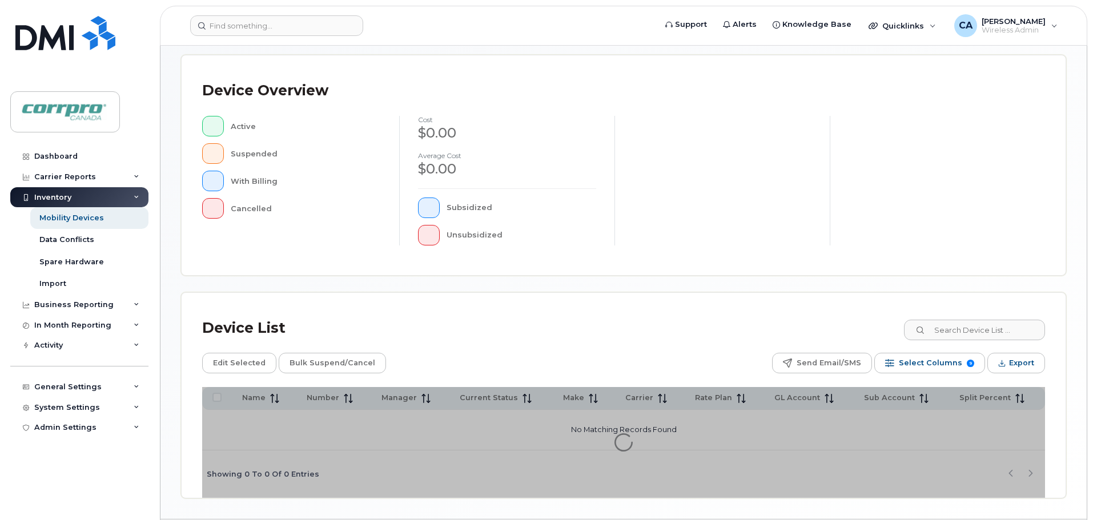
scroll to position [265, 0]
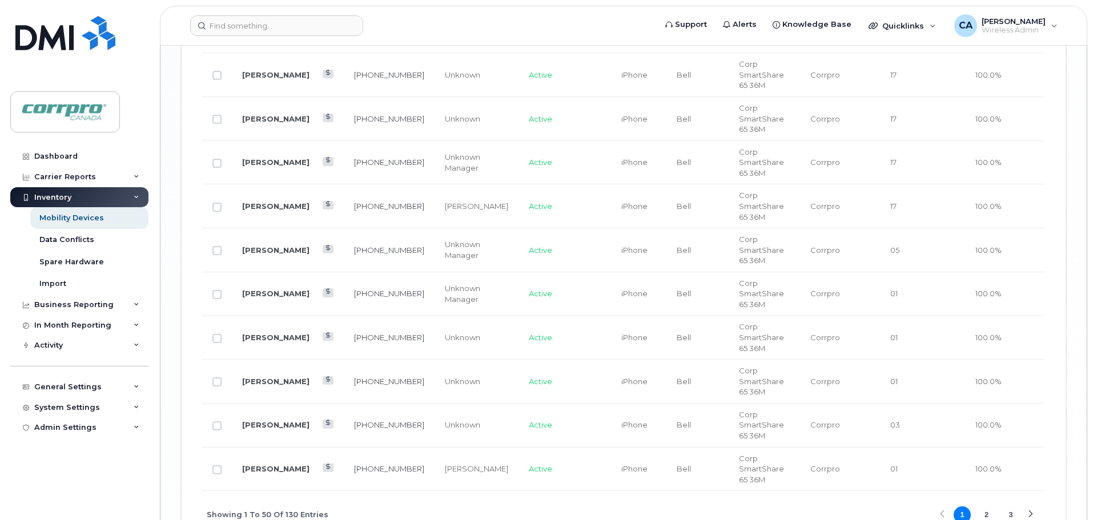
scroll to position [2434, 0]
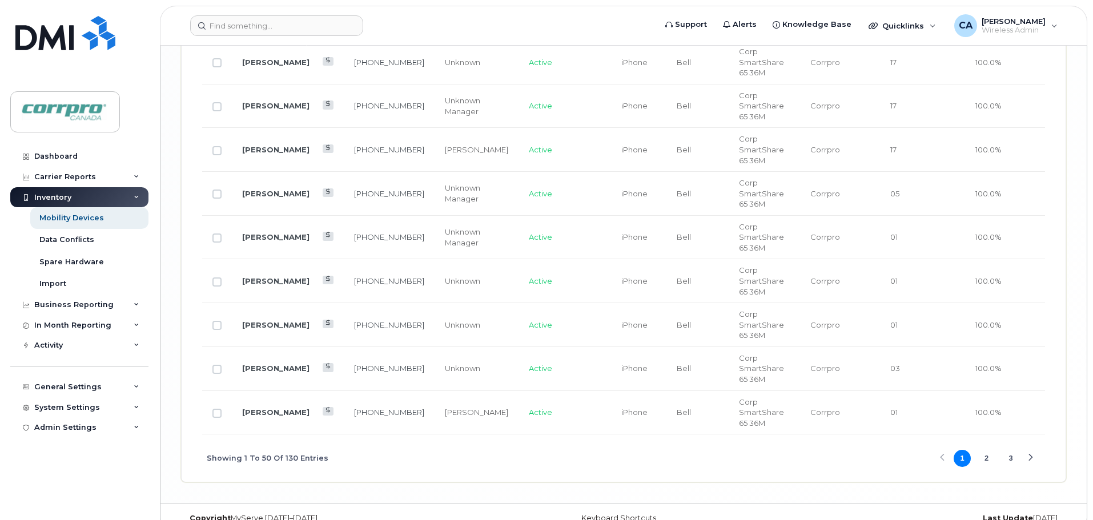
click at [988, 450] on button "2" at bounding box center [986, 458] width 17 height 17
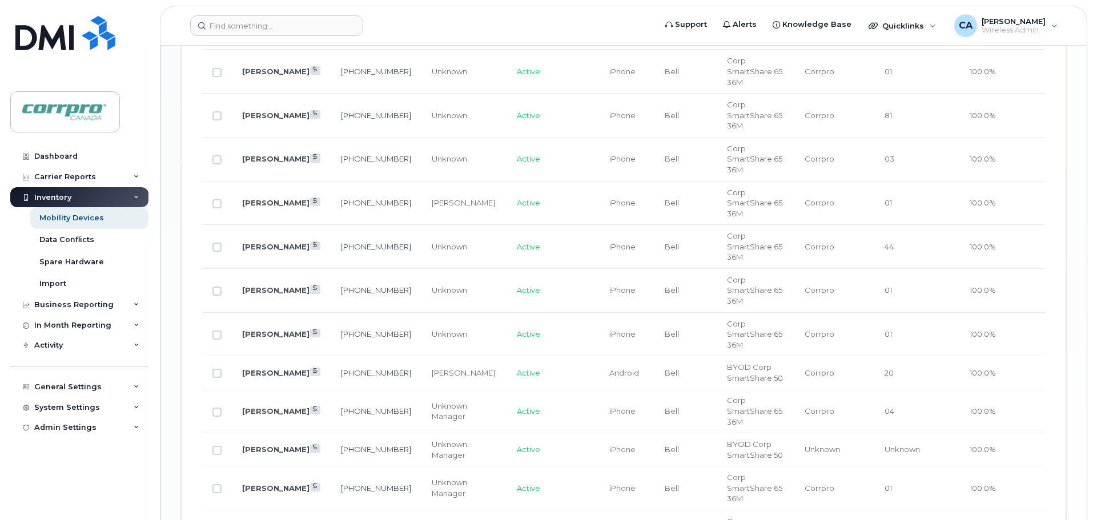
scroll to position [1904, 0]
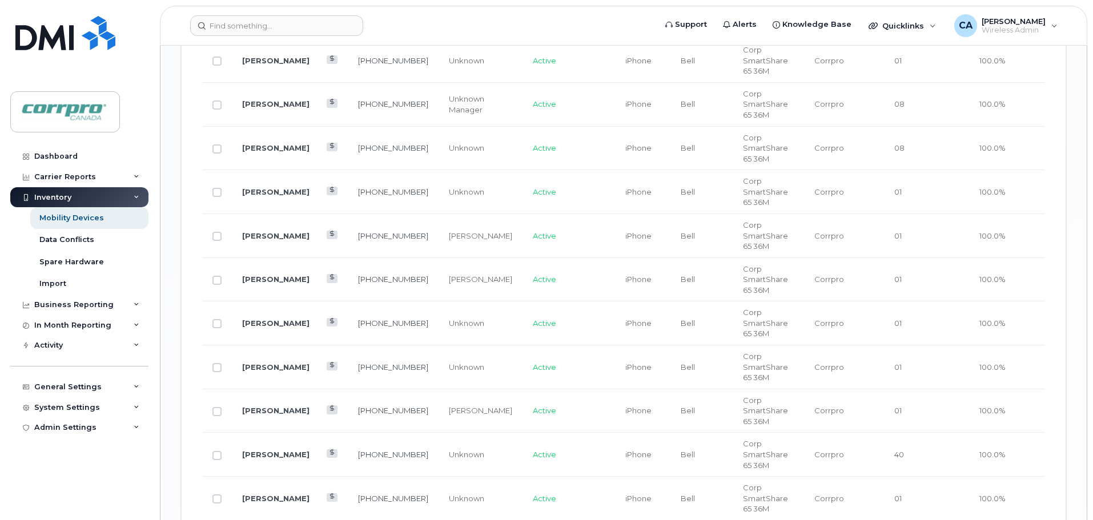
scroll to position [1152, 0]
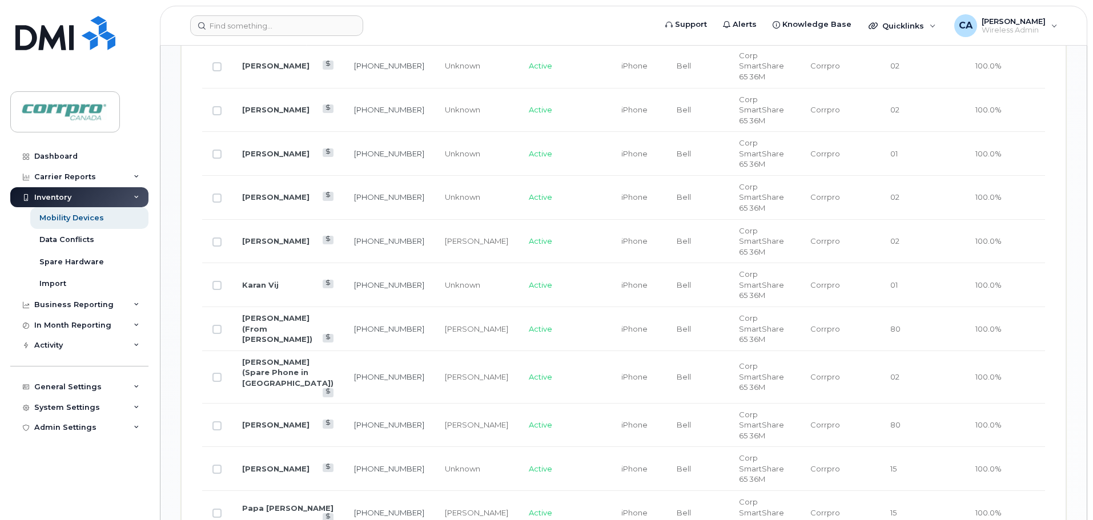
scroll to position [1323, 0]
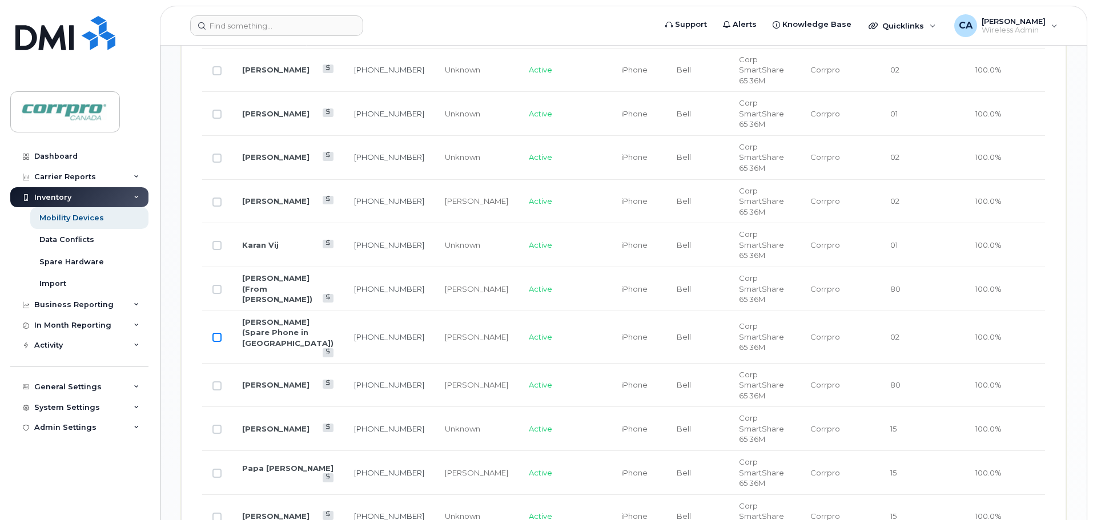
click at [216, 333] on input "Row Unselected" at bounding box center [216, 337] width 9 height 9
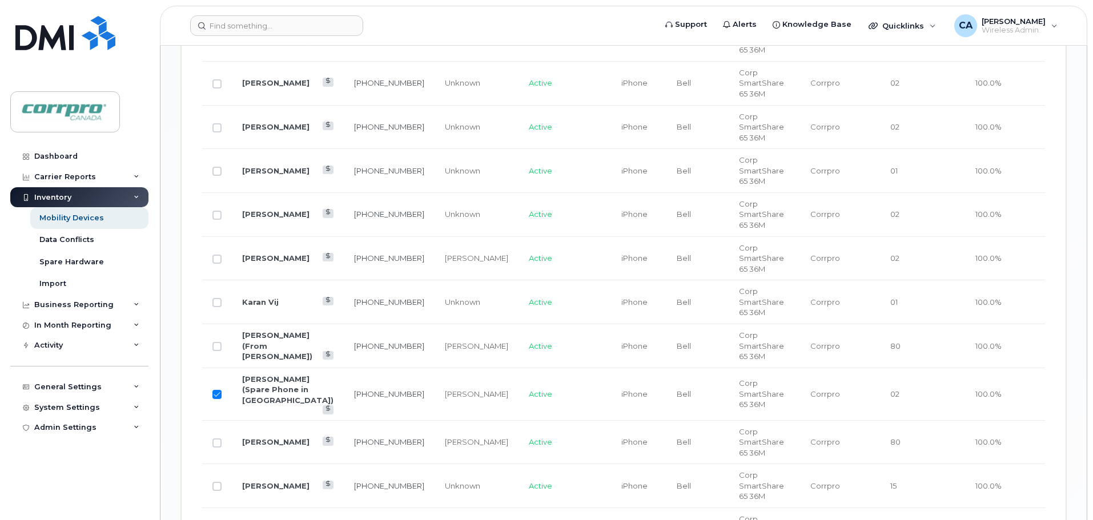
click at [216, 390] on input "Row Selected" at bounding box center [216, 394] width 9 height 9
checkbox input "false"
click at [219, 342] on input "Row Unselected" at bounding box center [216, 346] width 9 height 9
checkbox input "true"
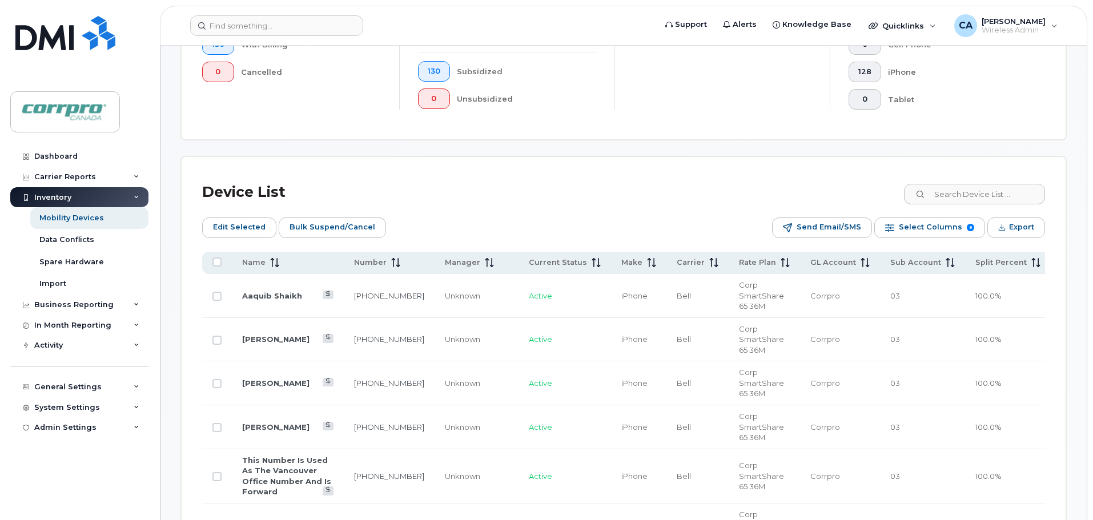
scroll to position [295, 0]
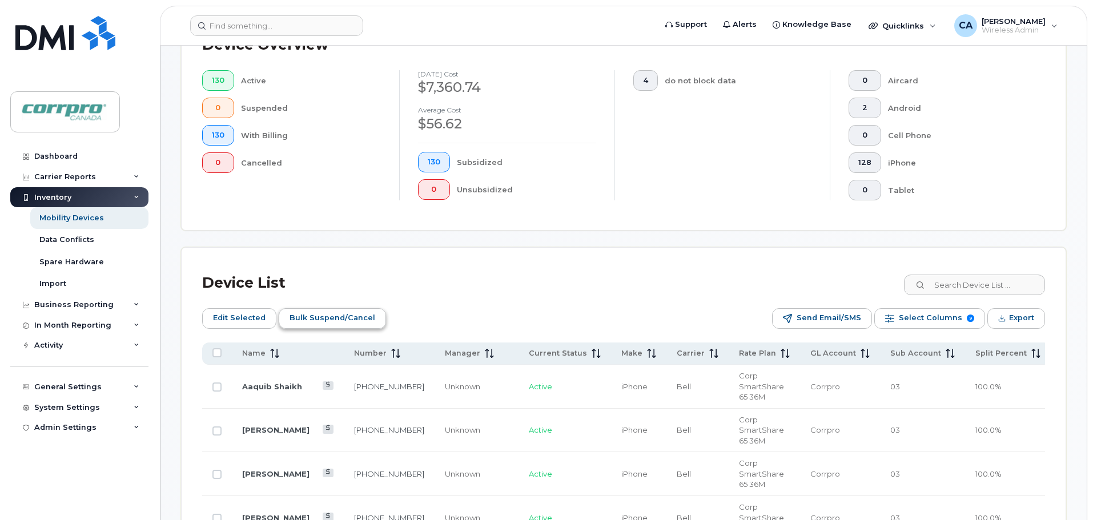
click at [356, 322] on span "Bulk Suspend/Cancel" at bounding box center [333, 318] width 86 height 17
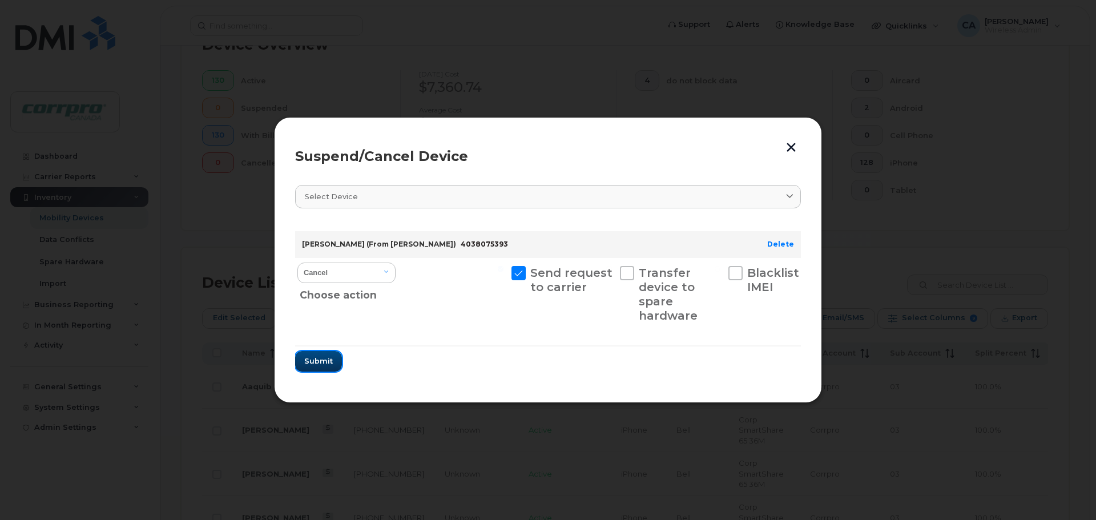
click at [329, 369] on button "Submit" at bounding box center [318, 361] width 47 height 21
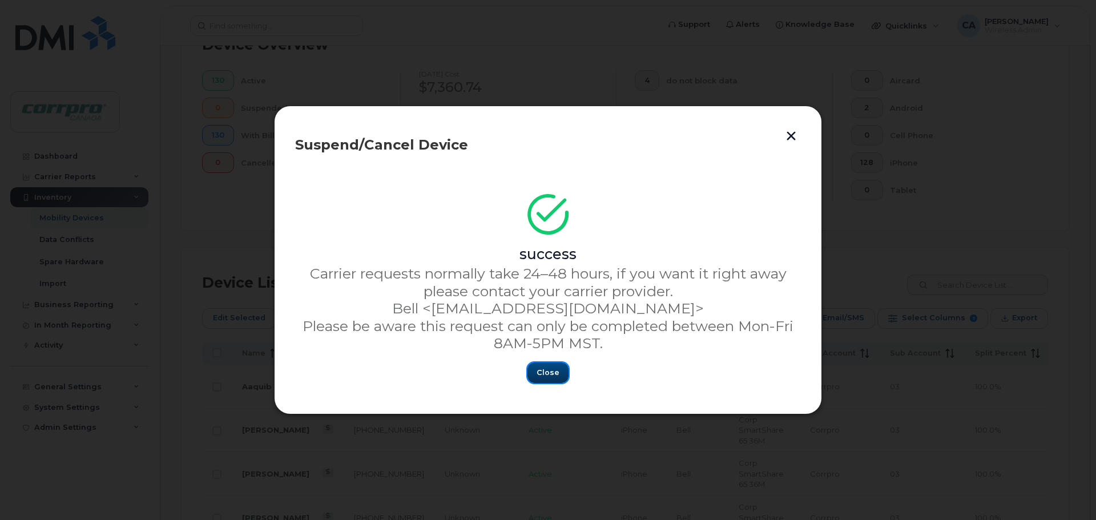
click at [557, 373] on span "Close" at bounding box center [548, 372] width 23 height 11
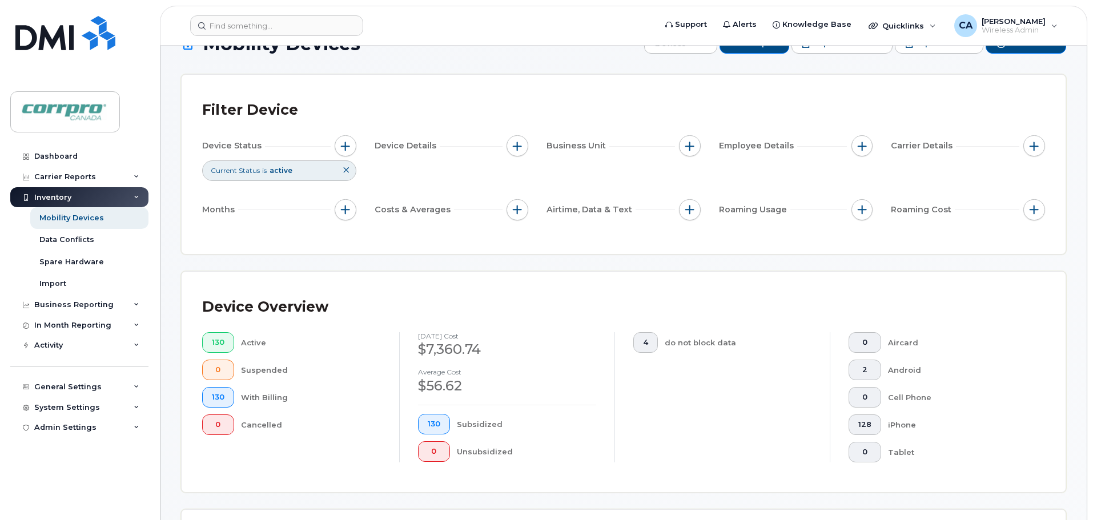
scroll to position [0, 0]
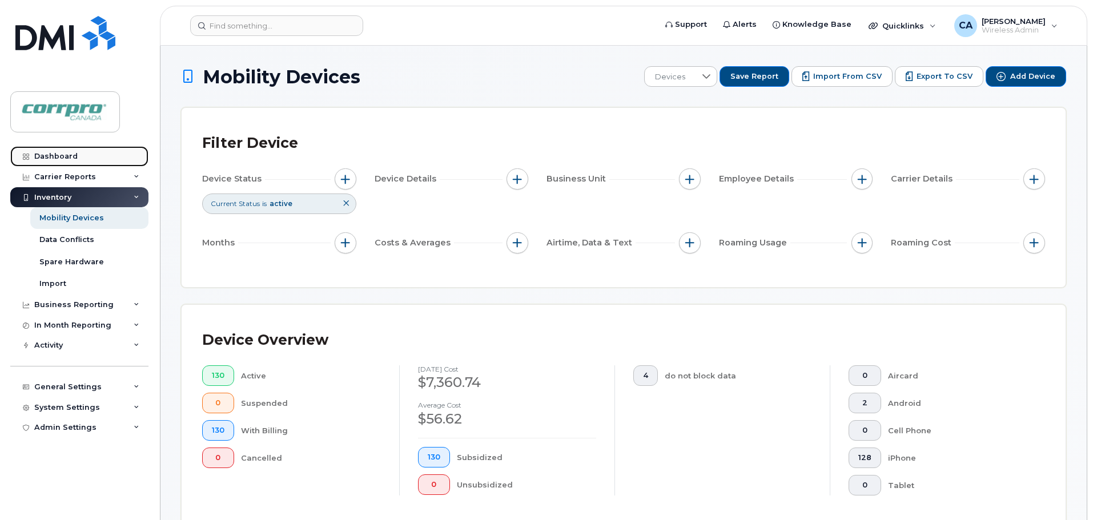
click at [66, 158] on div "Dashboard" at bounding box center [55, 156] width 43 height 9
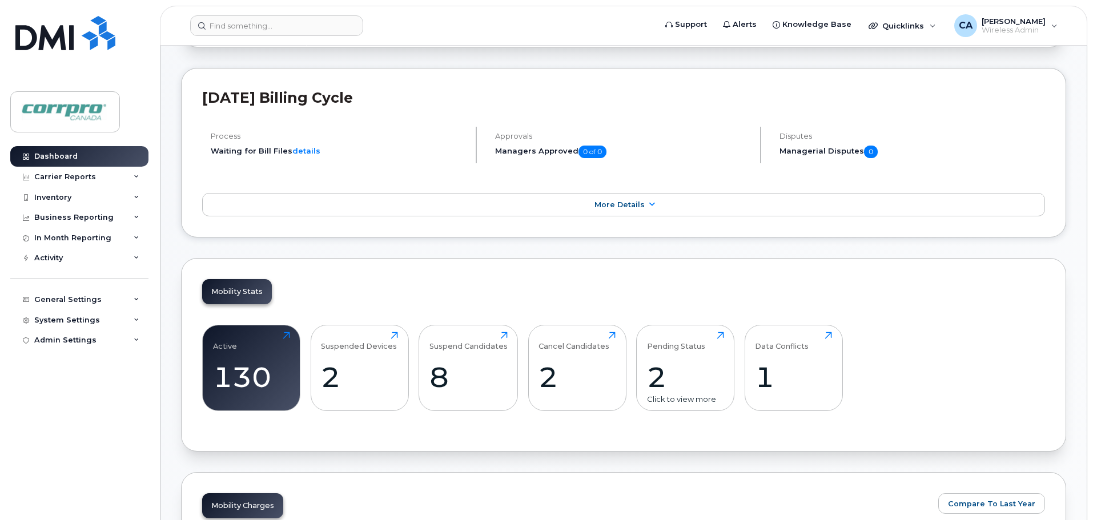
scroll to position [171, 0]
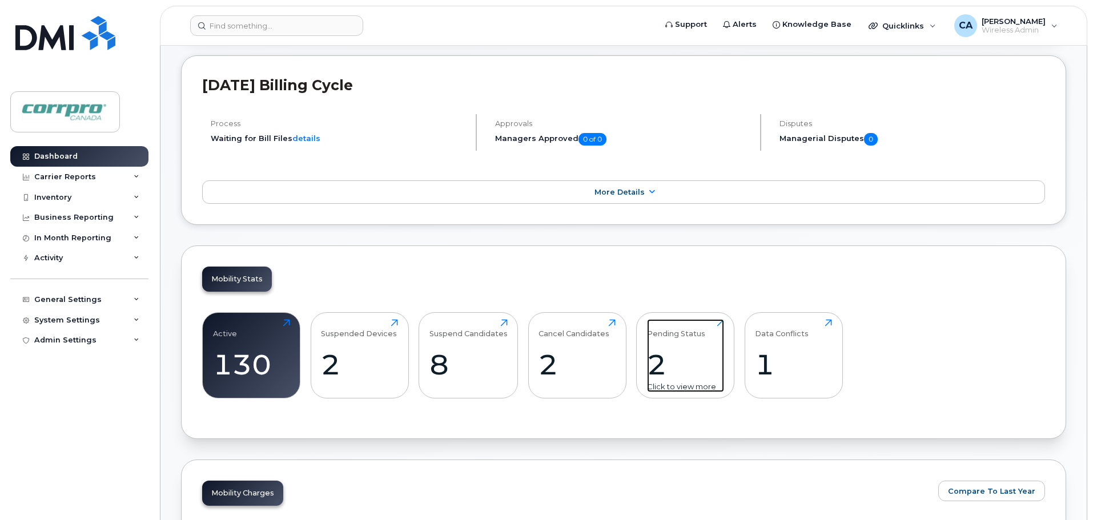
click at [664, 372] on div "2" at bounding box center [685, 365] width 77 height 34
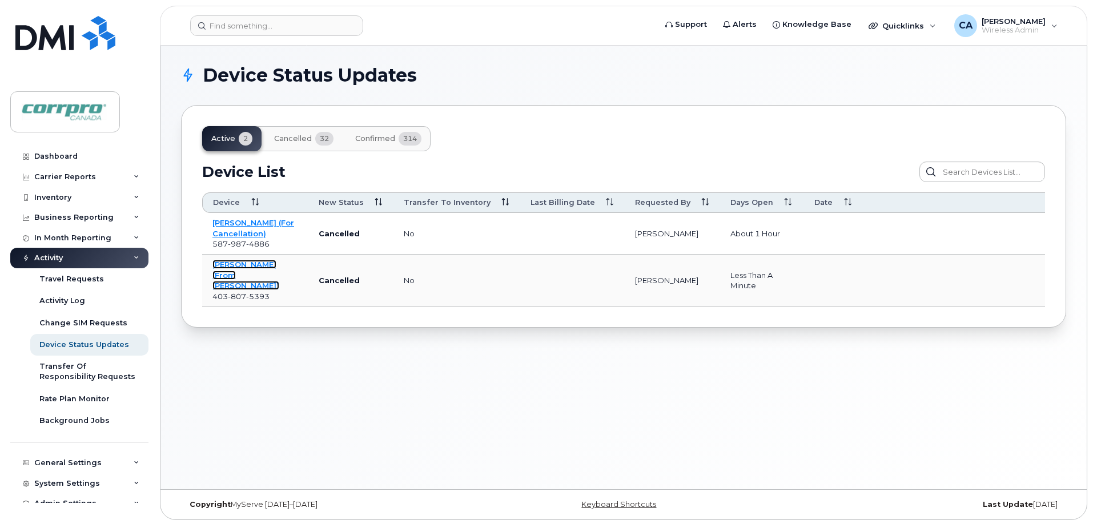
click at [231, 278] on link "[PERSON_NAME] (From [PERSON_NAME])" at bounding box center [245, 275] width 67 height 30
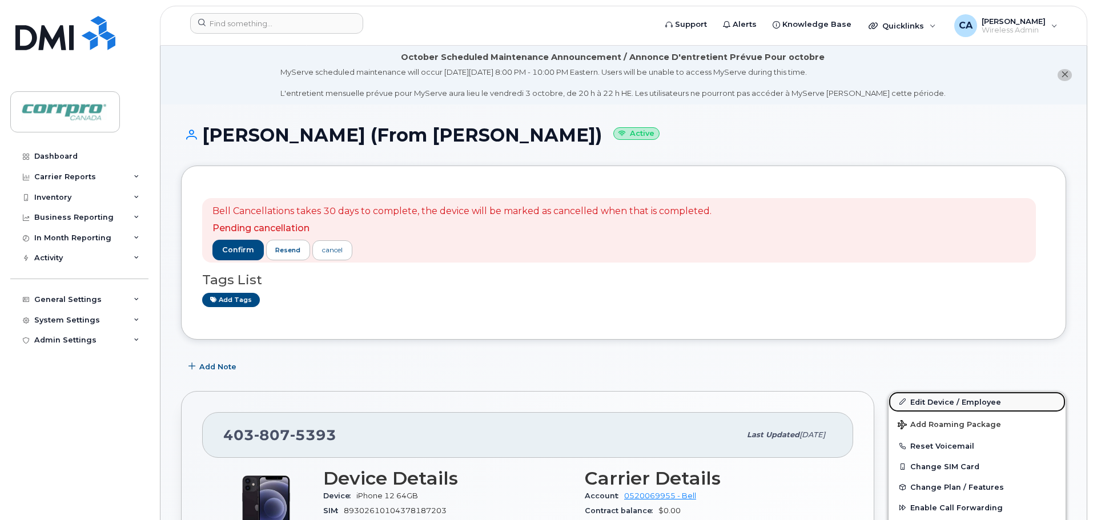
click at [945, 399] on link "Edit Device / Employee" at bounding box center [977, 402] width 177 height 21
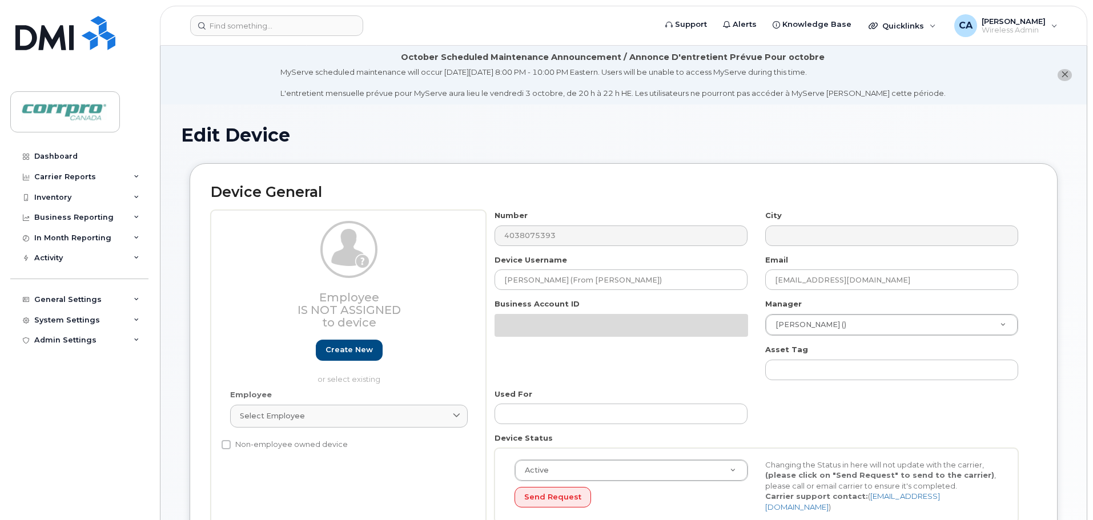
select select "5199"
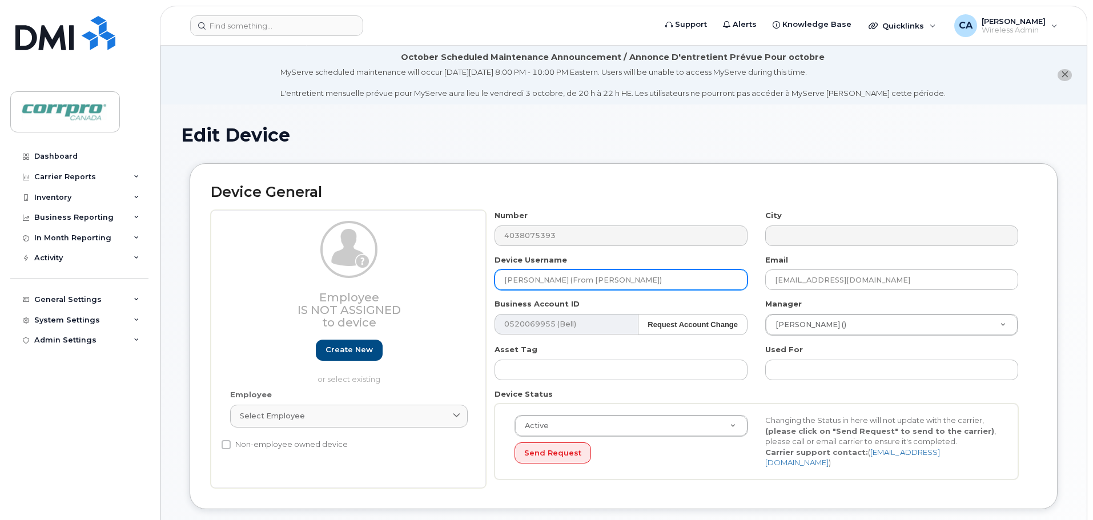
click at [605, 280] on input "[PERSON_NAME] (From [PERSON_NAME])" at bounding box center [621, 280] width 253 height 21
drag, startPoint x: 605, startPoint y: 280, endPoint x: 560, endPoint y: 280, distance: 45.1
click at [560, 280] on input "[PERSON_NAME] (From [PERSON_NAME])" at bounding box center [621, 280] width 253 height 21
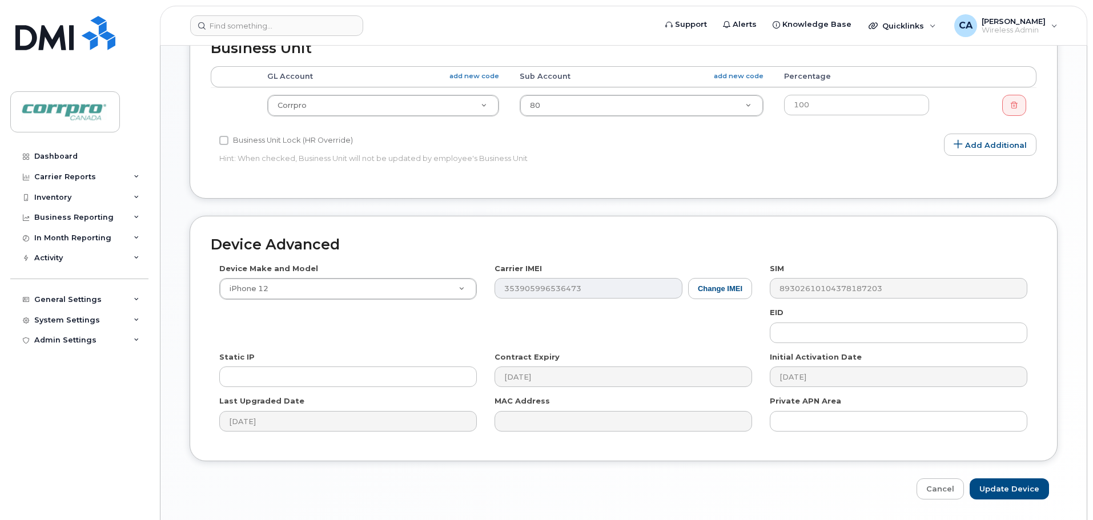
scroll to position [539, 0]
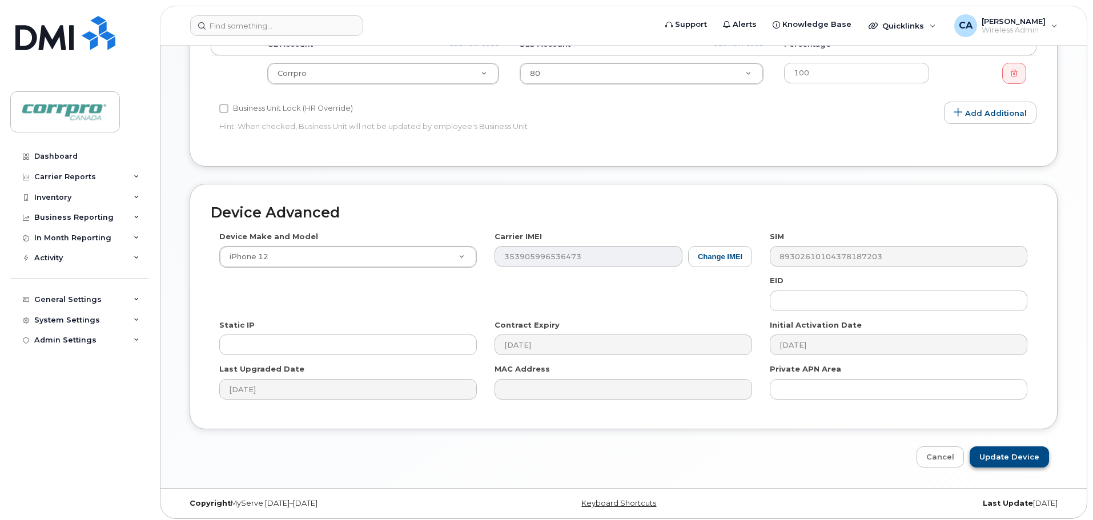
type input "John O'Hearn (For Cancellation)"
click at [1009, 453] on input "Update Device" at bounding box center [1009, 457] width 79 height 21
type input "Saving..."
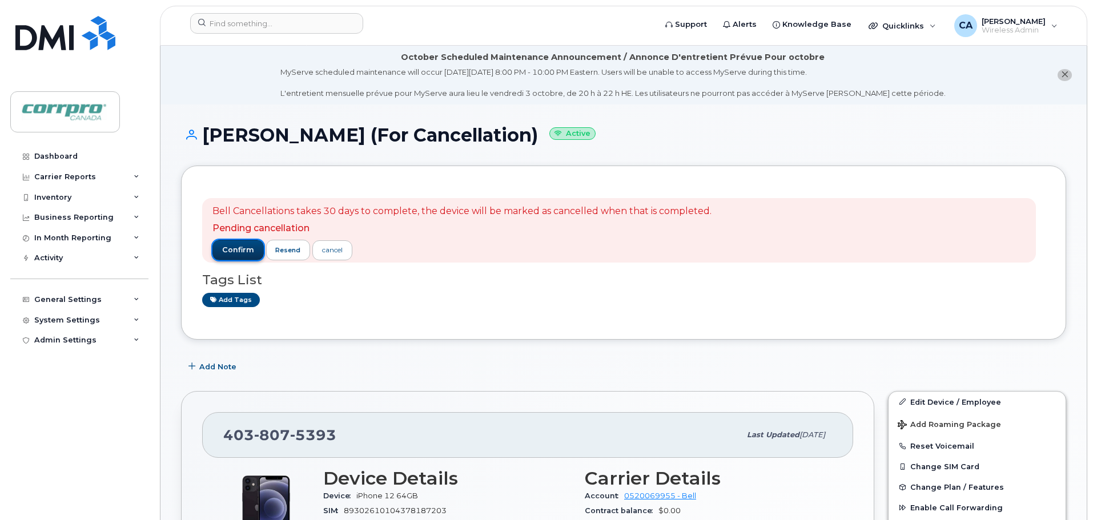
click at [238, 256] on button "confirm" at bounding box center [237, 250] width 51 height 21
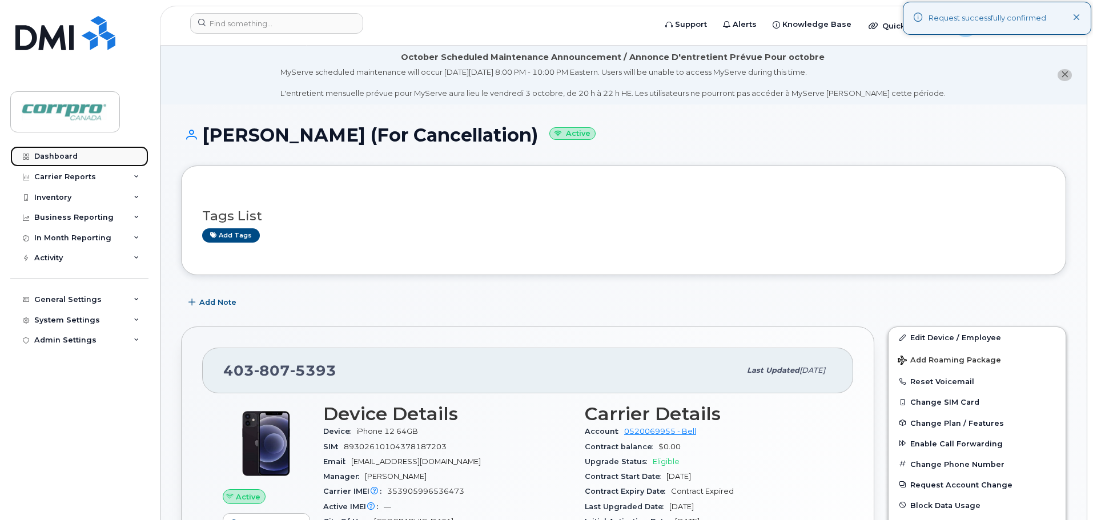
click at [69, 159] on div "Dashboard" at bounding box center [55, 156] width 43 height 9
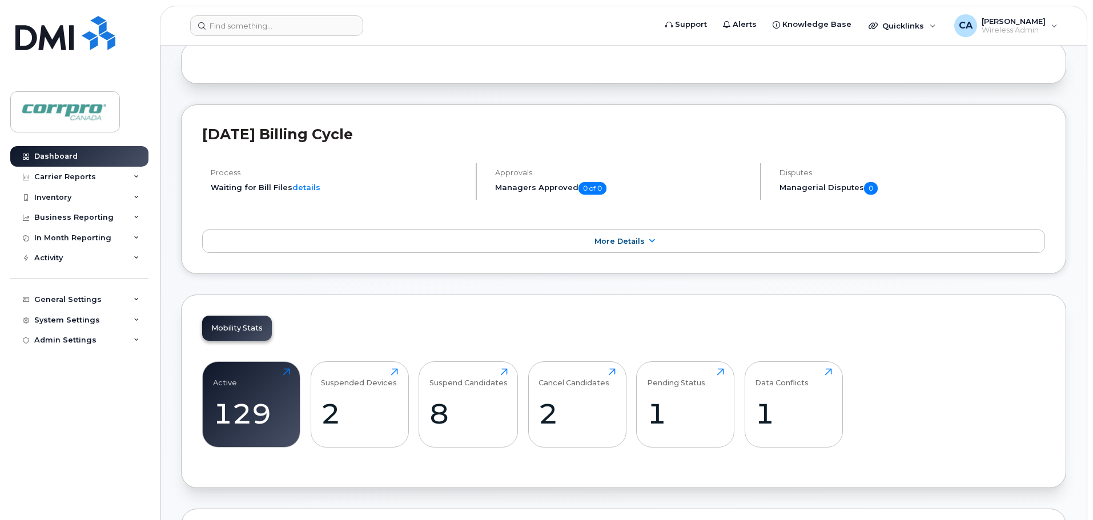
scroll to position [343, 0]
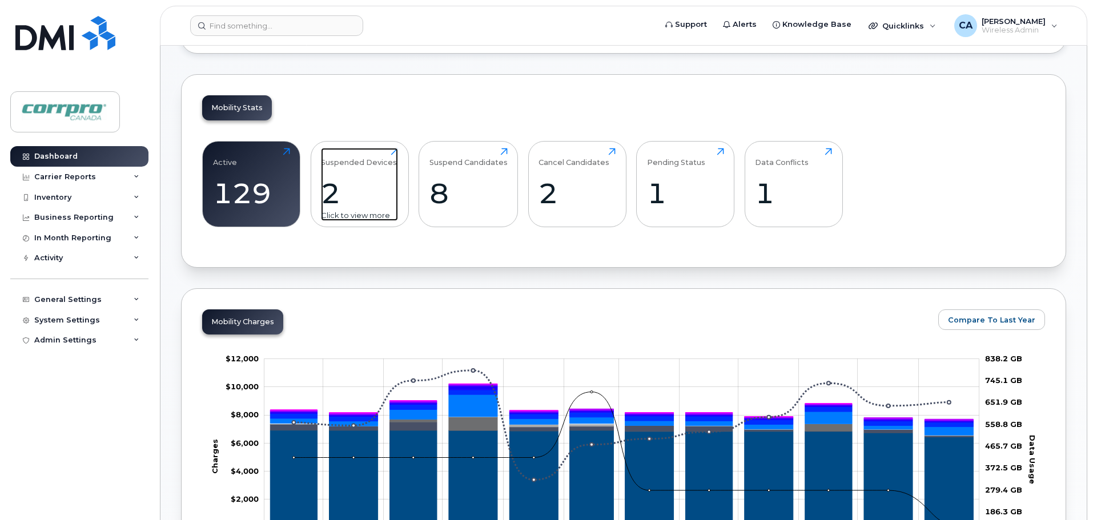
click at [331, 200] on div "2" at bounding box center [359, 193] width 77 height 34
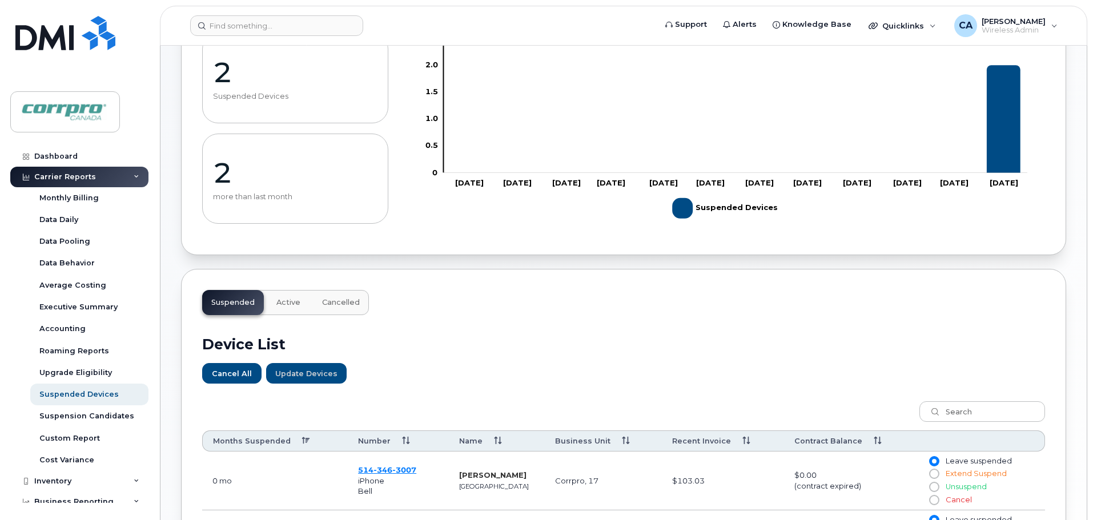
scroll to position [335, 0]
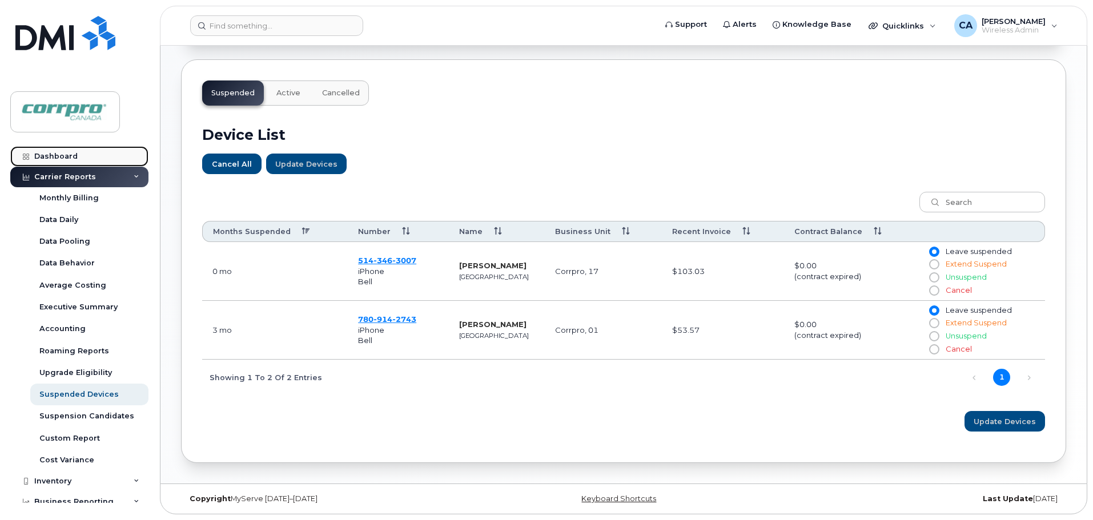
click at [55, 161] on link "Dashboard" at bounding box center [79, 156] width 138 height 21
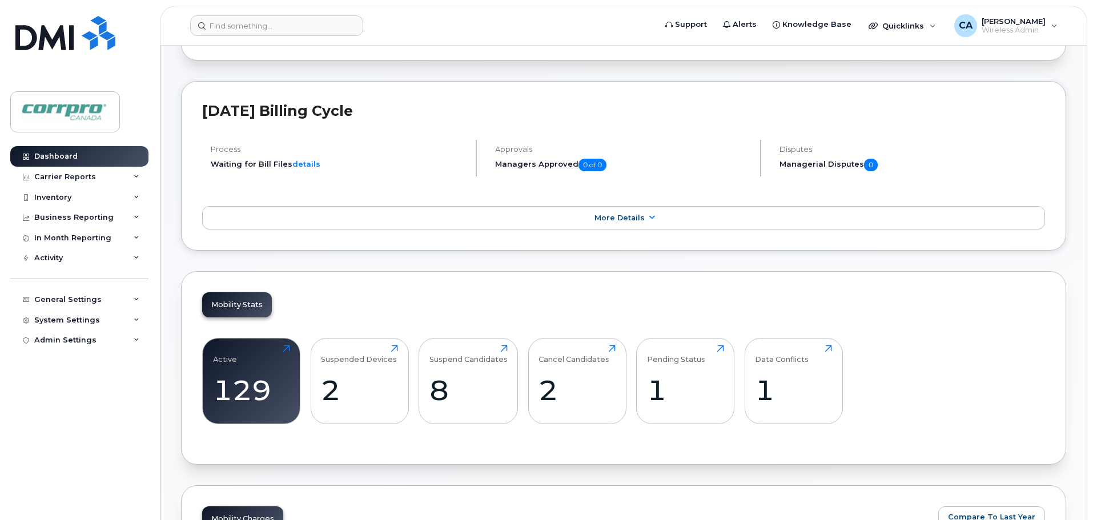
scroll to position [228, 0]
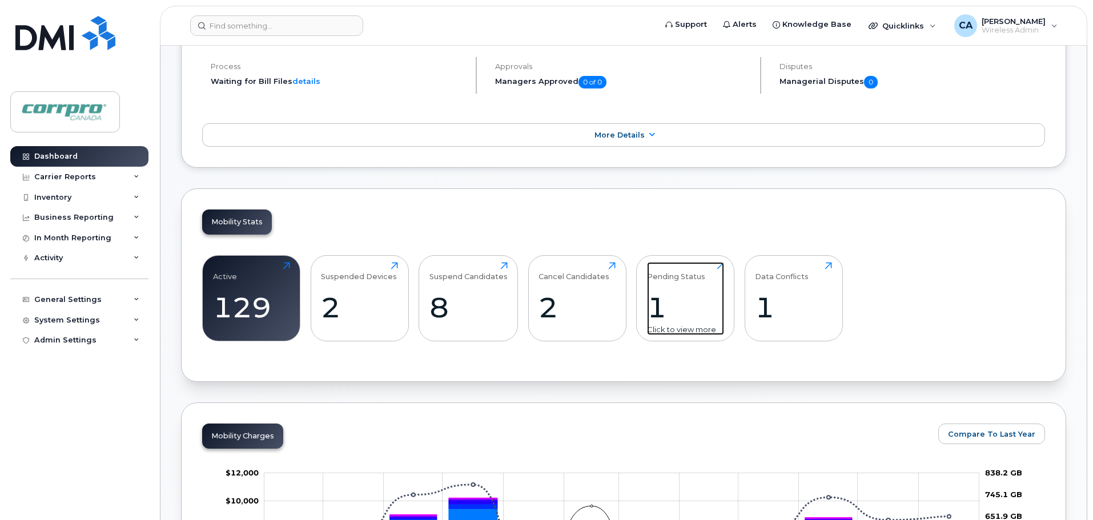
click at [660, 315] on div "1" at bounding box center [685, 308] width 77 height 34
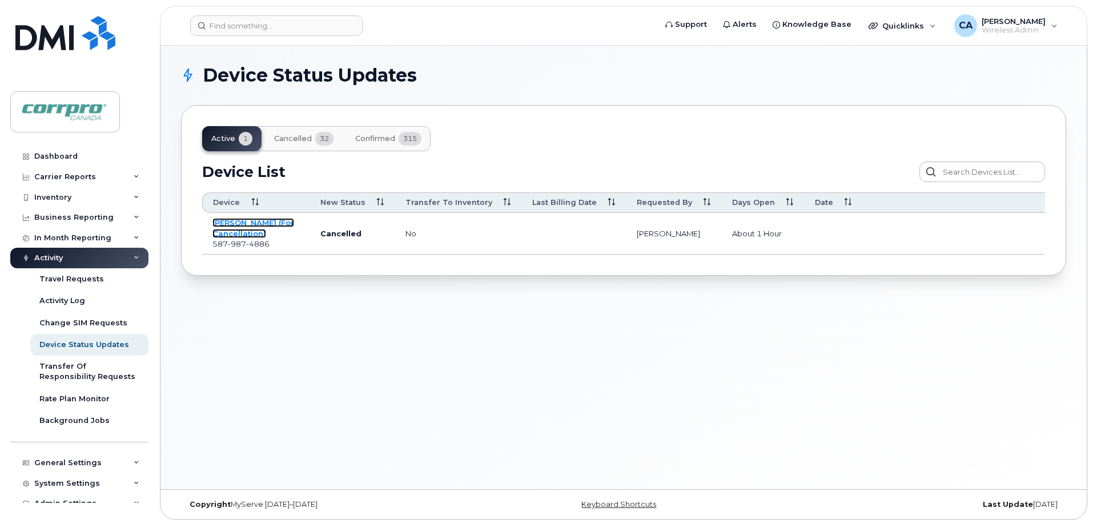
click at [251, 234] on link "[PERSON_NAME] (For Cancellation)" at bounding box center [253, 228] width 82 height 20
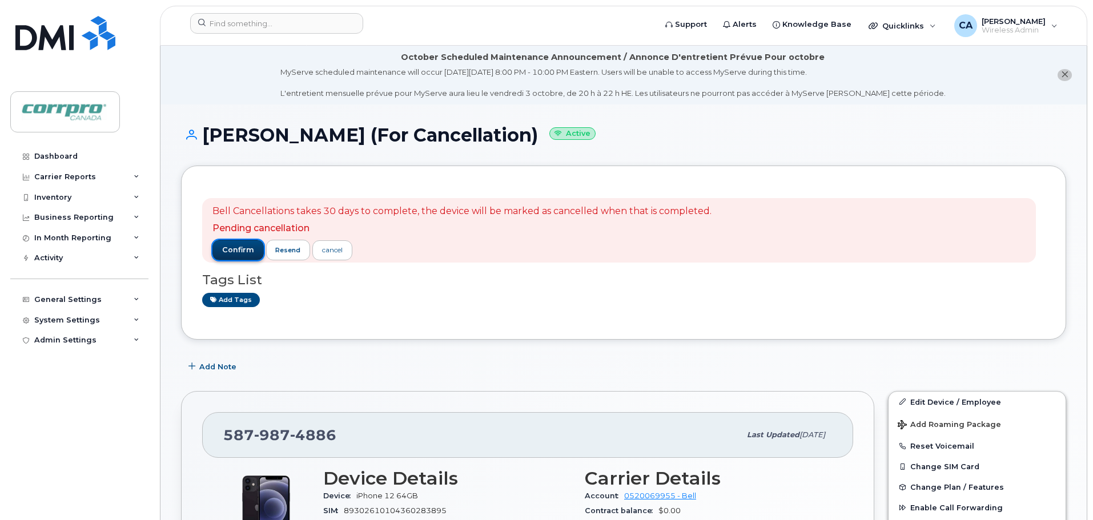
click at [231, 252] on span "confirm" at bounding box center [238, 250] width 32 height 10
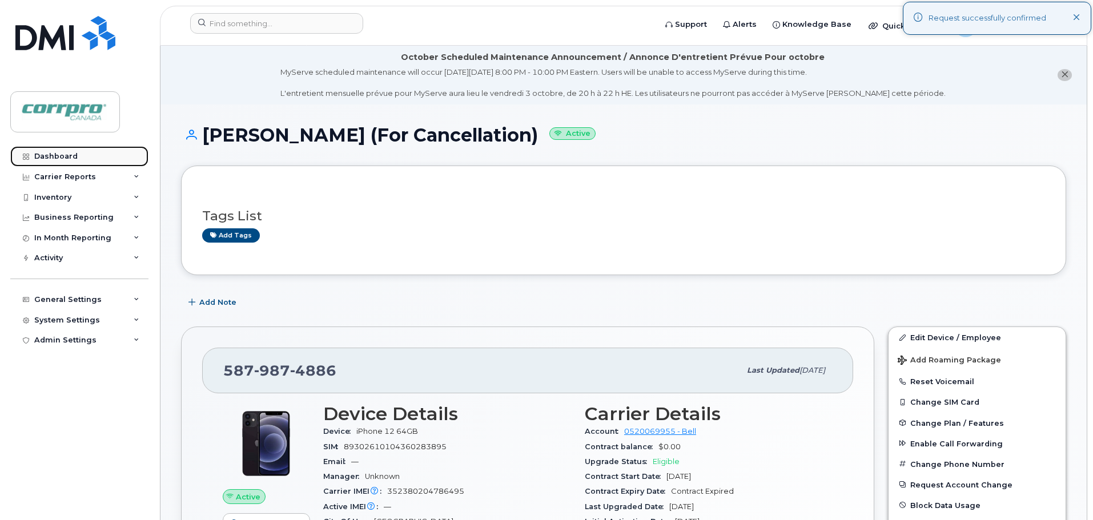
click at [66, 159] on div "Dashboard" at bounding box center [55, 156] width 43 height 9
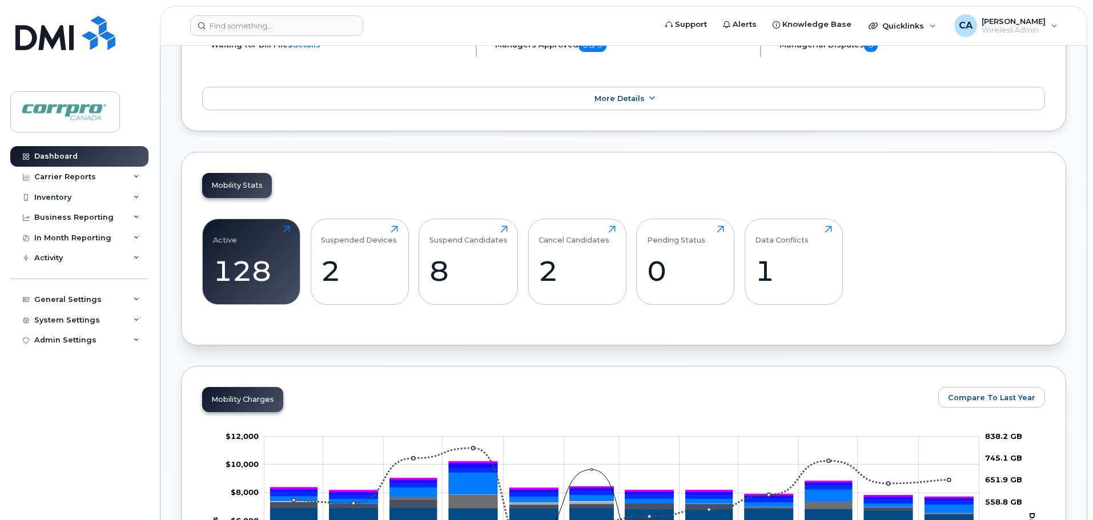
scroll to position [228, 0]
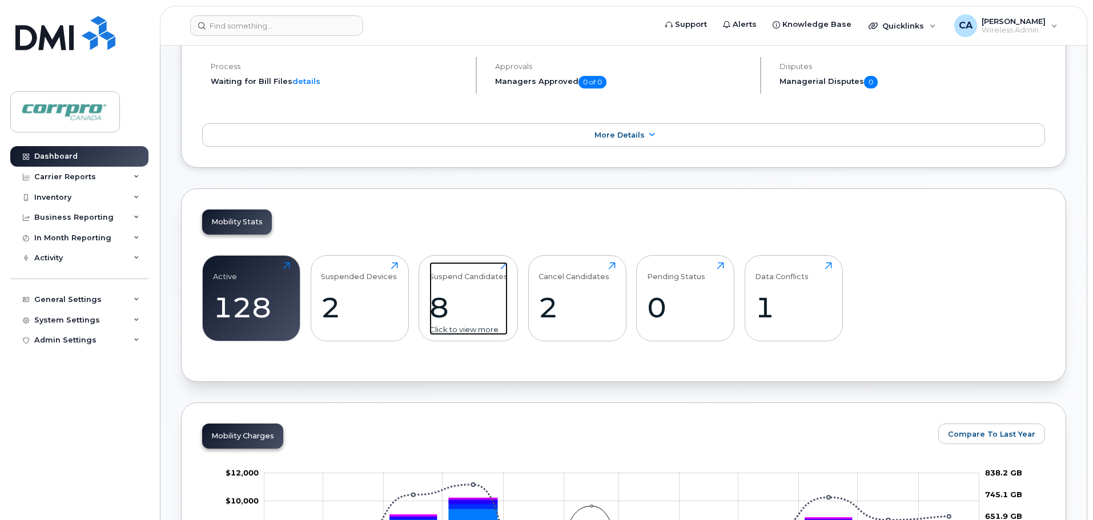
click at [445, 320] on div "8" at bounding box center [468, 308] width 78 height 34
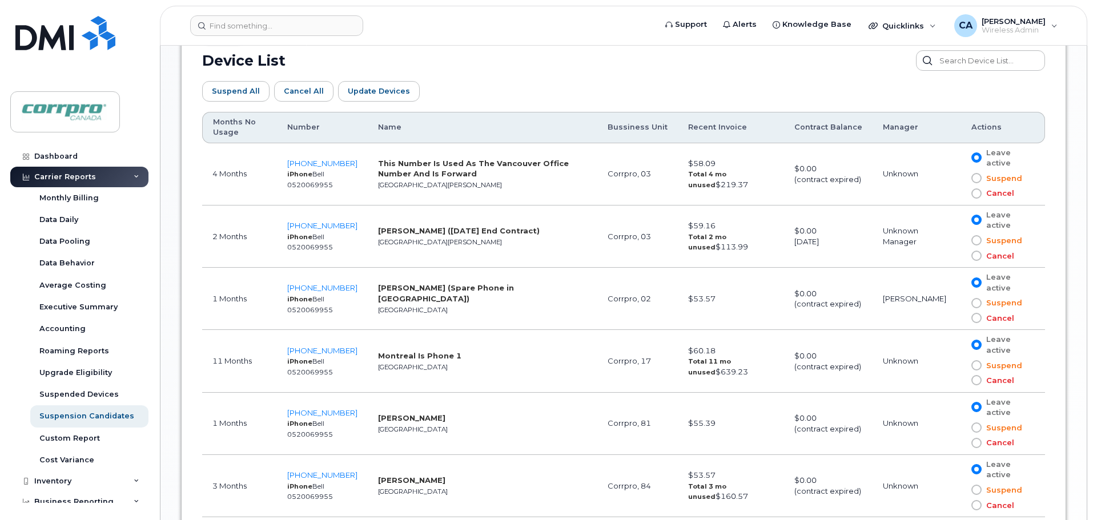
scroll to position [626, 0]
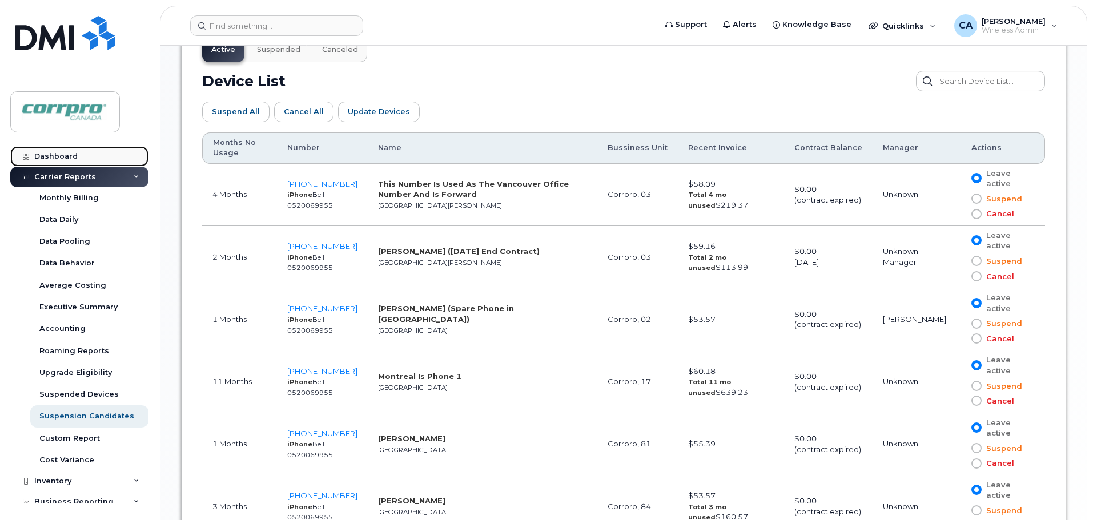
click at [60, 162] on link "Dashboard" at bounding box center [79, 156] width 138 height 21
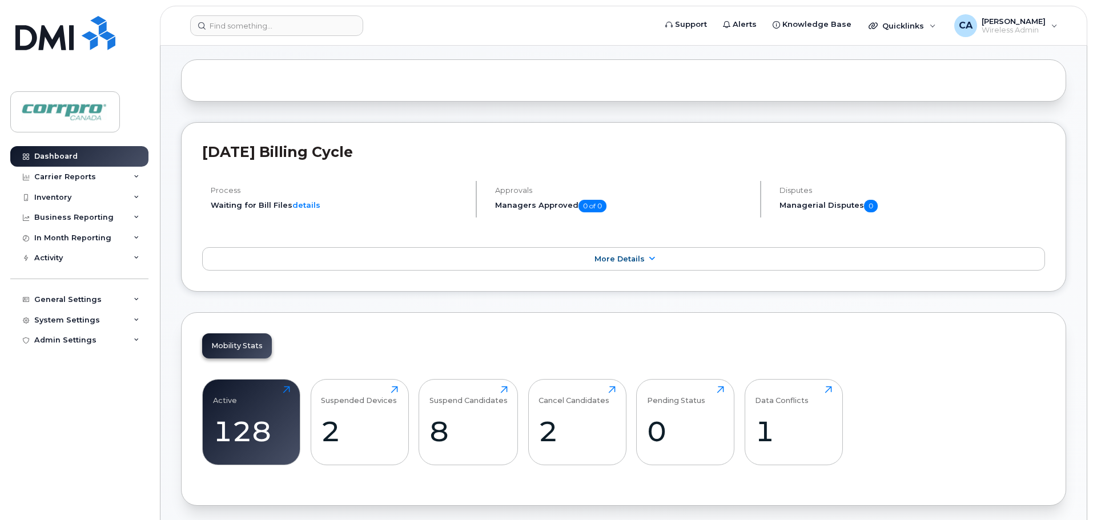
scroll to position [228, 0]
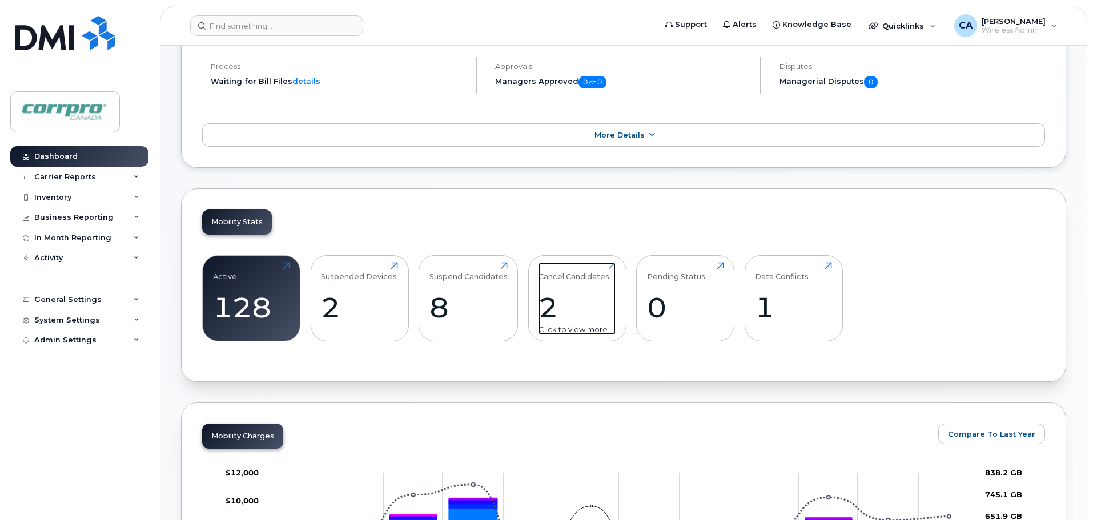
click at [548, 318] on div "2" at bounding box center [577, 308] width 77 height 34
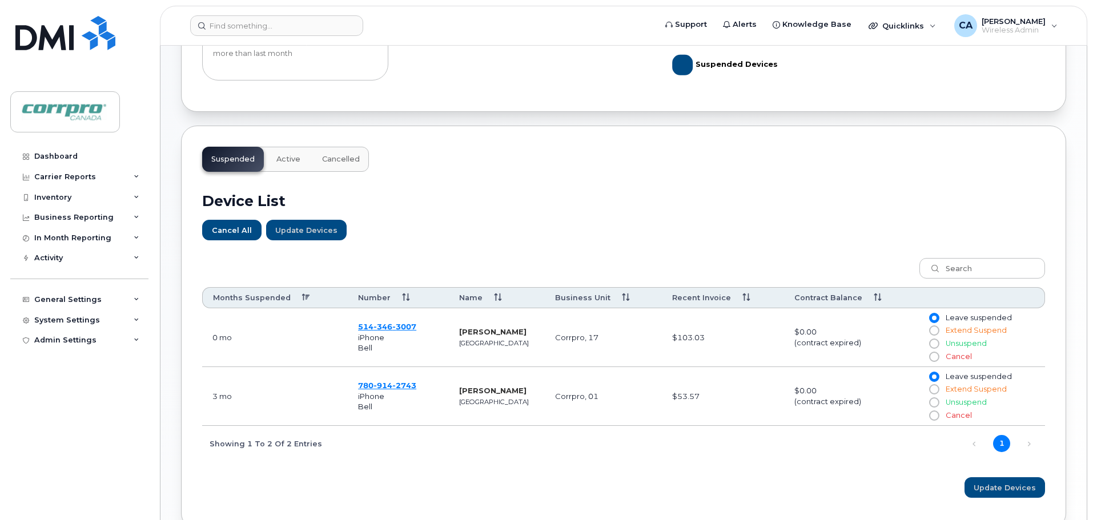
scroll to position [286, 0]
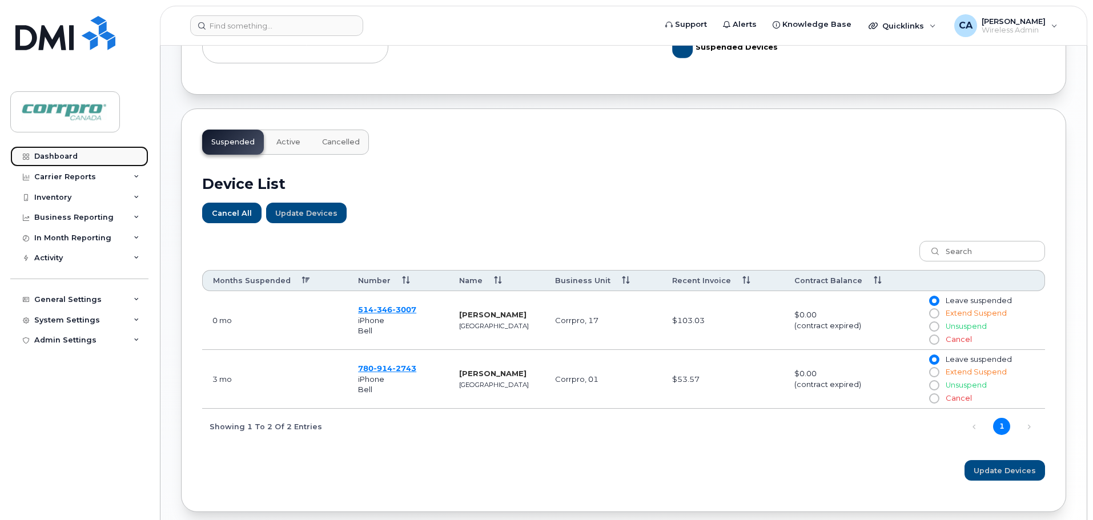
click at [63, 159] on div "Dashboard" at bounding box center [55, 156] width 43 height 9
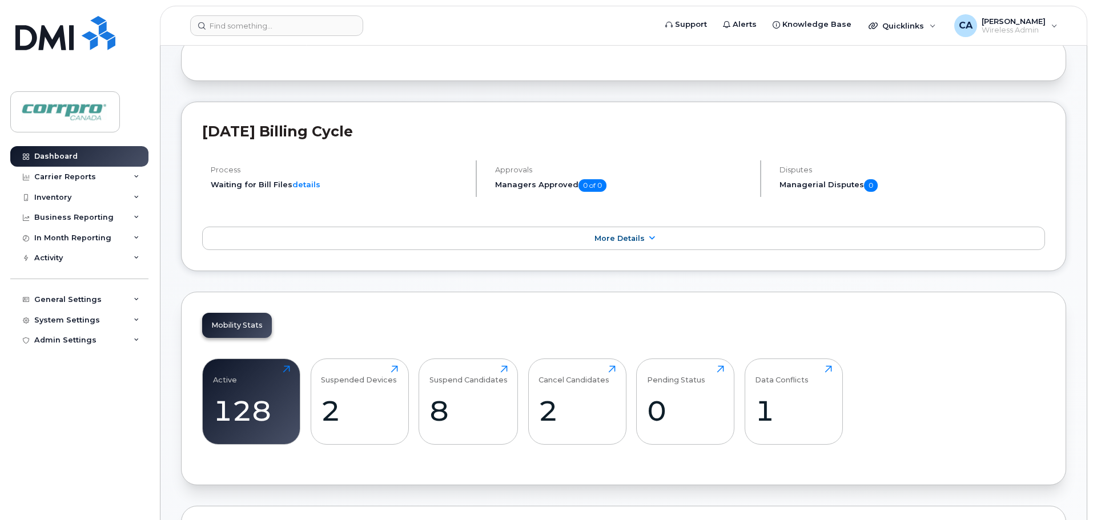
scroll to position [228, 0]
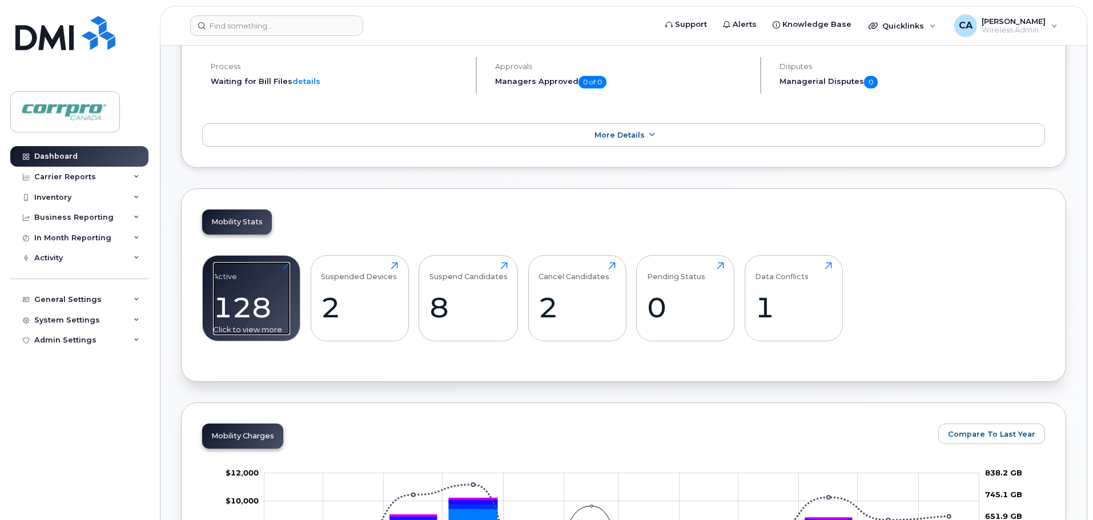
click at [242, 310] on div "128" at bounding box center [251, 308] width 77 height 34
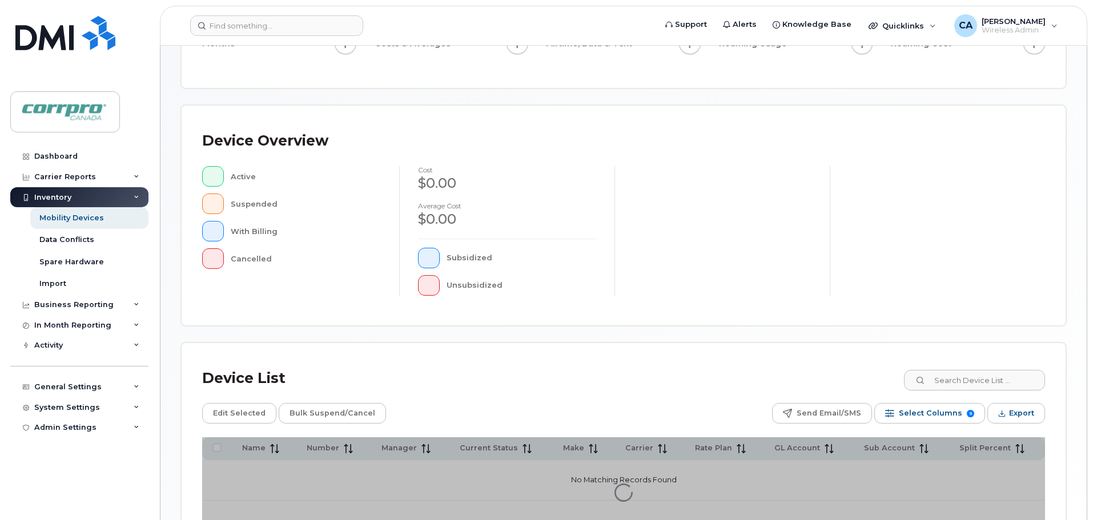
scroll to position [265, 0]
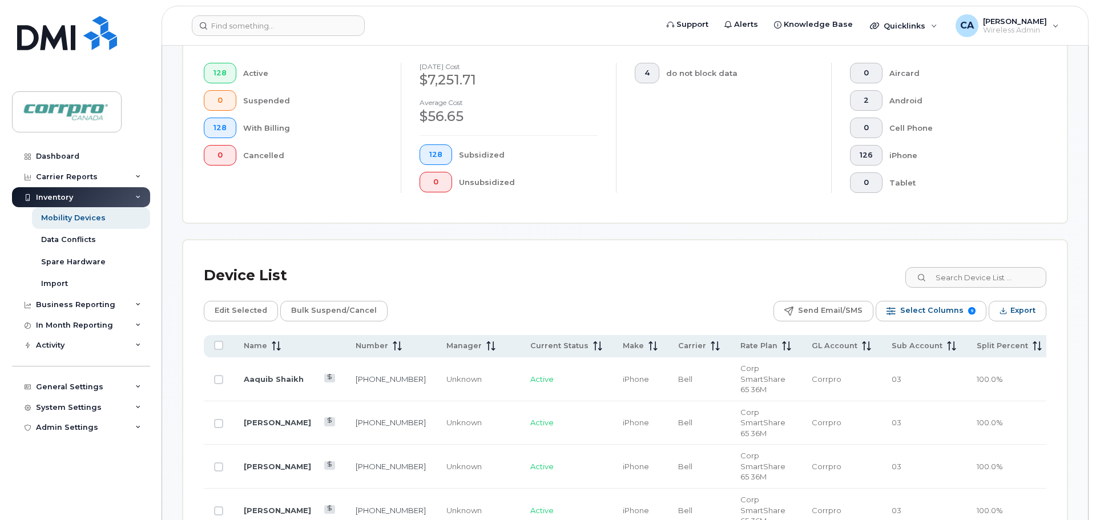
scroll to position [322, 0]
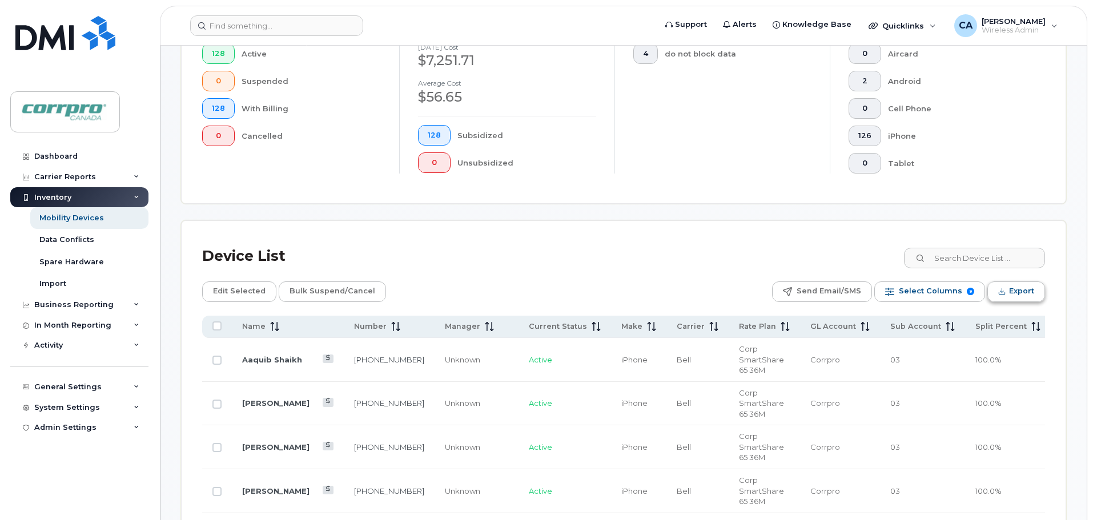
click at [1007, 296] on button "Export" at bounding box center [1016, 292] width 58 height 21
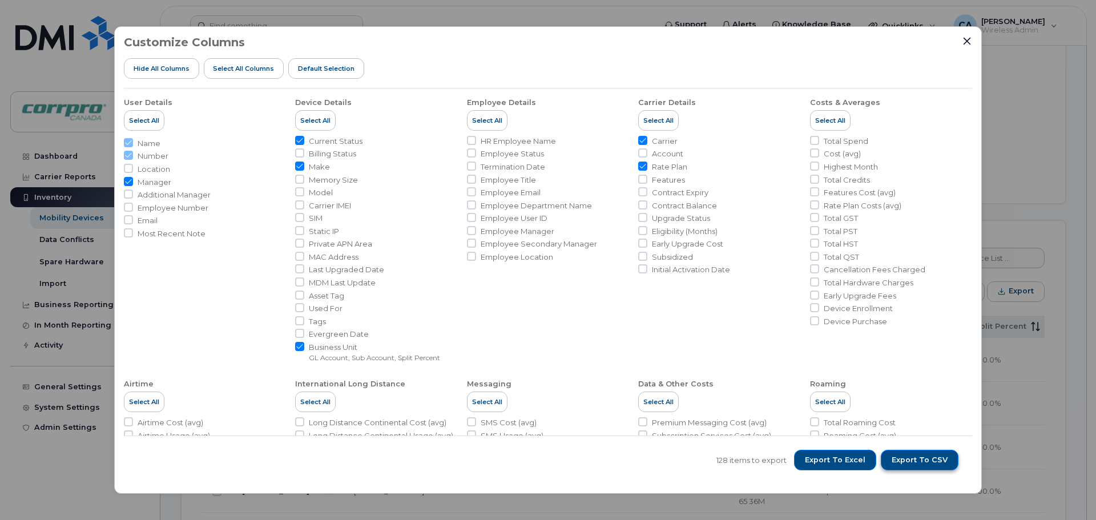
click at [917, 460] on span "Export to CSV" at bounding box center [920, 460] width 56 height 10
